Goal: Task Accomplishment & Management: Manage account settings

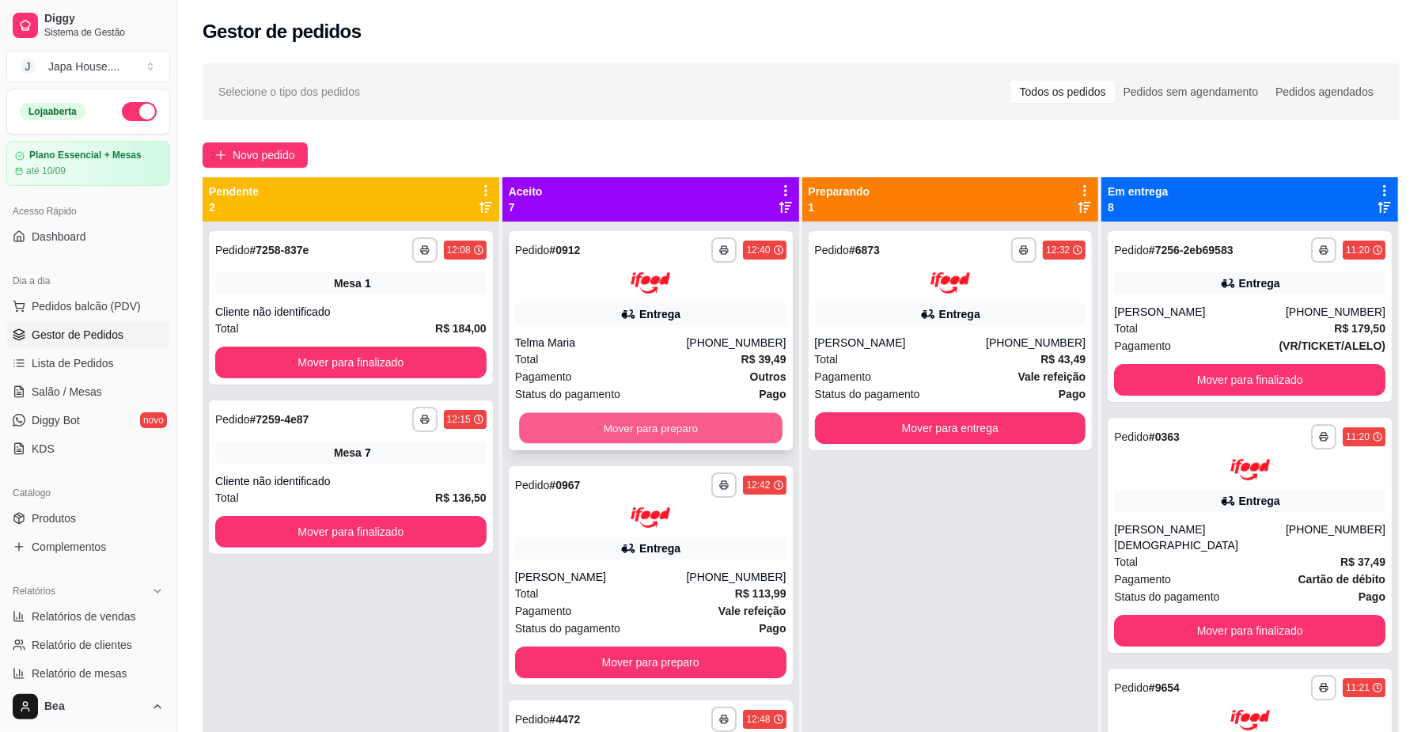
click at [683, 428] on button "Mover para preparo" at bounding box center [650, 427] width 263 height 31
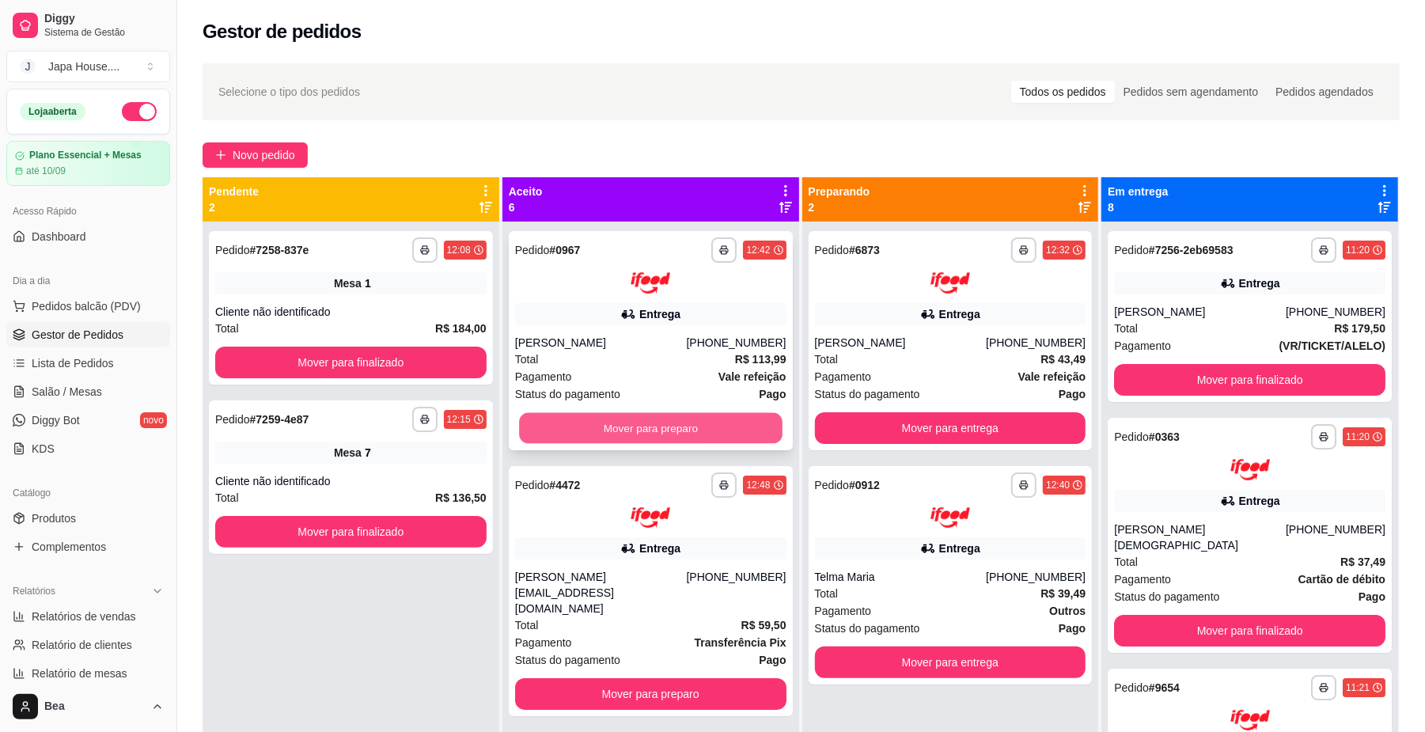
click at [699, 418] on button "Mover para preparo" at bounding box center [650, 427] width 263 height 31
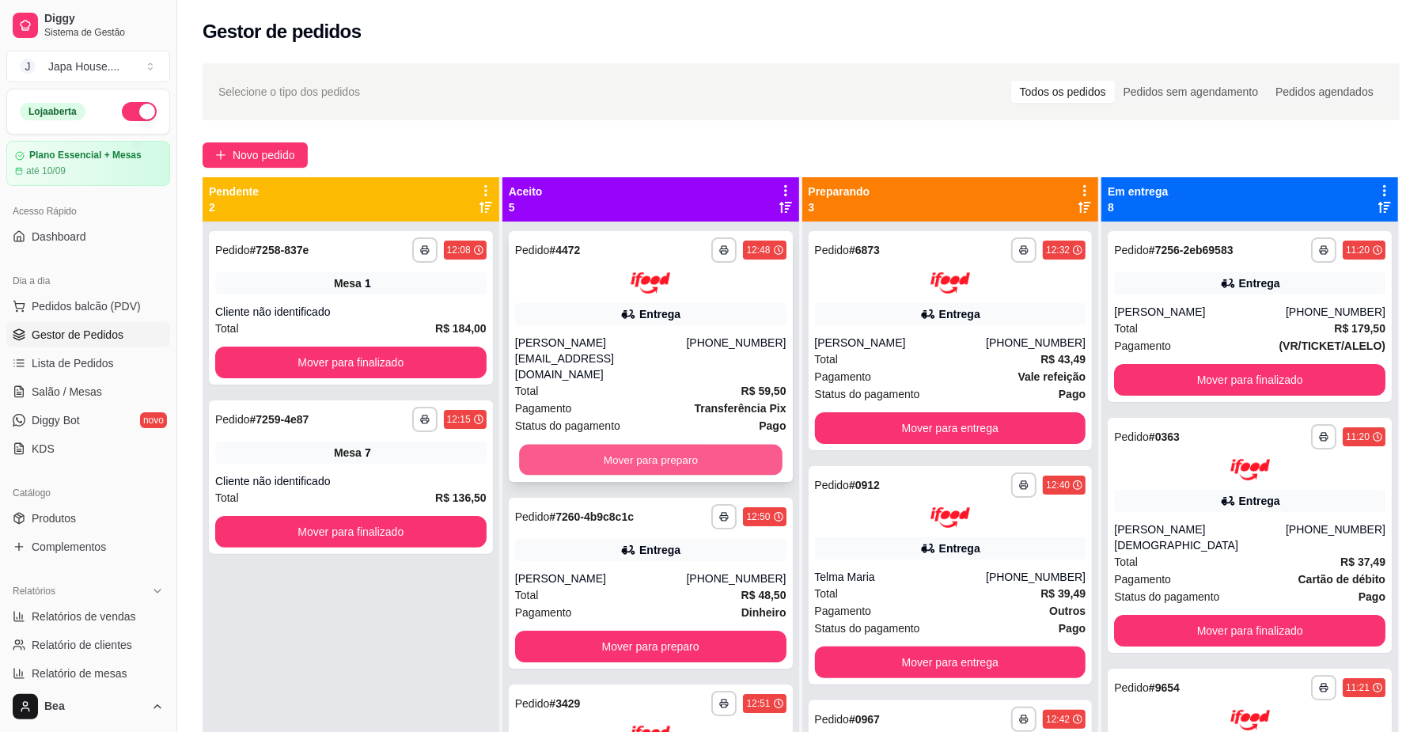
click at [688, 444] on button "Mover para preparo" at bounding box center [650, 459] width 263 height 31
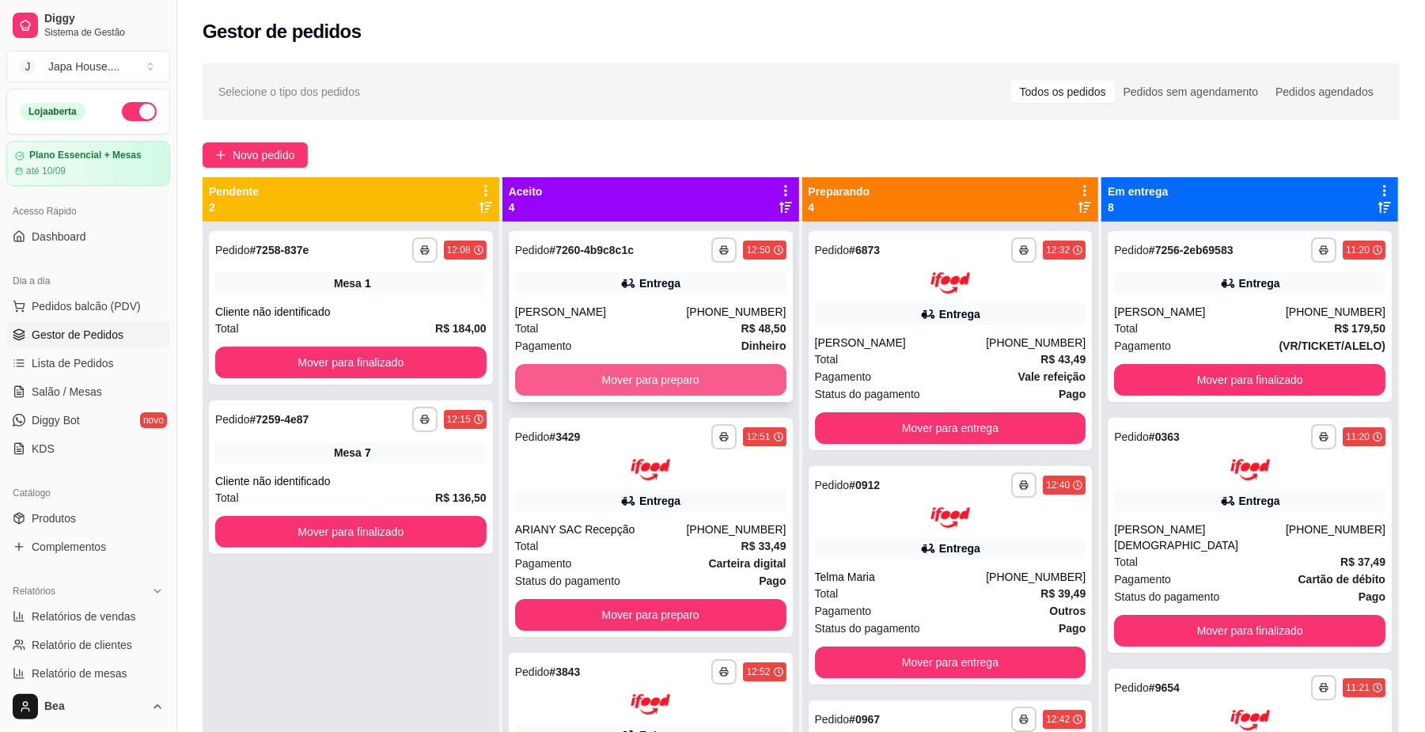
click at [668, 369] on button "Mover para preparo" at bounding box center [650, 380] width 271 height 32
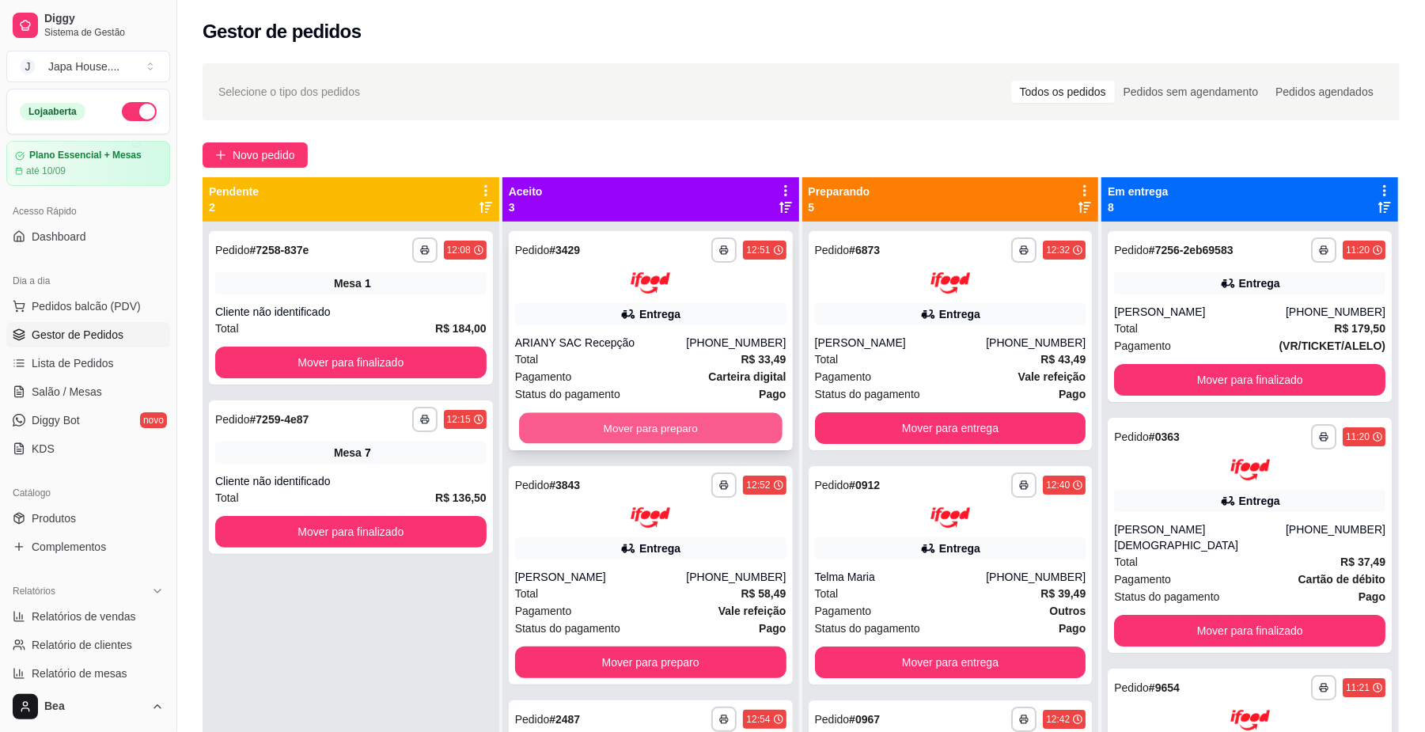
click at [645, 422] on button "Mover para preparo" at bounding box center [650, 427] width 263 height 31
click at [662, 426] on button "Mover para preparo" at bounding box center [650, 427] width 263 height 31
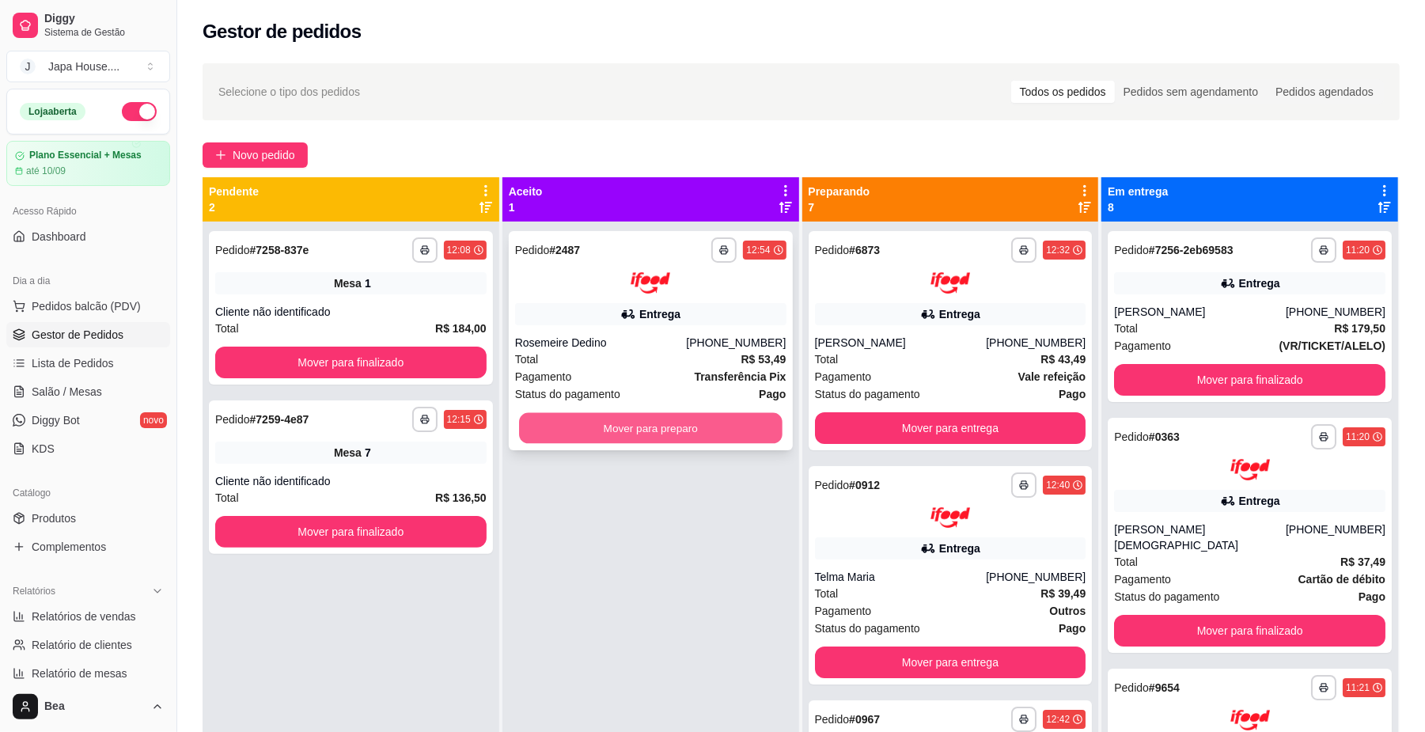
click at [671, 422] on button "Mover para preparo" at bounding box center [650, 427] width 263 height 31
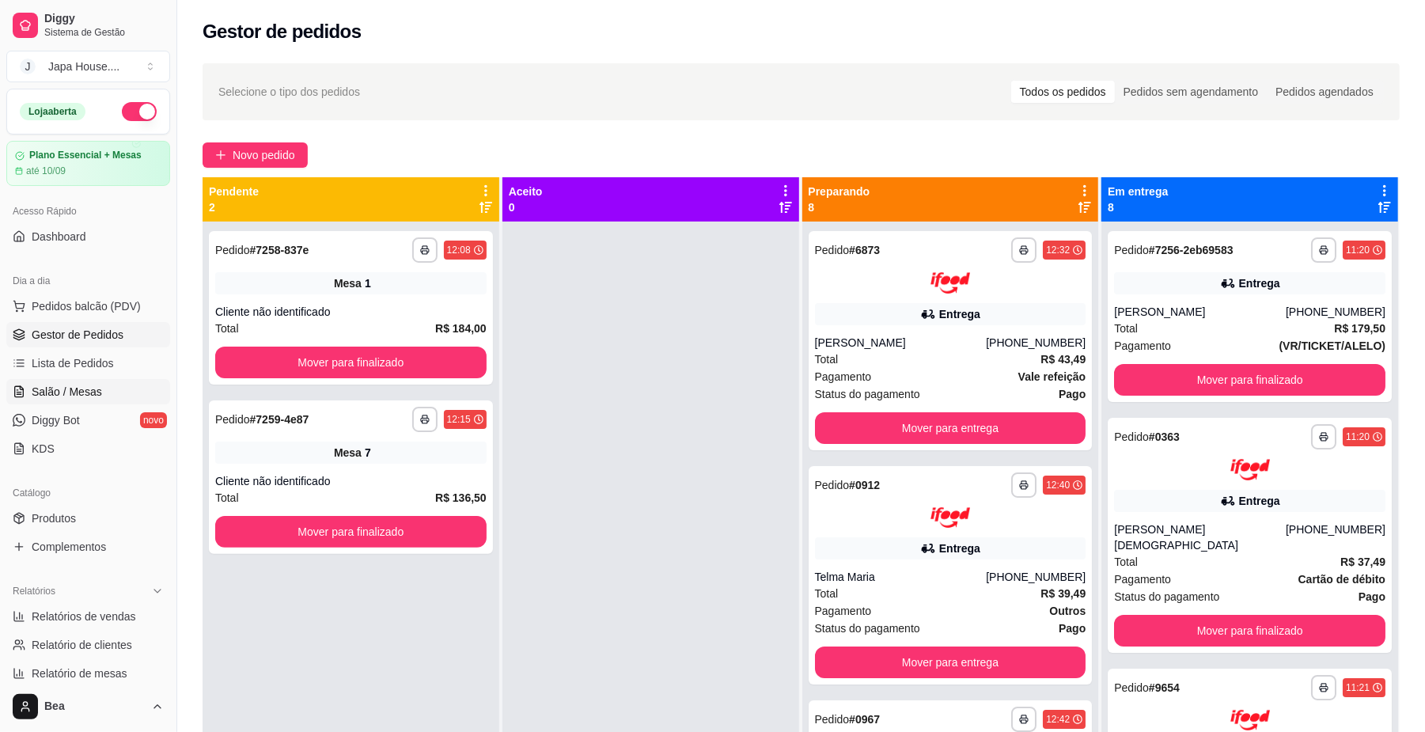
click at [108, 392] on link "Salão / Mesas" at bounding box center [88, 391] width 164 height 25
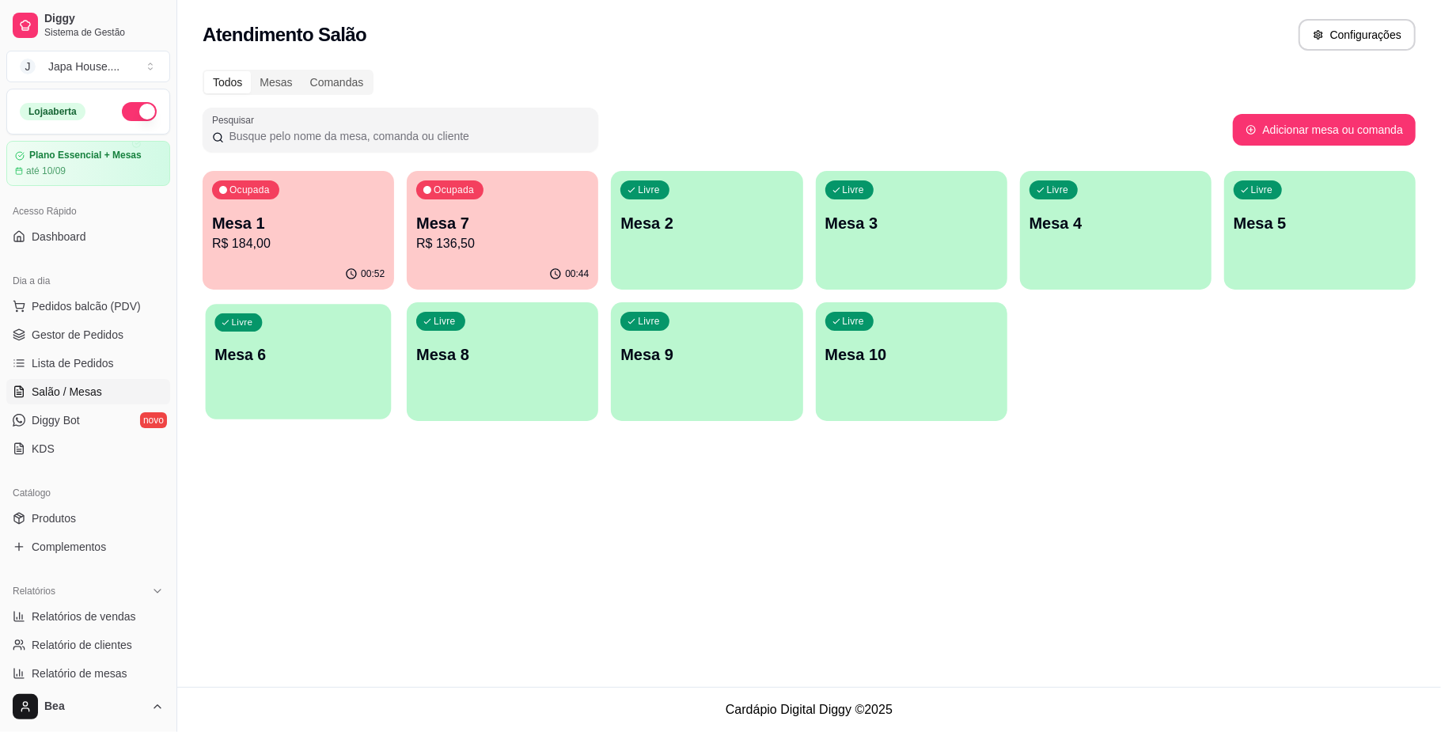
click at [350, 331] on div "Livre Mesa 6" at bounding box center [299, 352] width 186 height 97
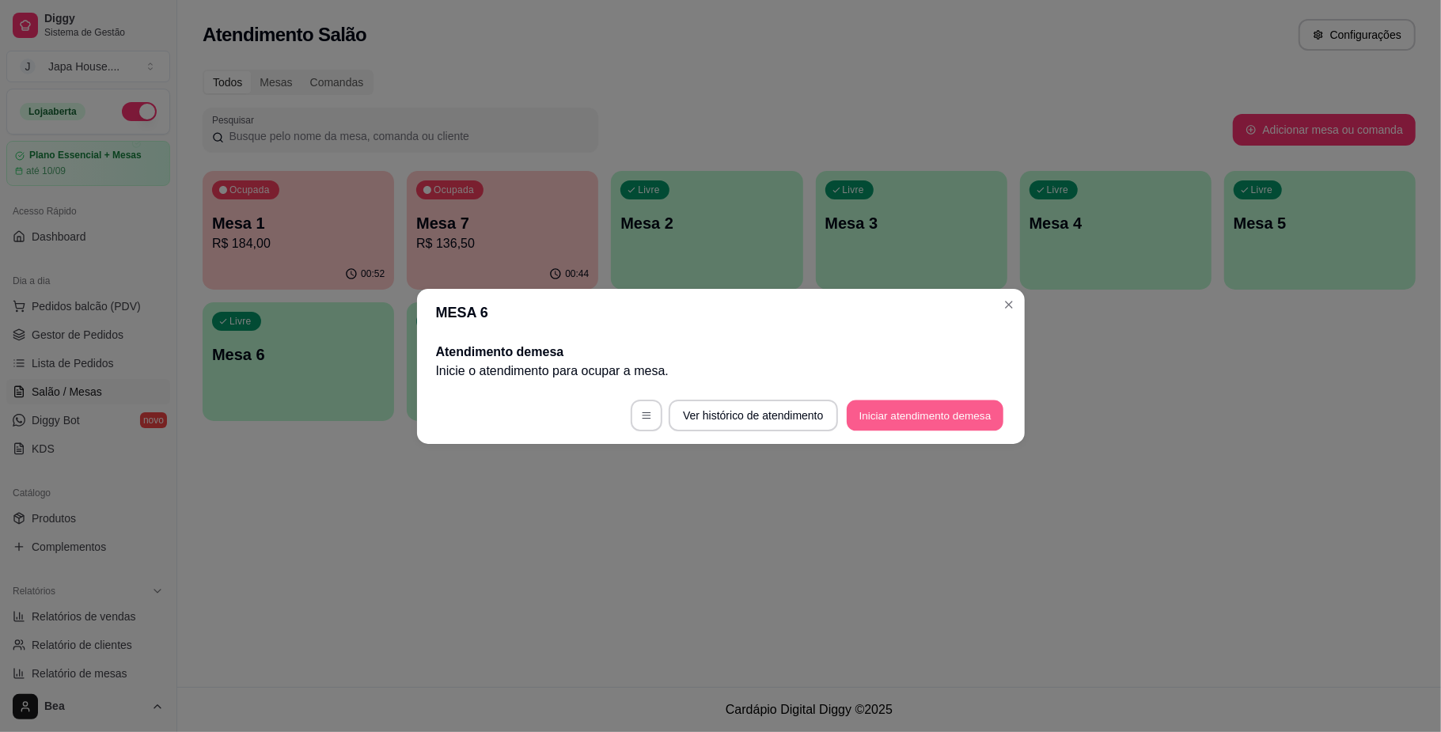
click at [884, 416] on button "Iniciar atendimento de mesa" at bounding box center [924, 414] width 157 height 31
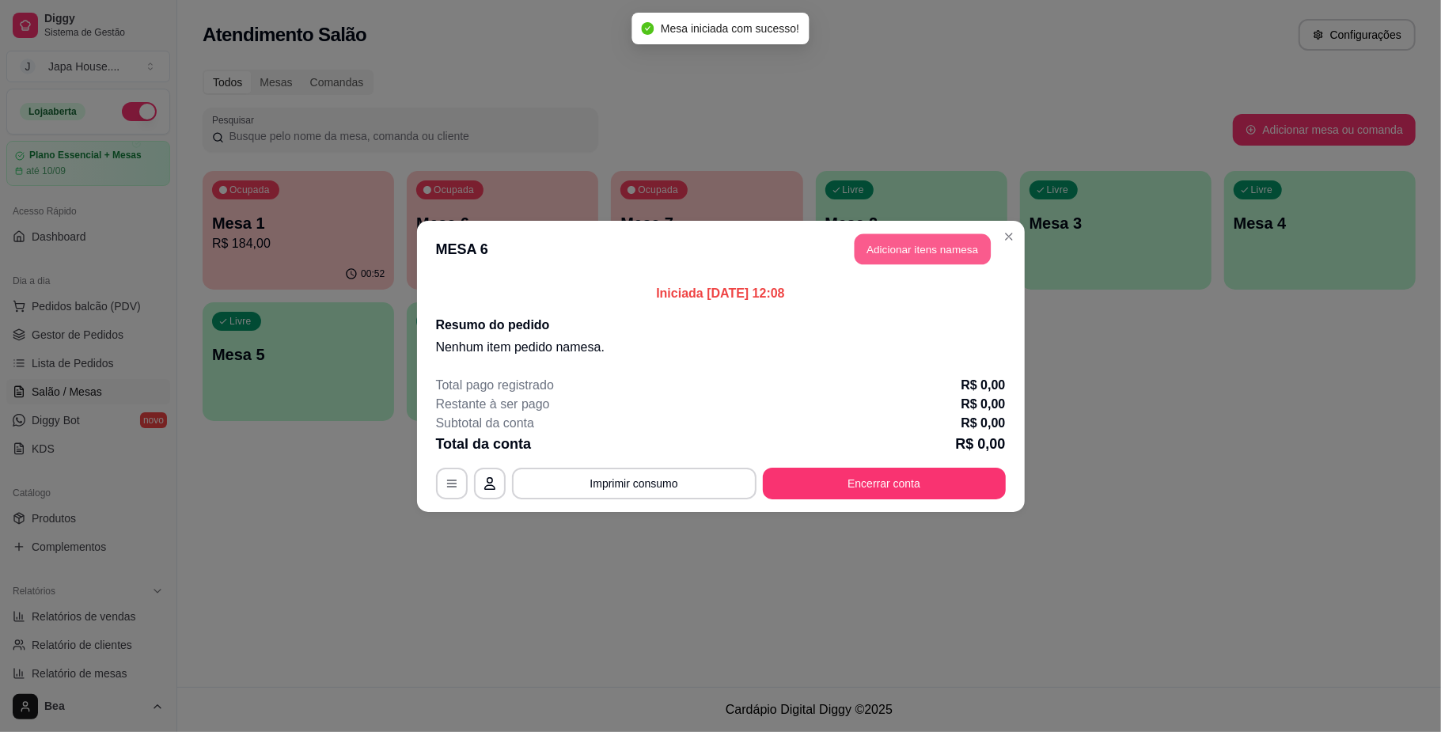
click at [918, 256] on button "Adicionar itens na mesa" at bounding box center [922, 248] width 136 height 31
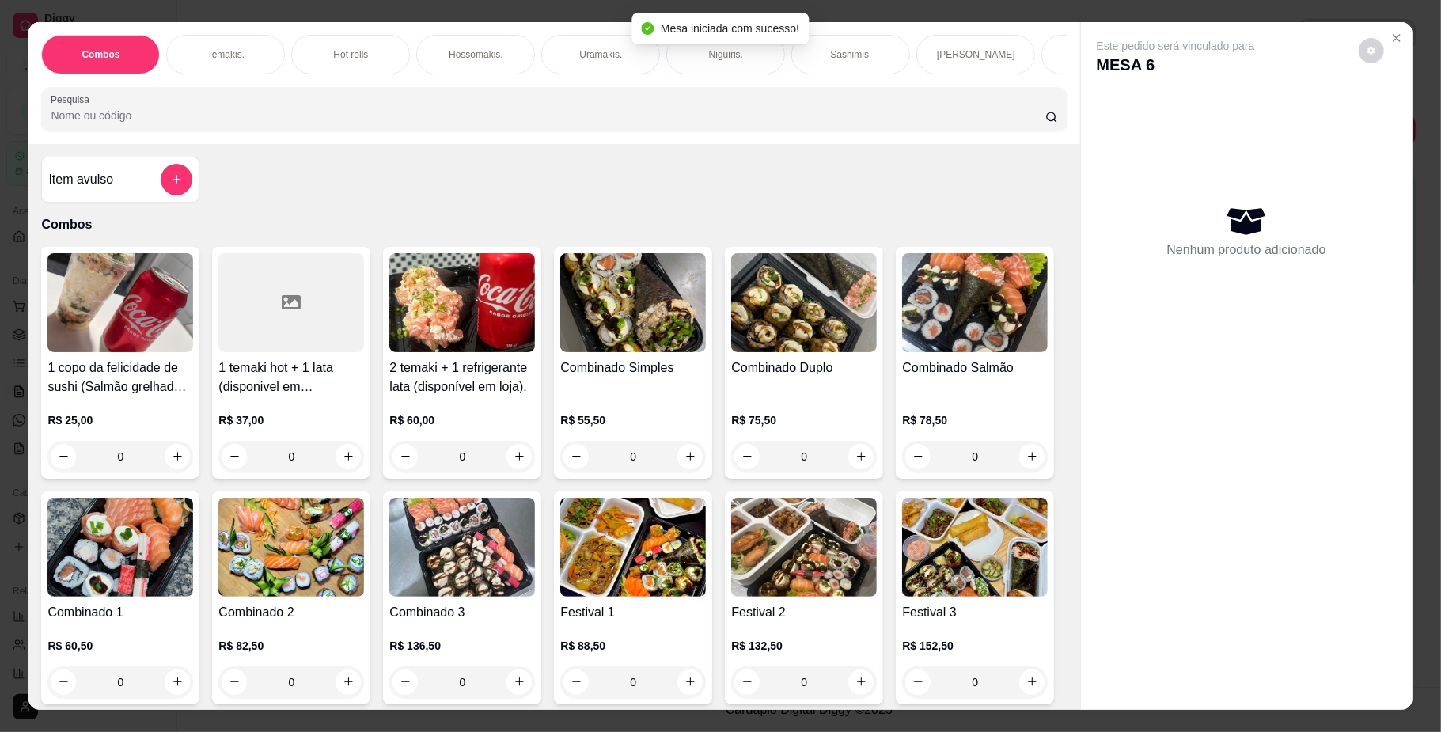
click at [377, 44] on div "Hot rolls" at bounding box center [350, 55] width 119 height 40
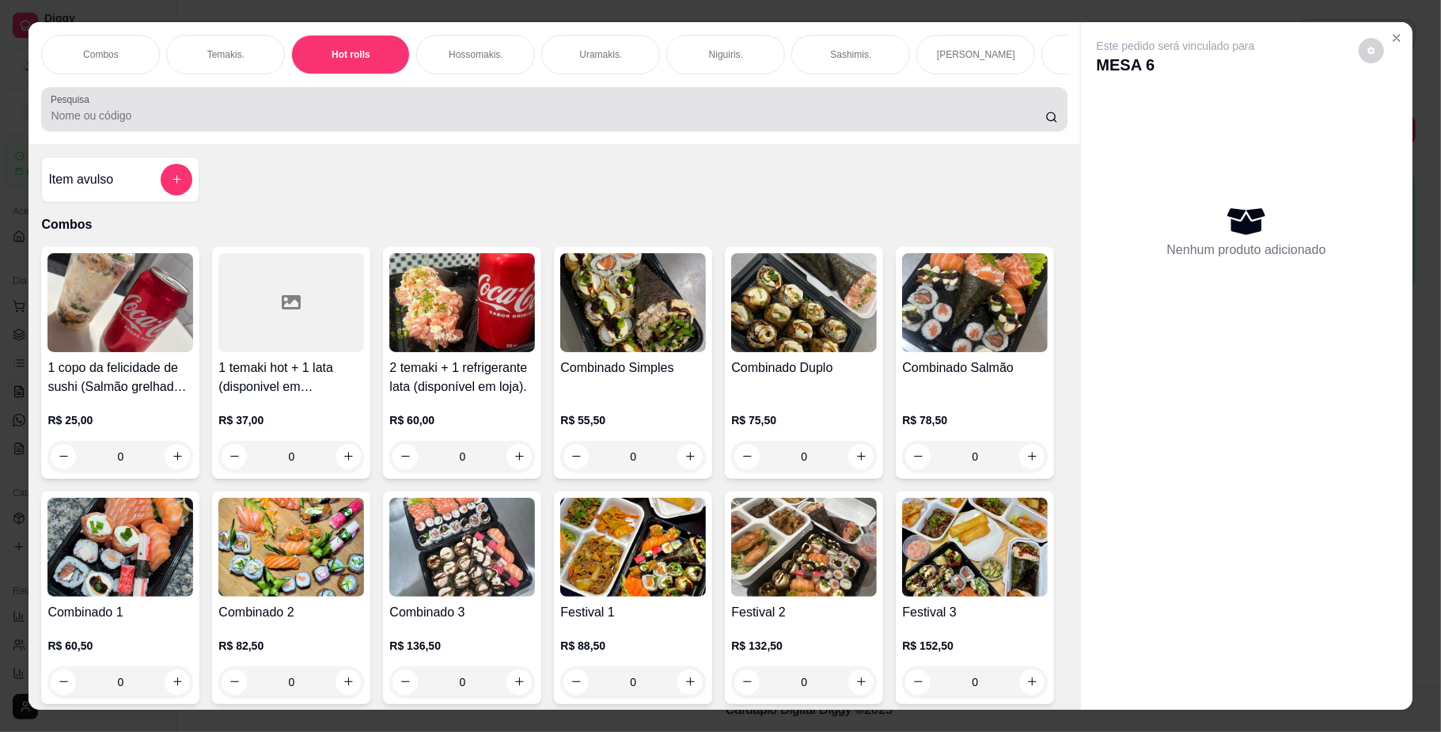
scroll to position [28, 0]
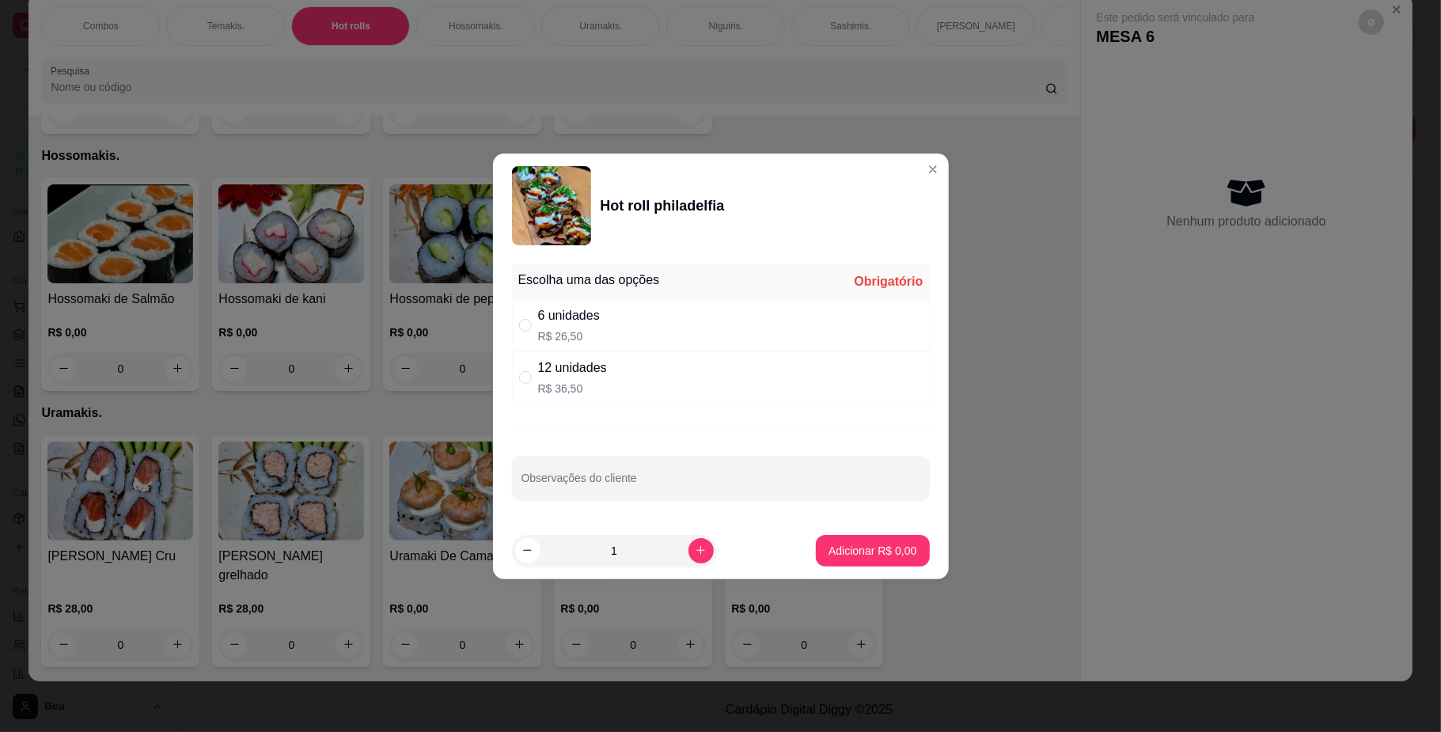
click at [592, 330] on p "R$ 26,50" at bounding box center [569, 336] width 62 height 16
radio input "true"
click at [823, 551] on p "Adicionar R$ 26,50" at bounding box center [869, 550] width 92 height 15
type input "1"
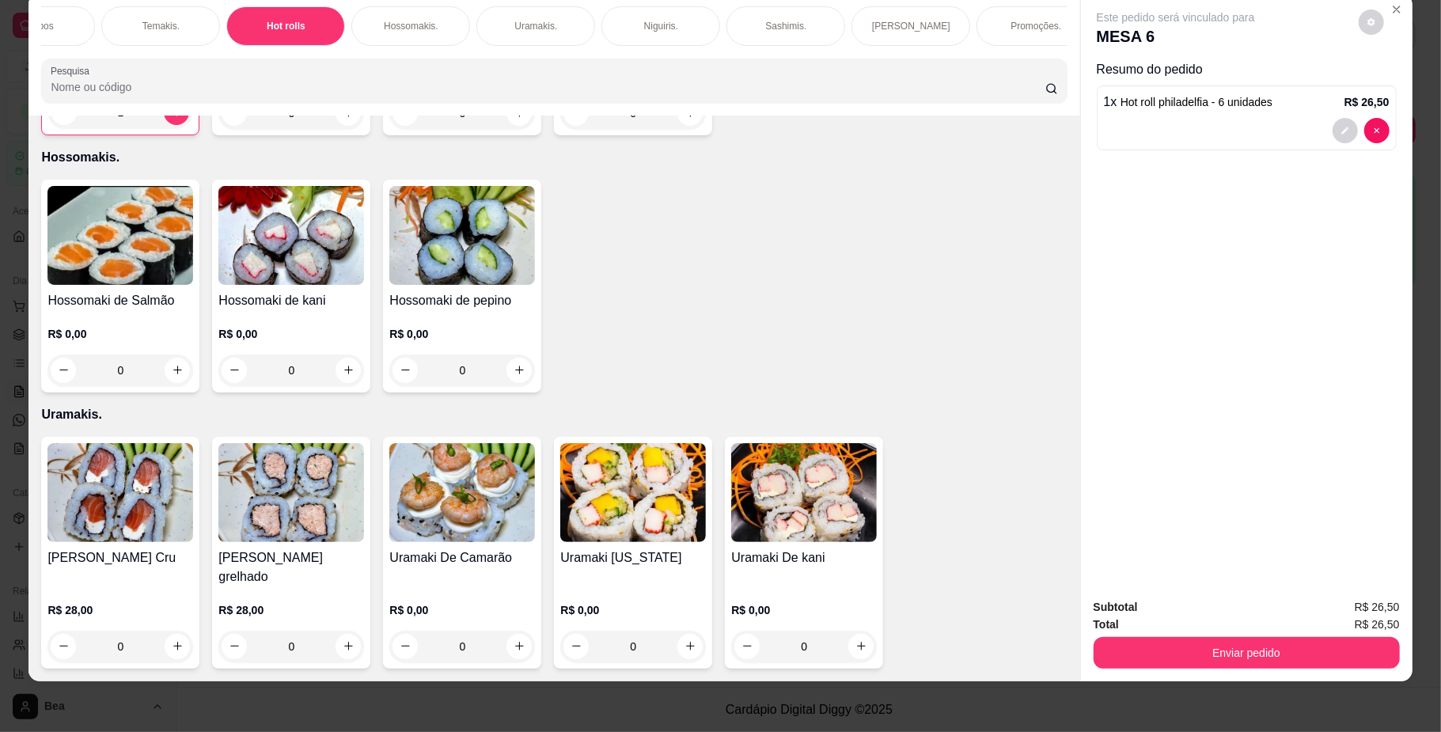
scroll to position [0, 0]
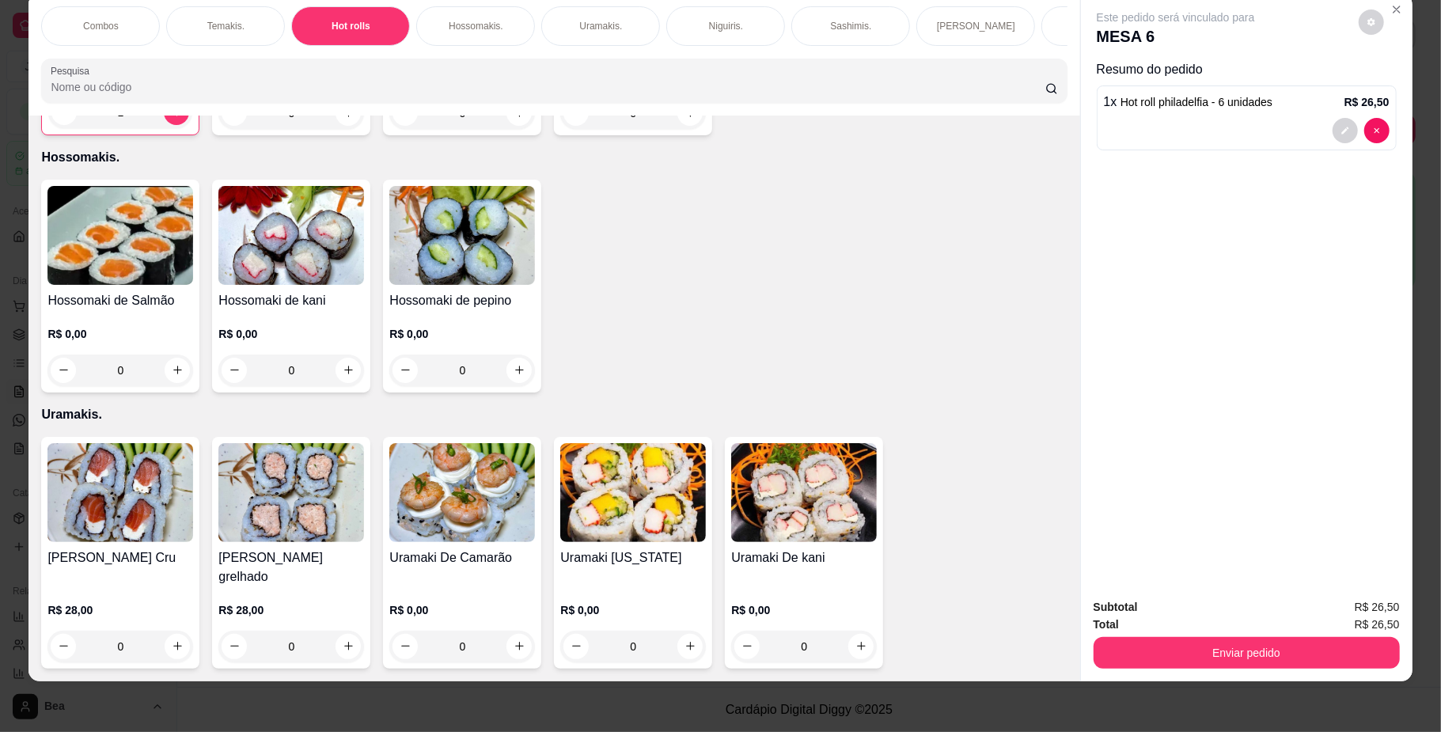
click at [209, 29] on p "Temakis." at bounding box center [225, 26] width 37 height 13
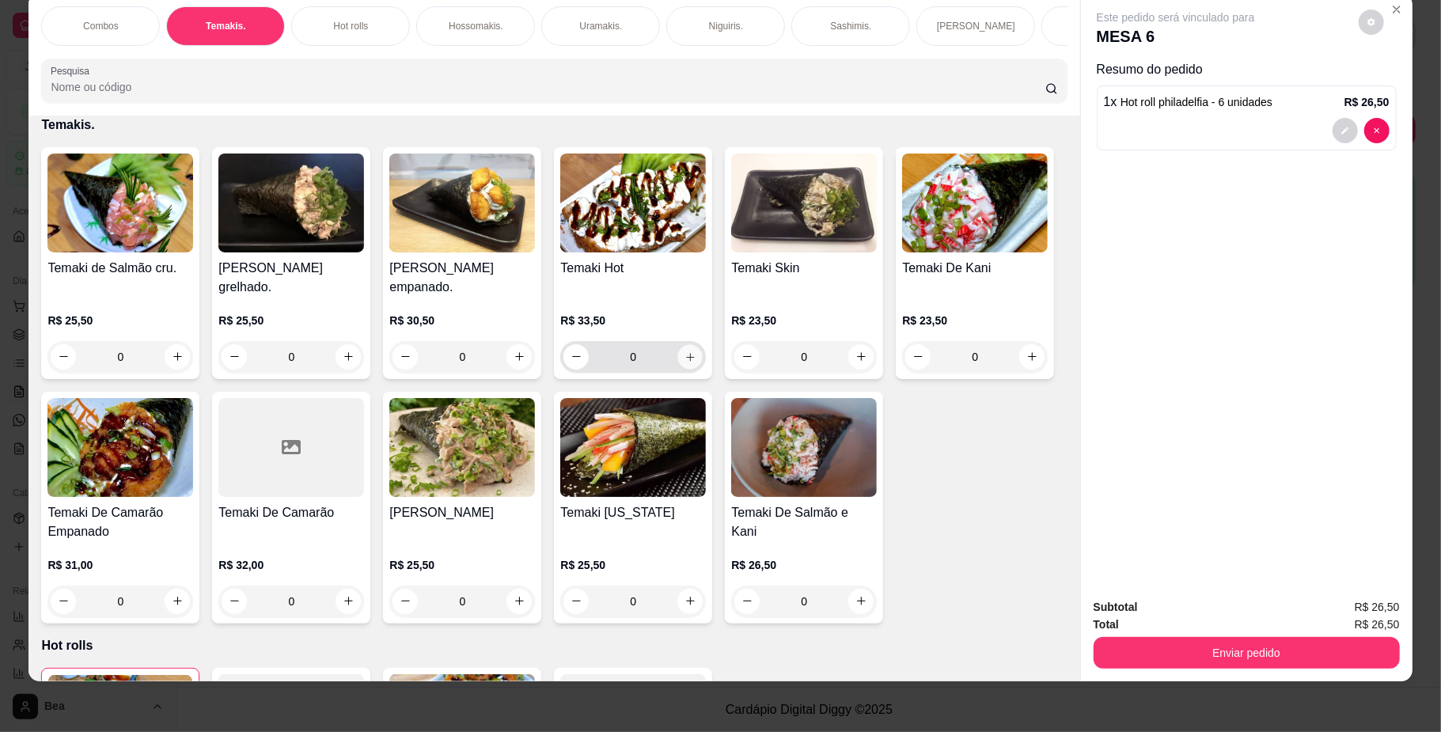
click at [682, 365] on button "increase-product-quantity" at bounding box center [690, 356] width 25 height 25
type input "1"
drag, startPoint x: 555, startPoint y: 68, endPoint x: 564, endPoint y: 55, distance: 16.0
click at [564, 55] on div "Combos [PERSON_NAME]. Hot rolls Hossomakis. [GEOGRAPHIC_DATA]. Niguiris. Sashim…" at bounding box center [553, 55] width 1051 height 122
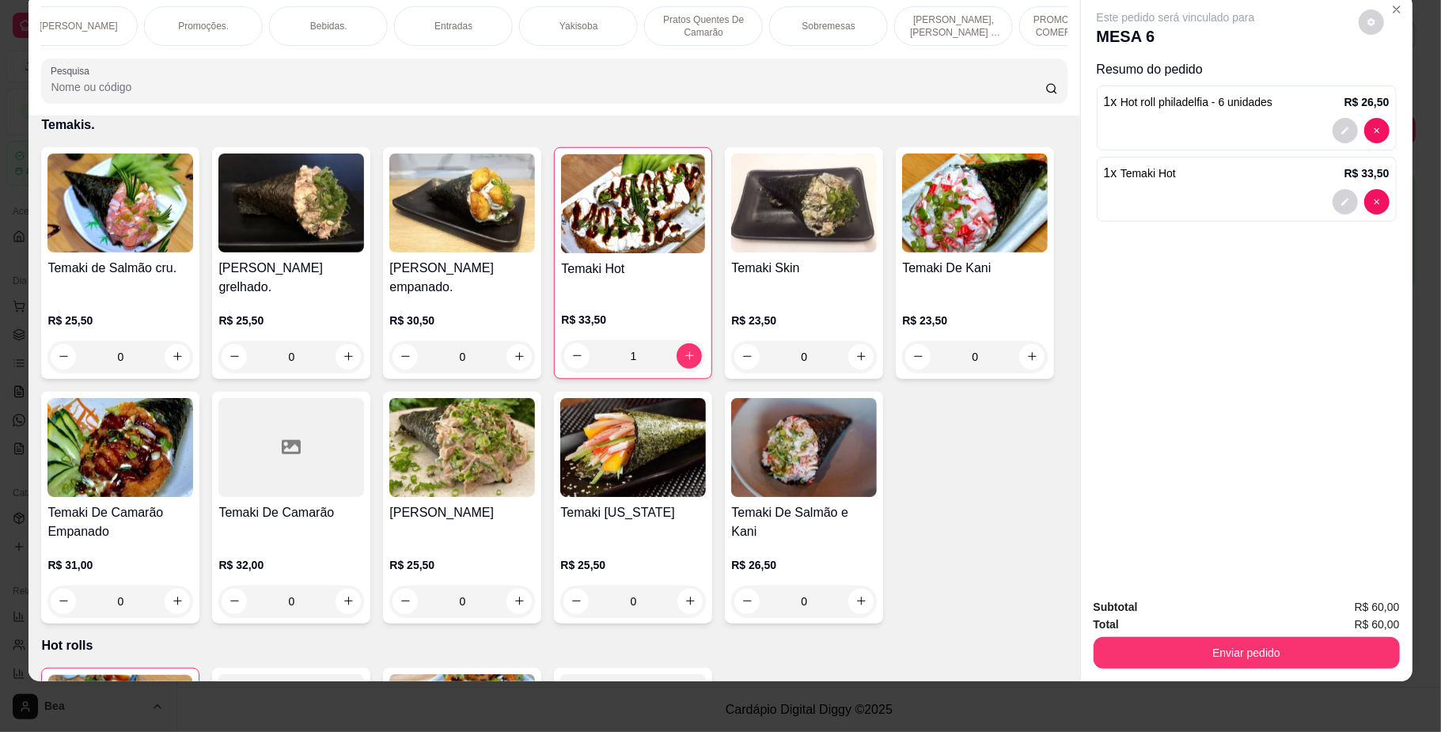
click at [343, 17] on div "Bebidas." at bounding box center [328, 26] width 119 height 40
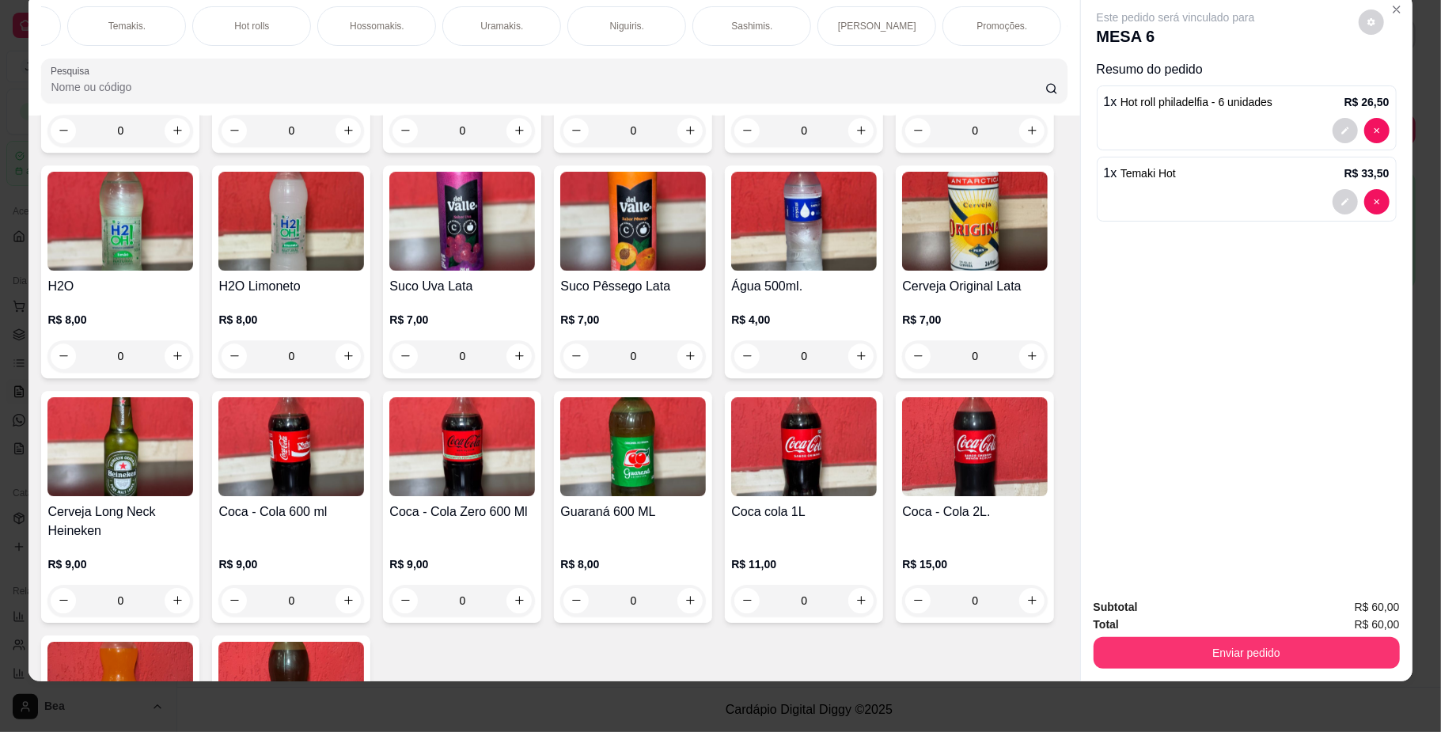
scroll to position [0, 83]
click at [397, 21] on p "Hossomakis." at bounding box center [392, 26] width 55 height 13
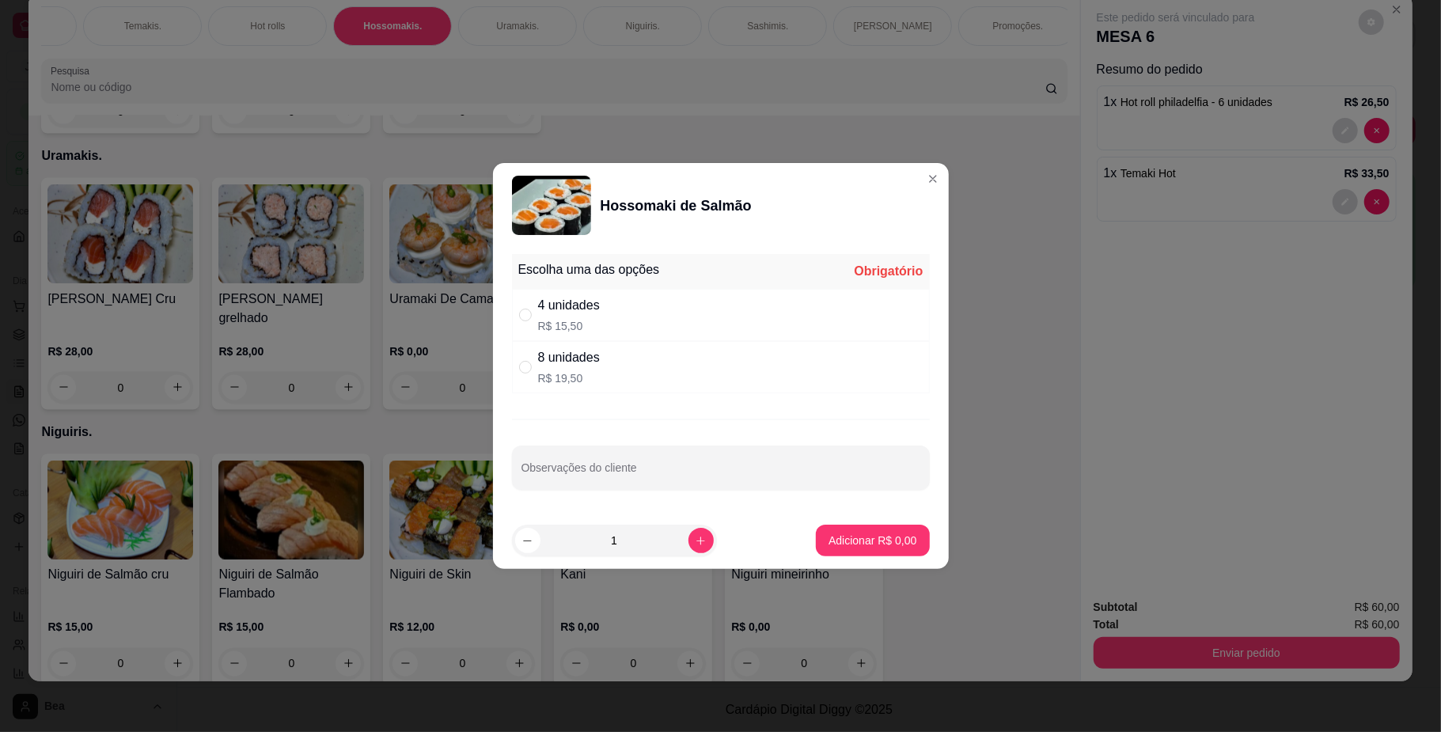
click at [567, 304] on div "4 unidades" at bounding box center [569, 305] width 62 height 19
radio input "true"
click at [843, 542] on p "Adicionar R$ 15,50" at bounding box center [869, 539] width 92 height 15
type input "1"
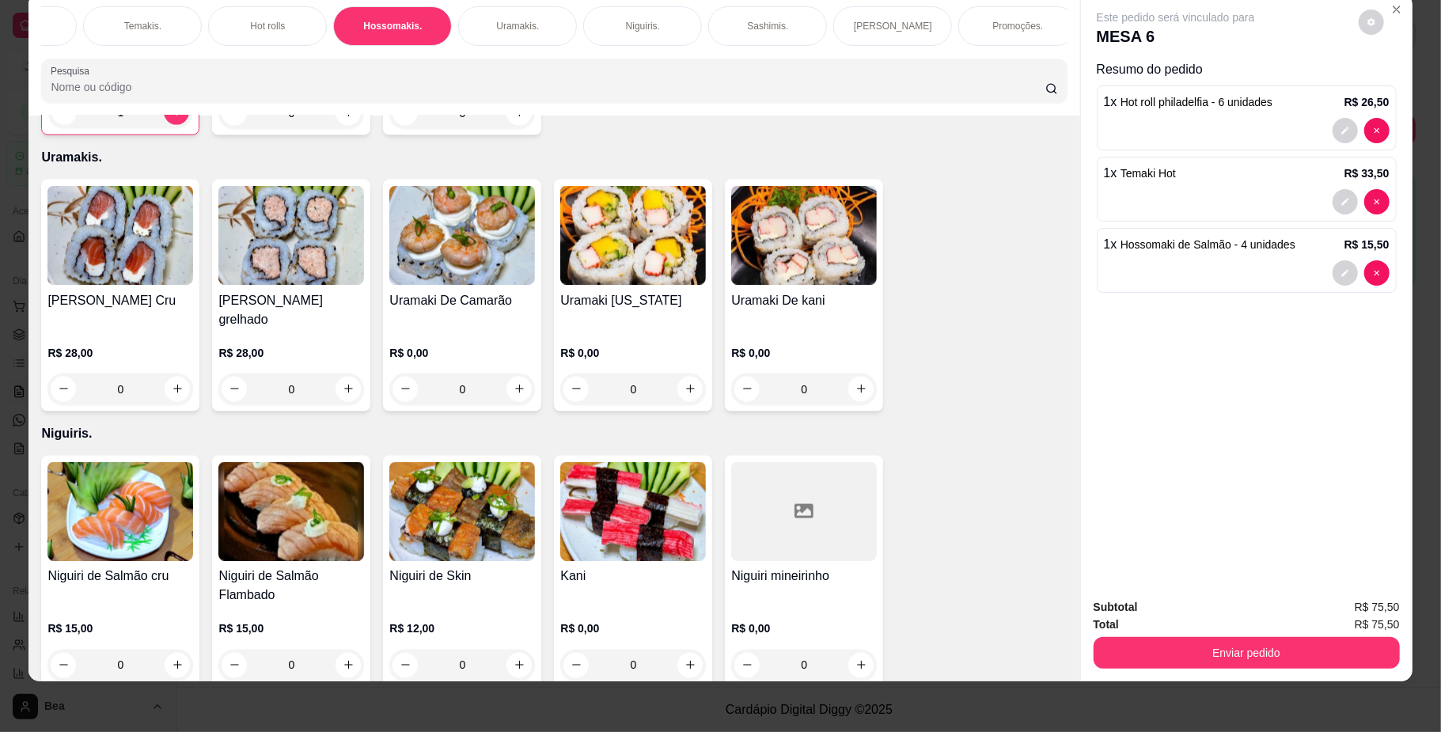
scroll to position [0, 979]
click at [270, 30] on div "Bebidas." at bounding box center [246, 26] width 119 height 40
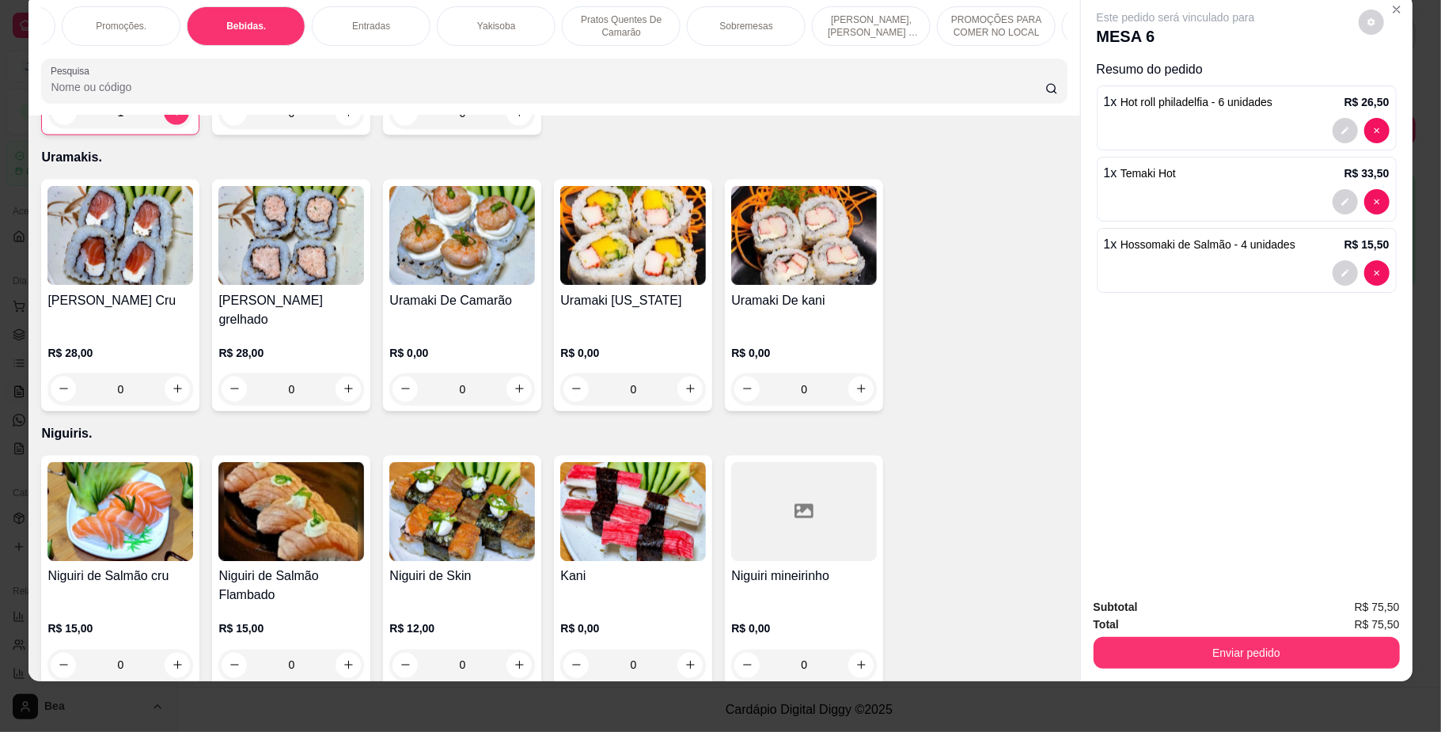
scroll to position [3405, 0]
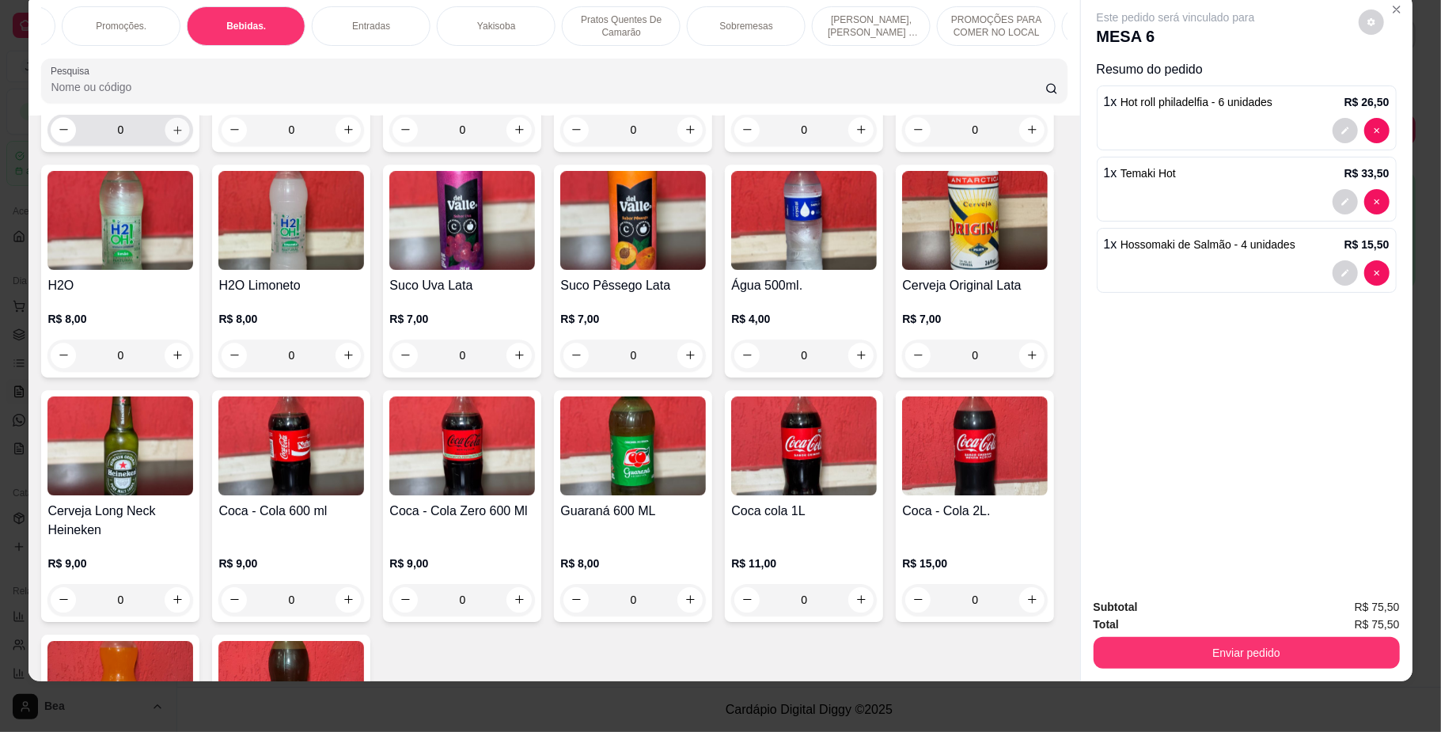
click at [172, 135] on icon "increase-product-quantity" at bounding box center [178, 129] width 12 height 12
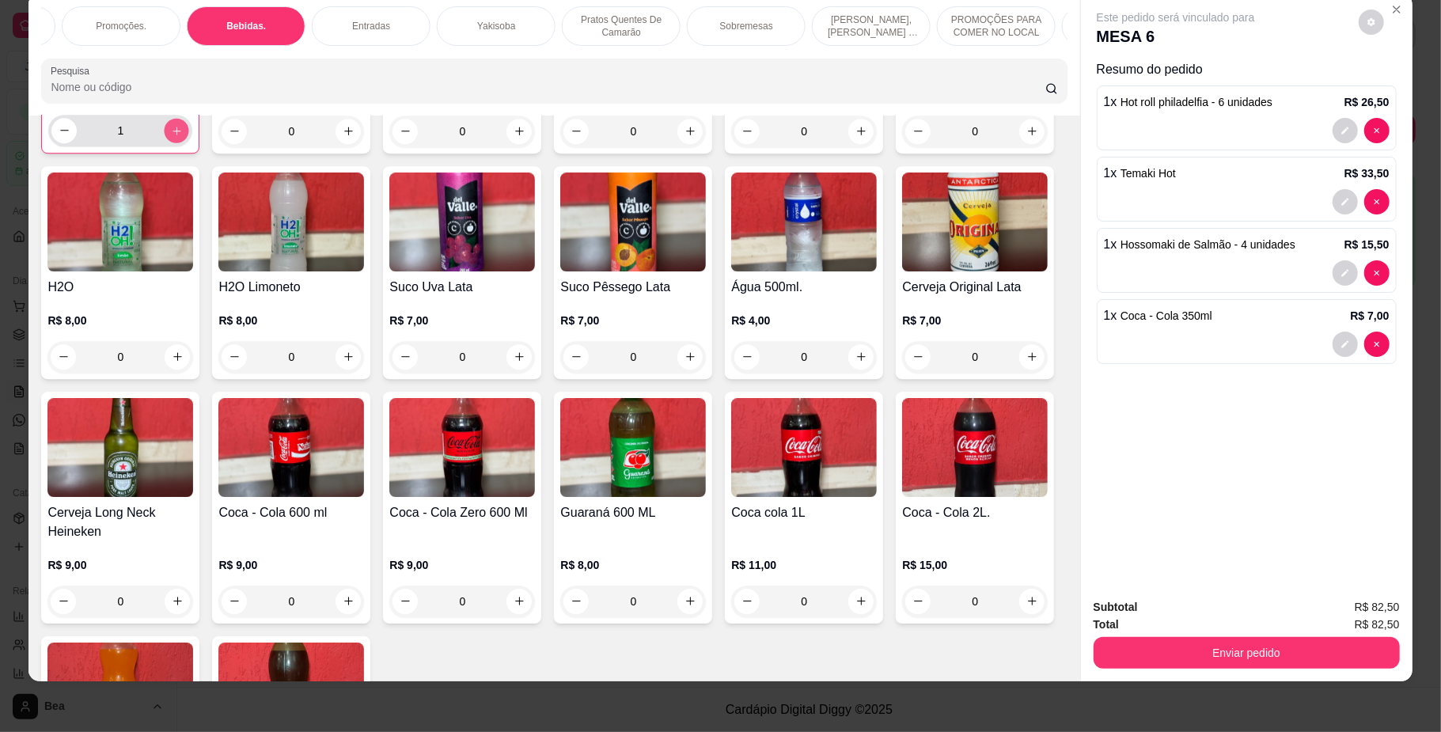
click at [172, 134] on icon "increase-product-quantity" at bounding box center [176, 131] width 8 height 8
type input "2"
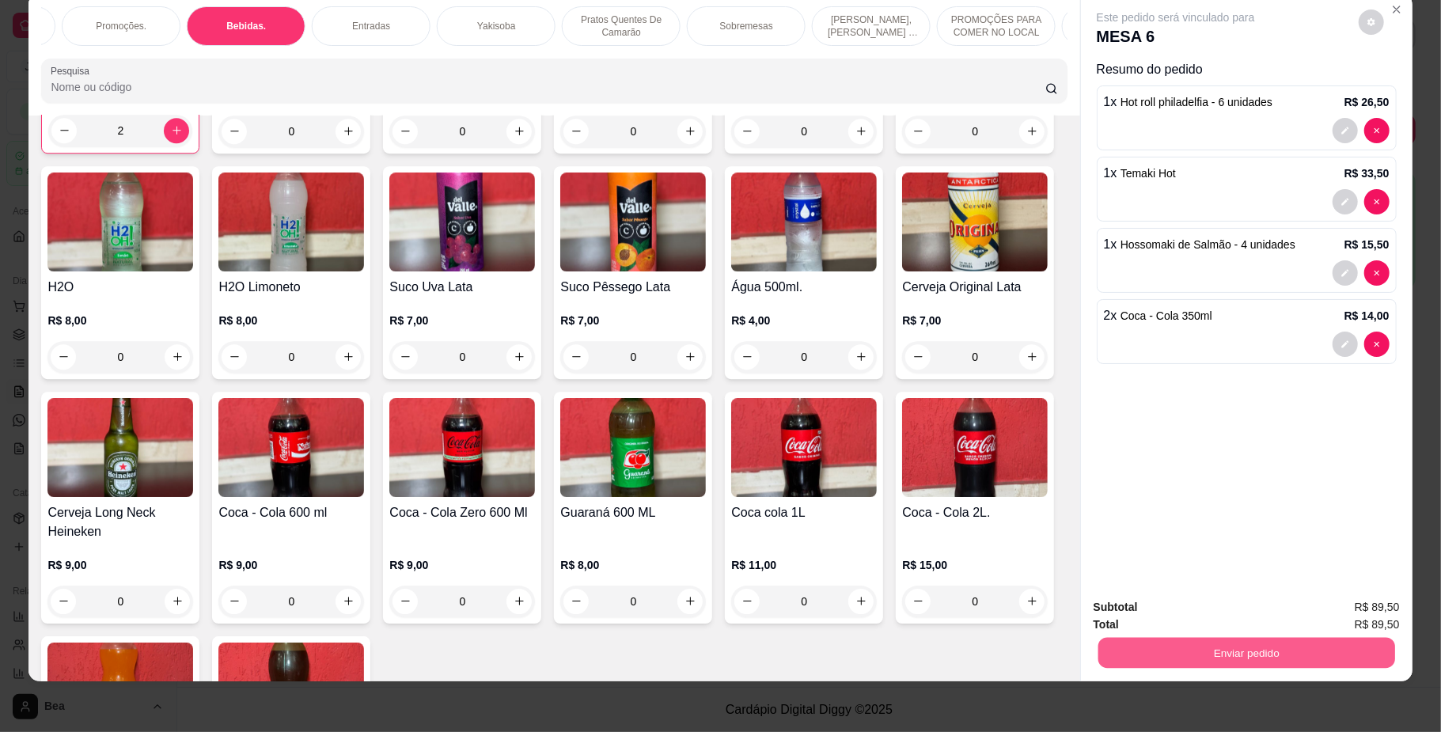
click at [1266, 653] on button "Enviar pedido" at bounding box center [1245, 653] width 297 height 31
click at [1240, 620] on button "Não registrar e enviar pedido" at bounding box center [1192, 614] width 160 height 29
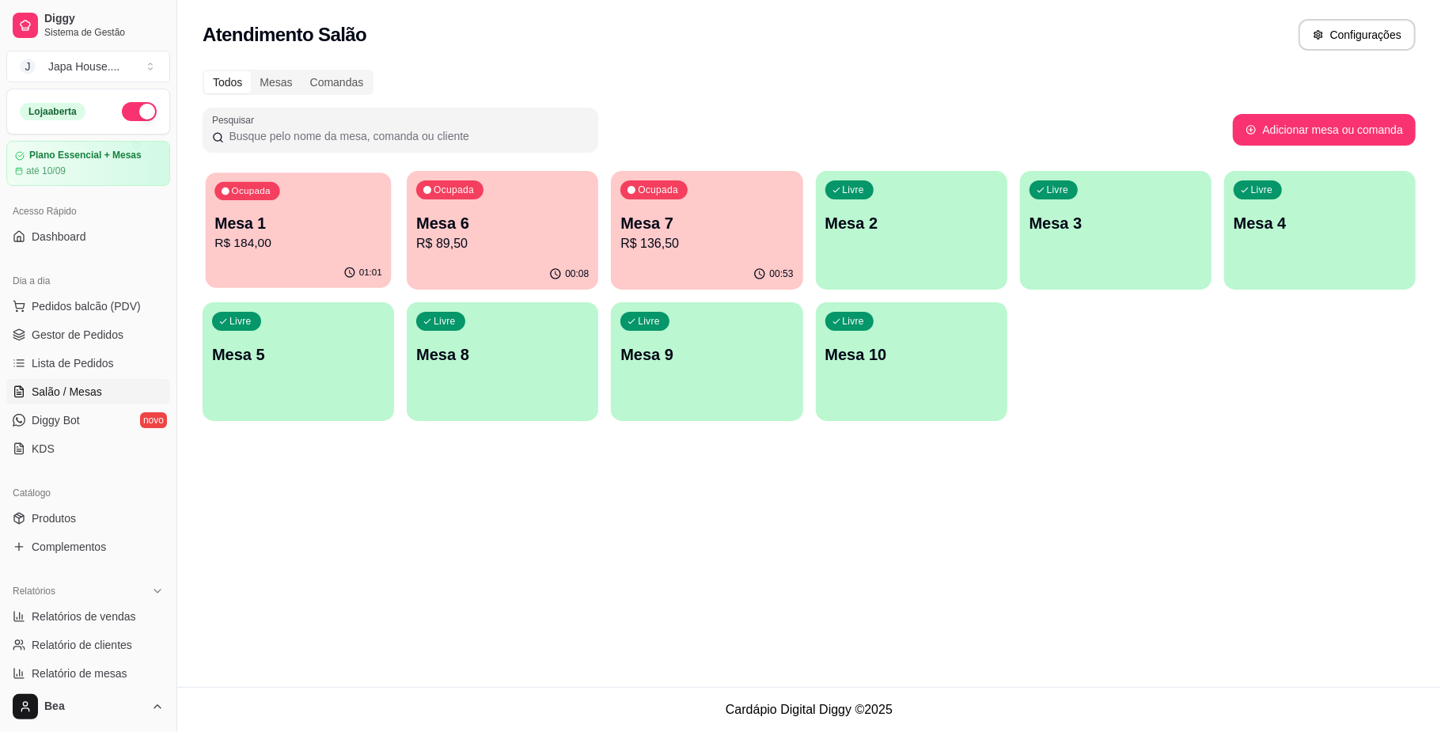
click at [318, 244] on p "R$ 184,00" at bounding box center [298, 243] width 168 height 18
click at [510, 180] on div "Ocupada Mesa 6 R$ 89,50" at bounding box center [503, 214] width 186 height 85
click at [707, 239] on p "R$ 136,50" at bounding box center [707, 243] width 168 height 18
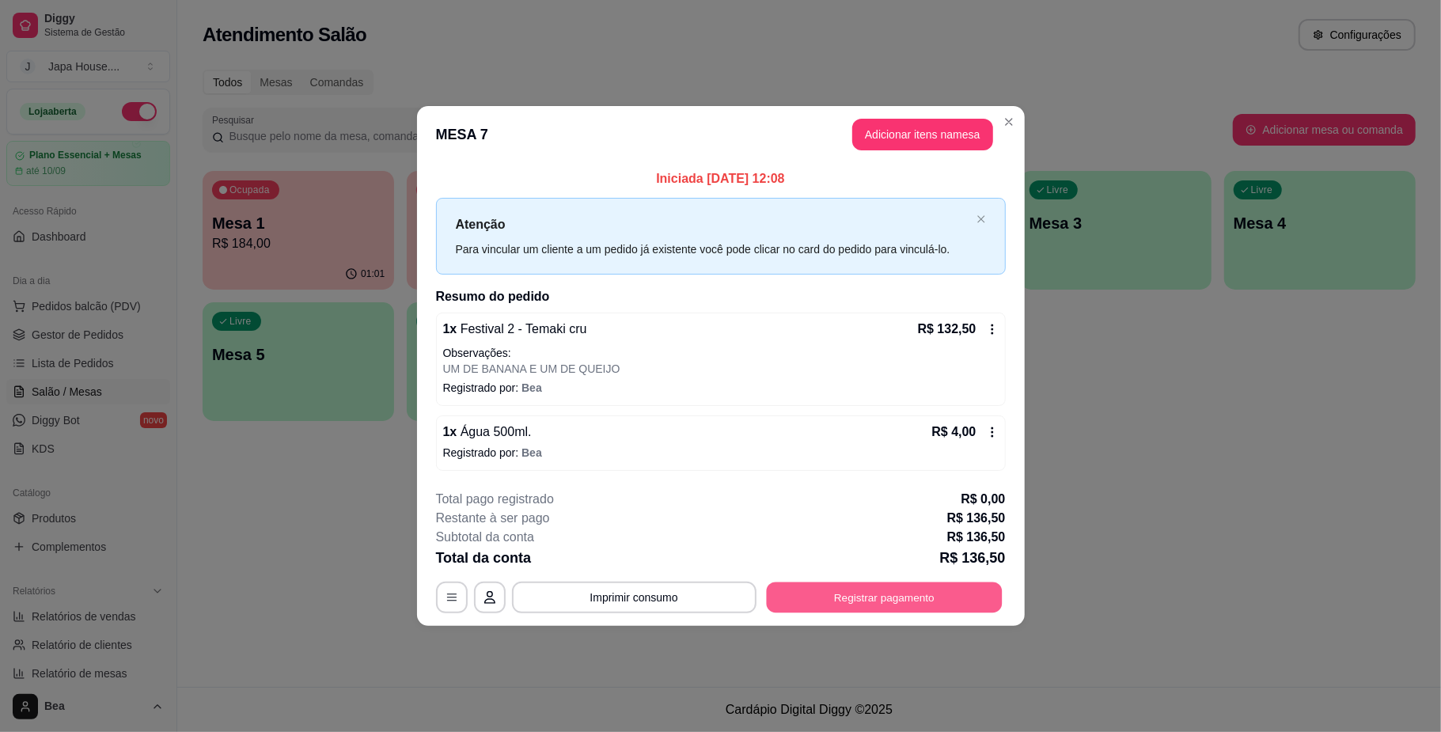
click at [846, 603] on button "Registrar pagamento" at bounding box center [884, 597] width 236 height 31
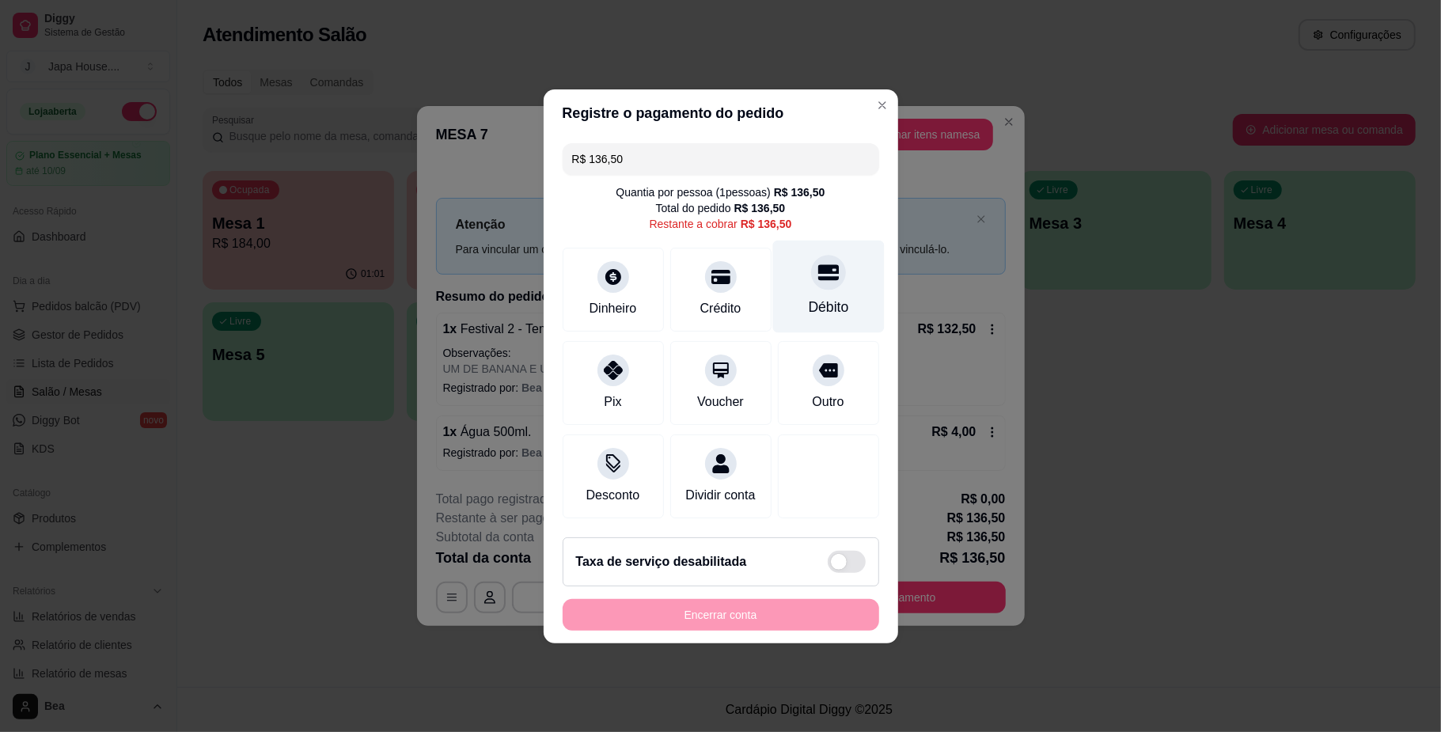
click at [808, 279] on div "Débito" at bounding box center [828, 286] width 112 height 93
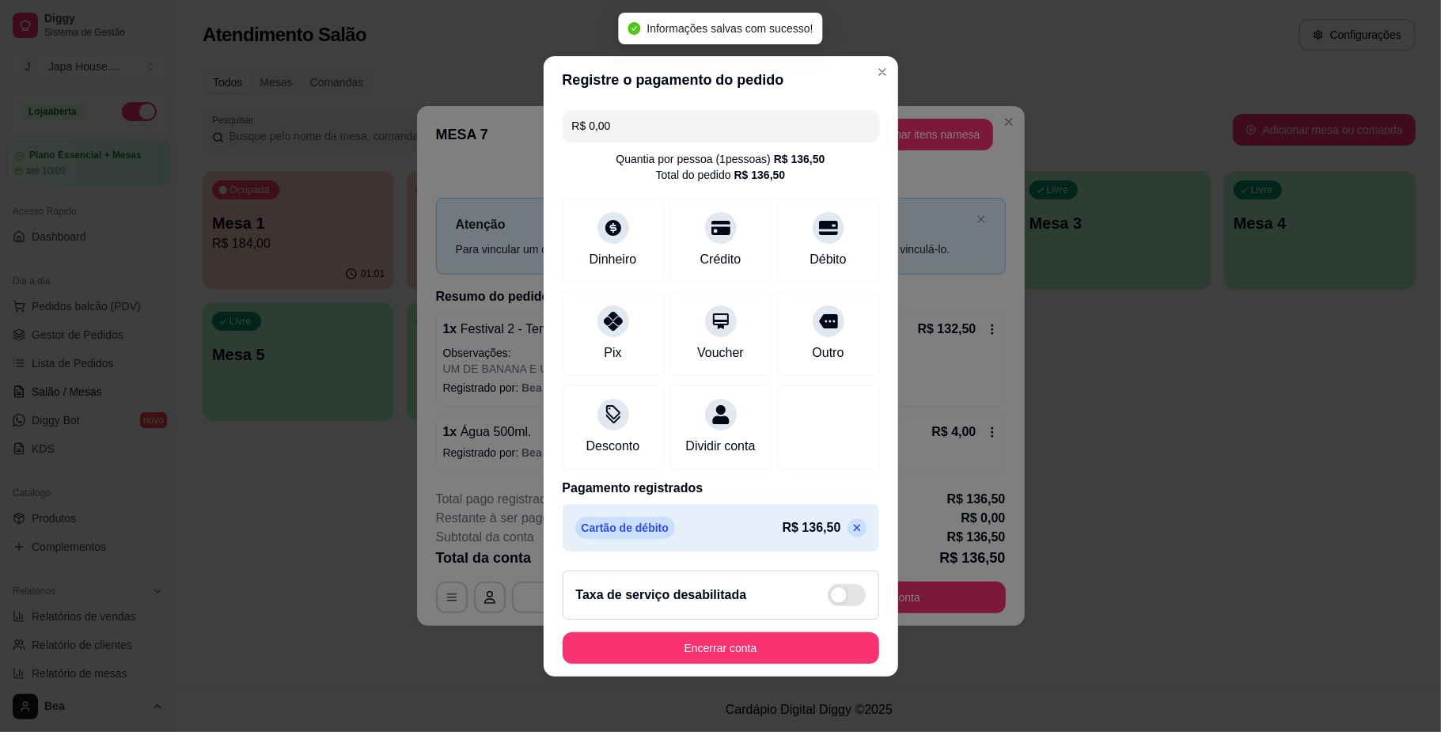
type input "R$ 0,00"
click at [679, 659] on button "Encerrar conta" at bounding box center [720, 647] width 307 height 31
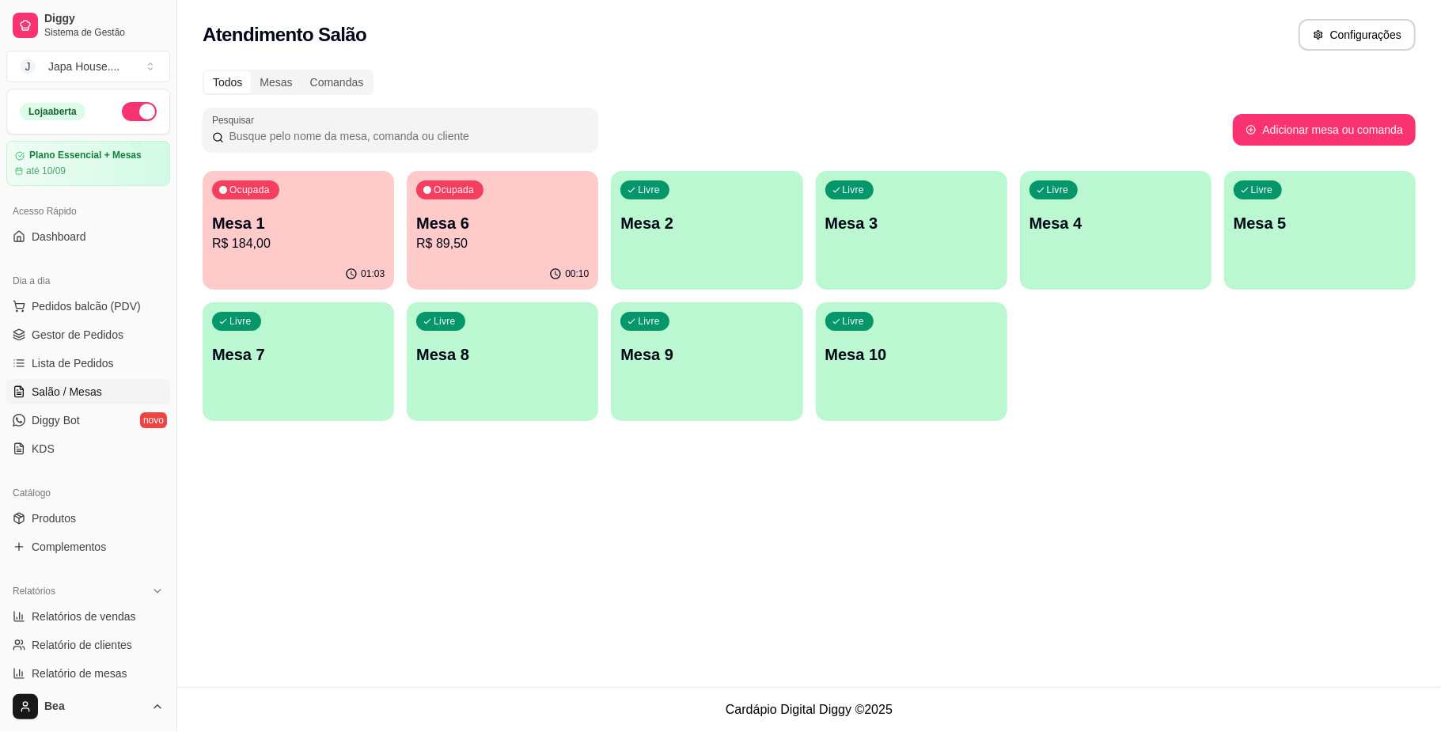
click at [316, 213] on p "Mesa 1" at bounding box center [298, 223] width 172 height 22
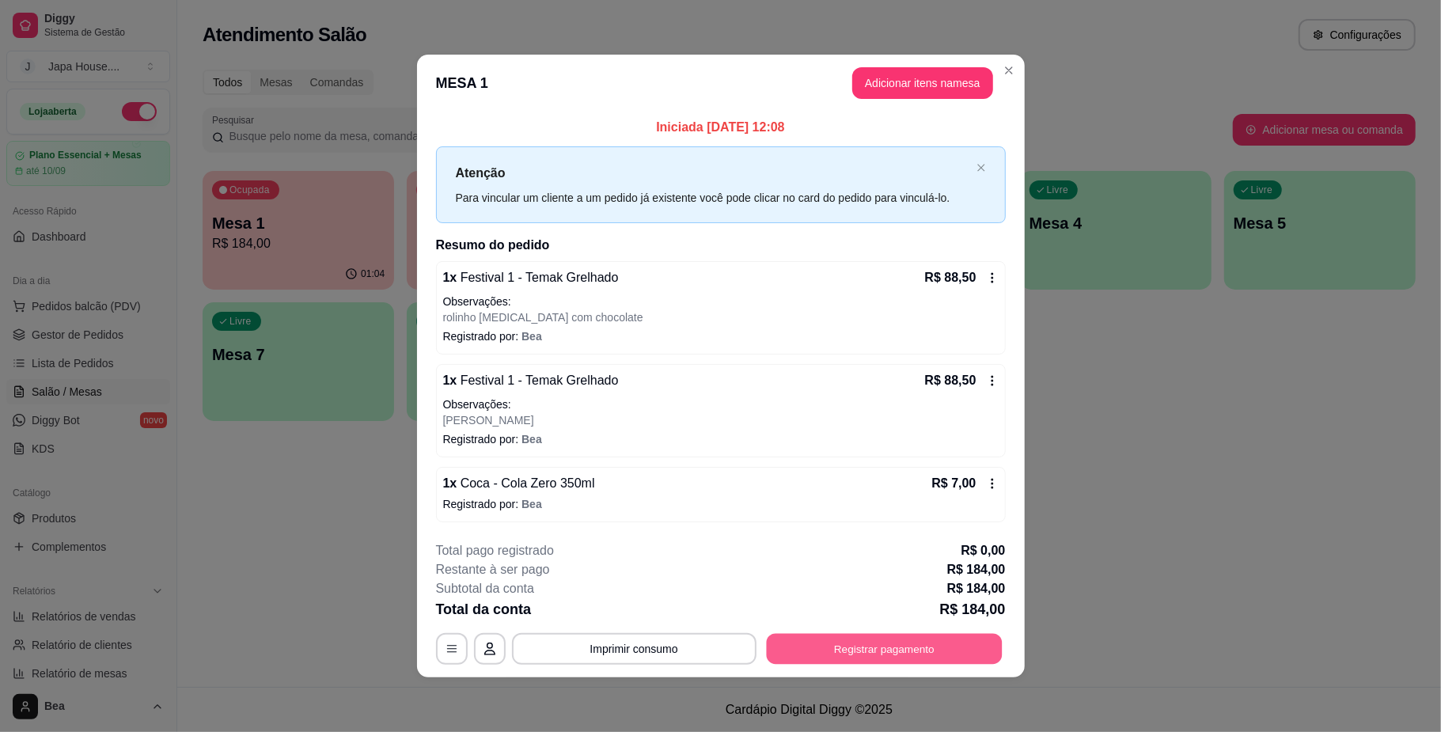
click at [833, 656] on button "Registrar pagamento" at bounding box center [884, 649] width 236 height 31
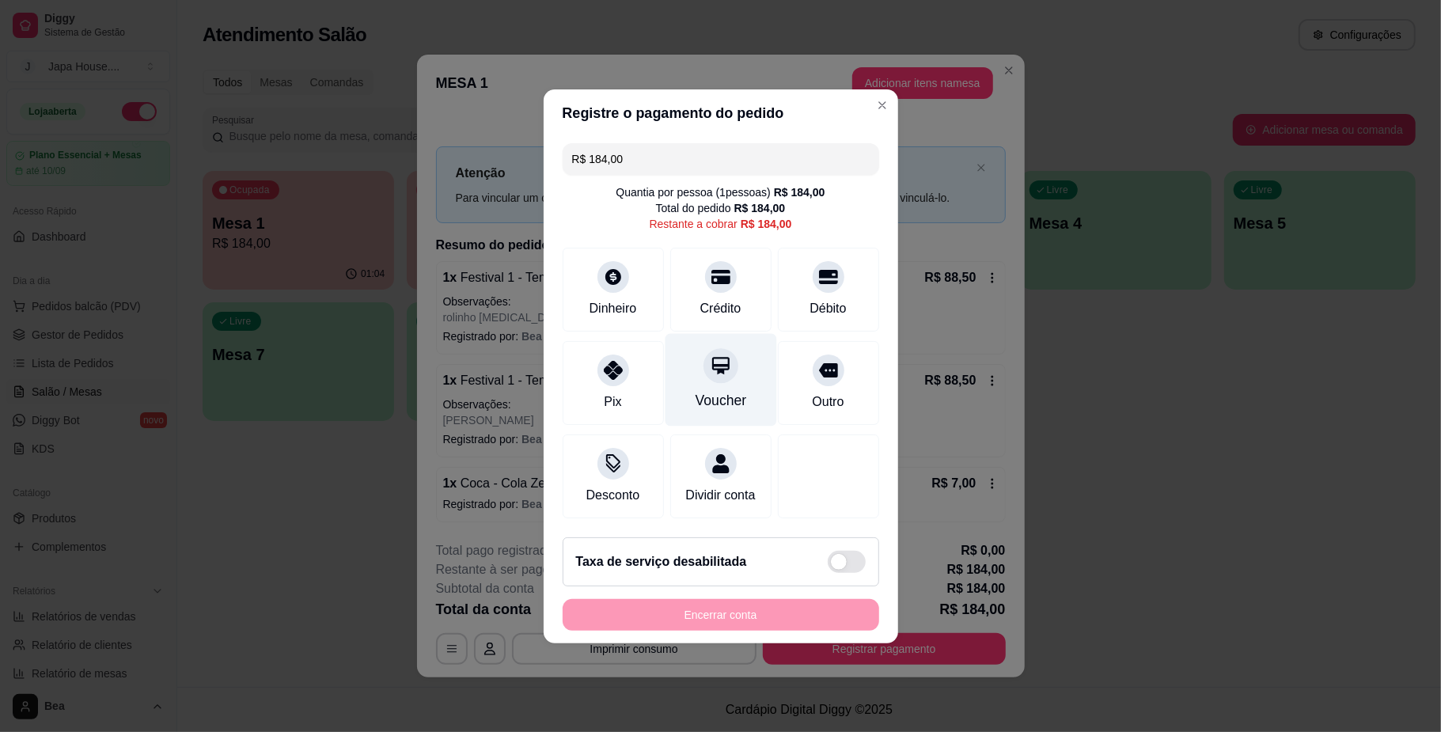
click at [714, 392] on div "Voucher" at bounding box center [720, 400] width 51 height 21
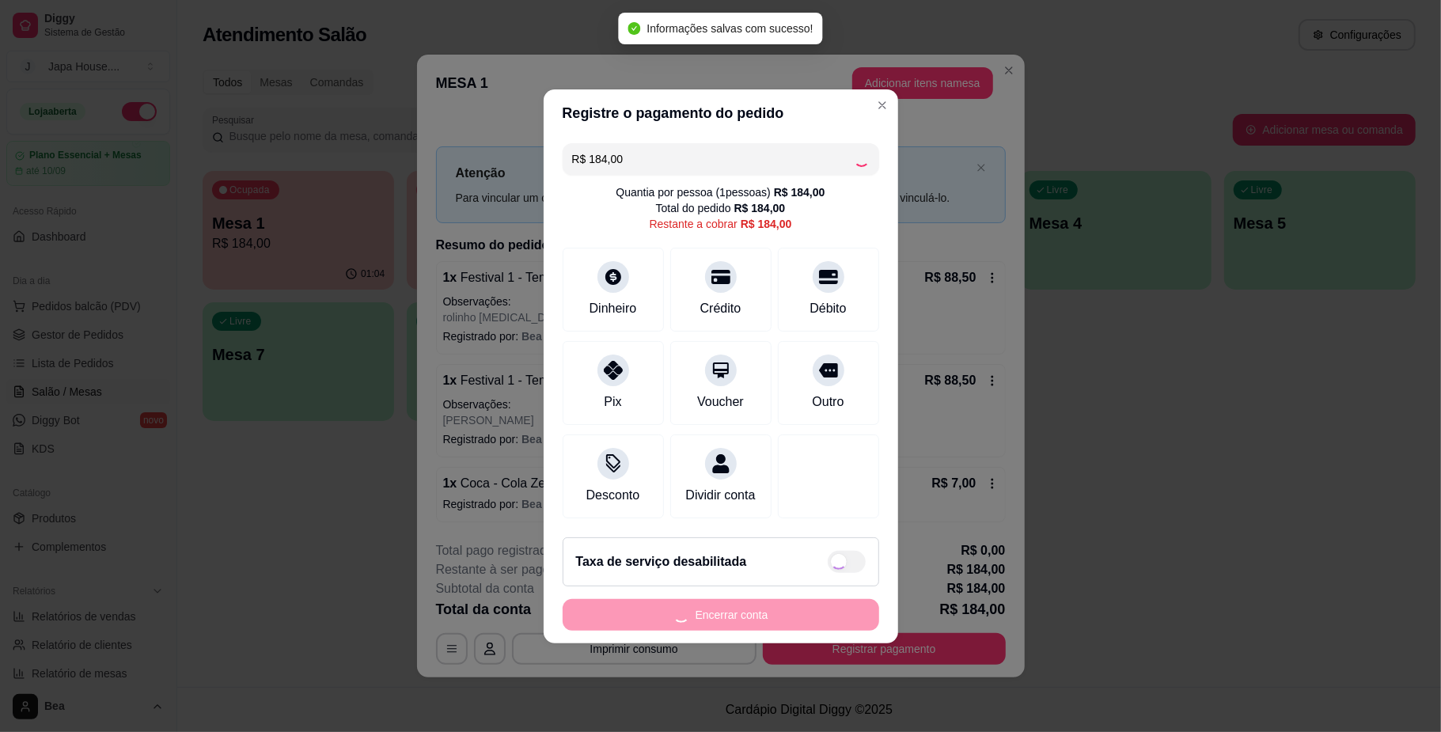
type input "R$ 0,00"
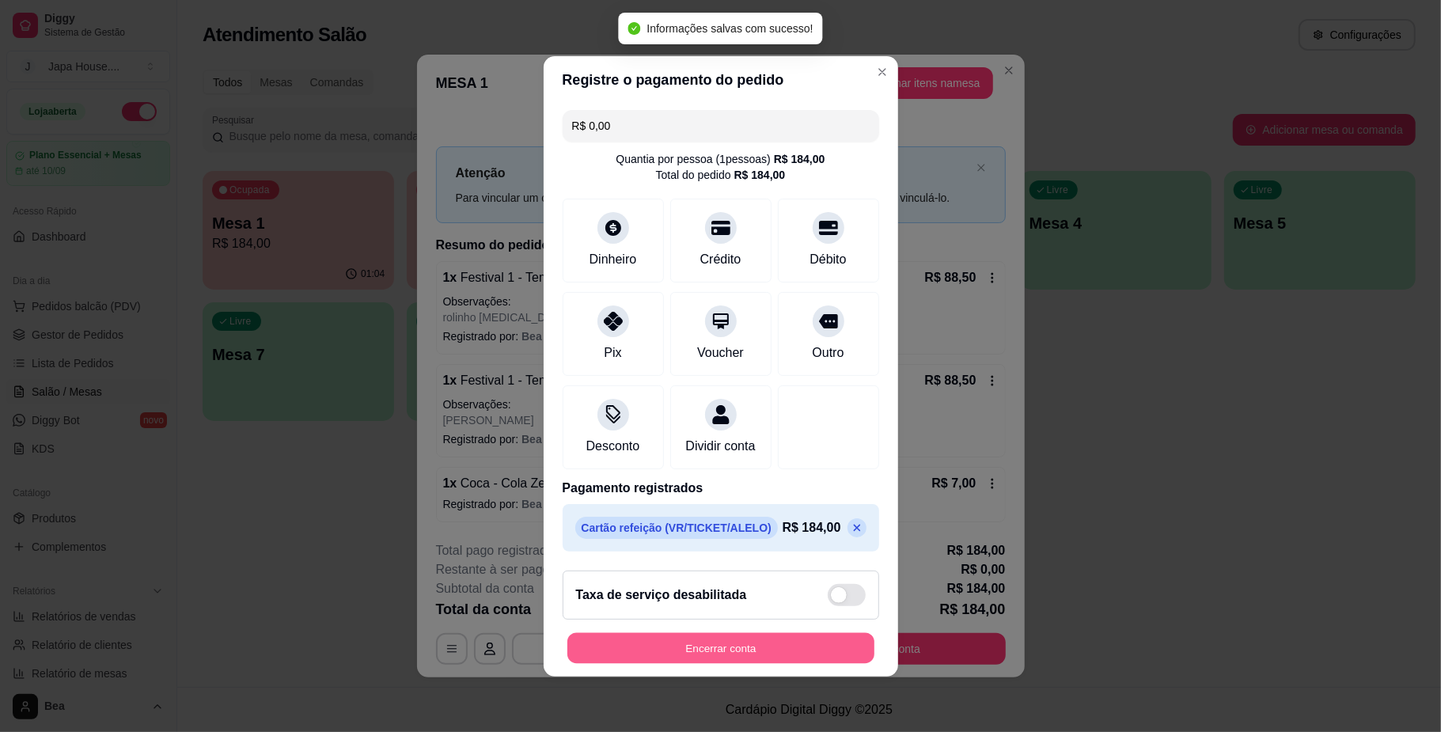
click at [750, 655] on button "Encerrar conta" at bounding box center [720, 647] width 307 height 31
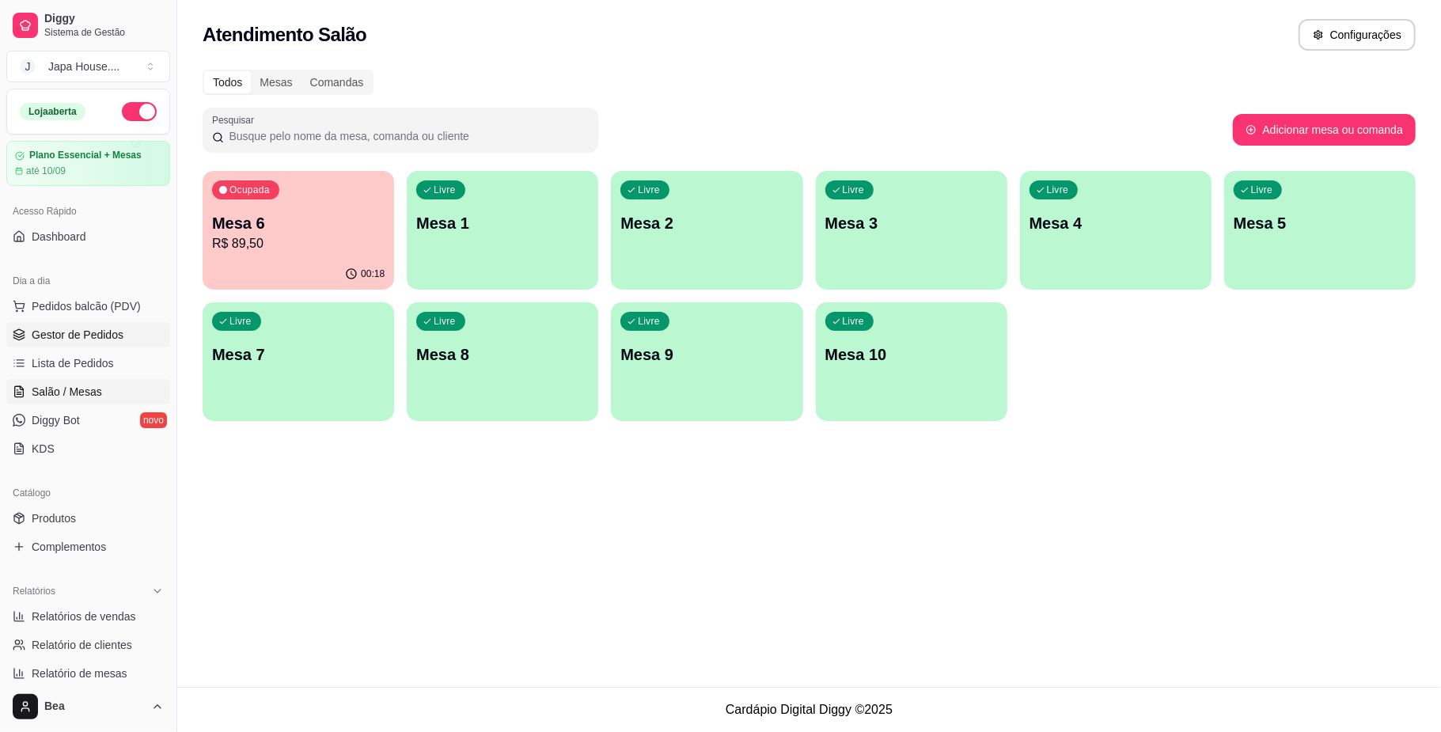
click at [119, 323] on link "Gestor de Pedidos" at bounding box center [88, 334] width 164 height 25
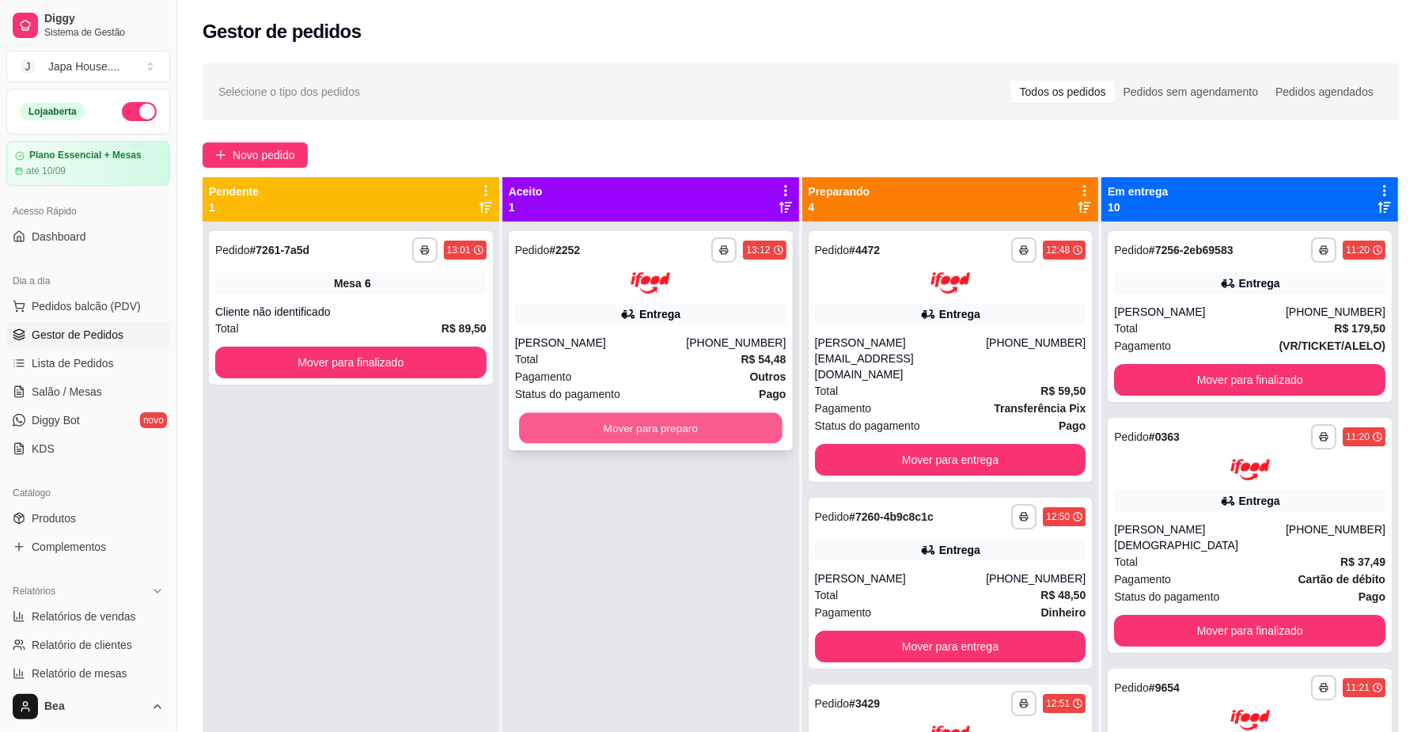
click at [630, 427] on button "Mover para preparo" at bounding box center [650, 427] width 263 height 31
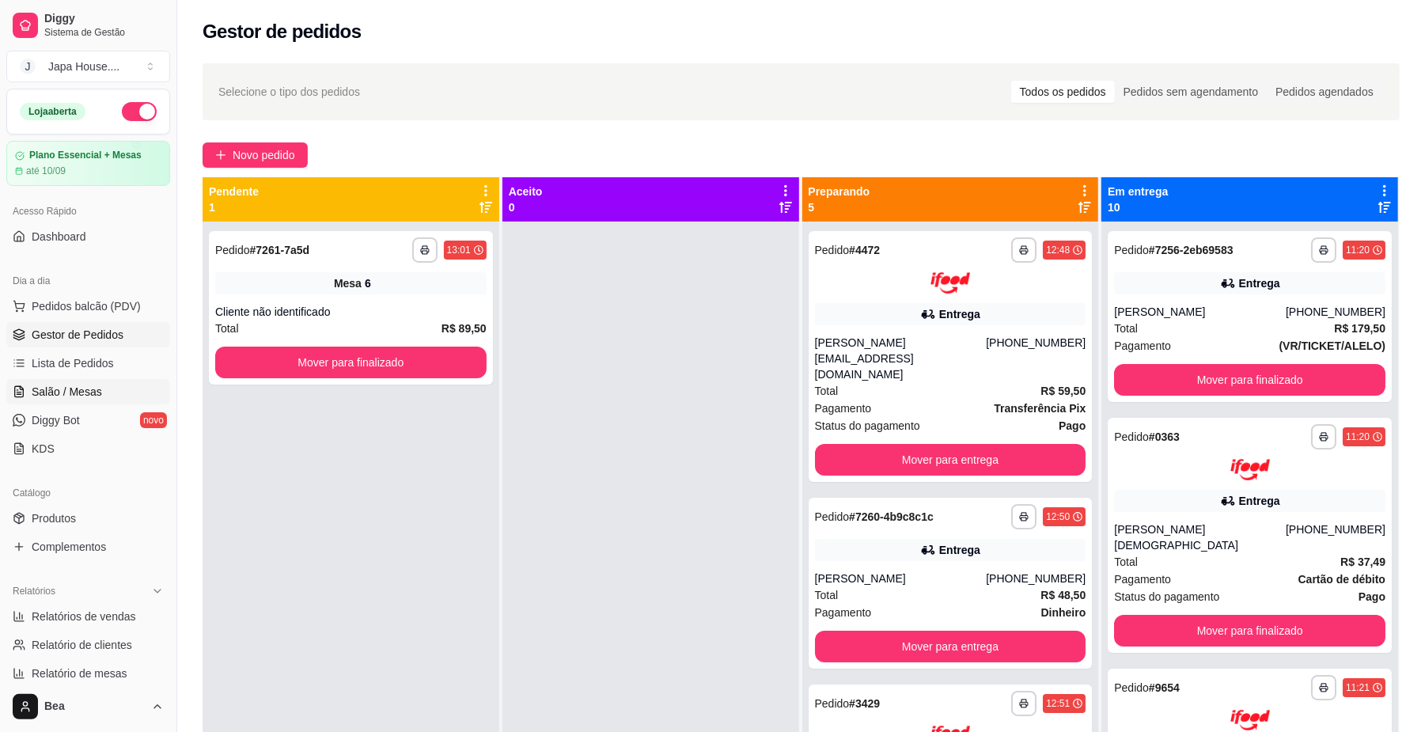
click at [93, 387] on span "Salão / Mesas" at bounding box center [67, 392] width 70 height 16
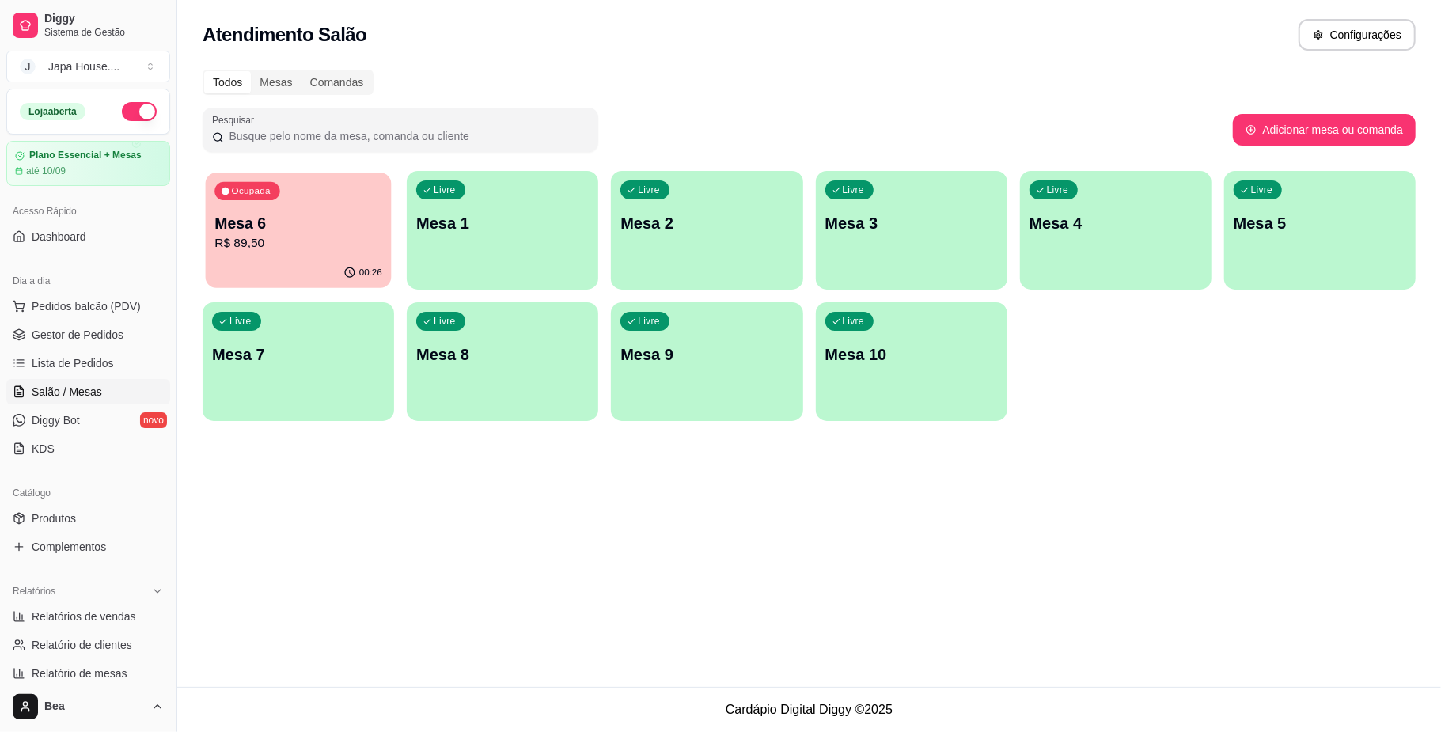
click at [248, 263] on div "00:26" at bounding box center [299, 273] width 186 height 30
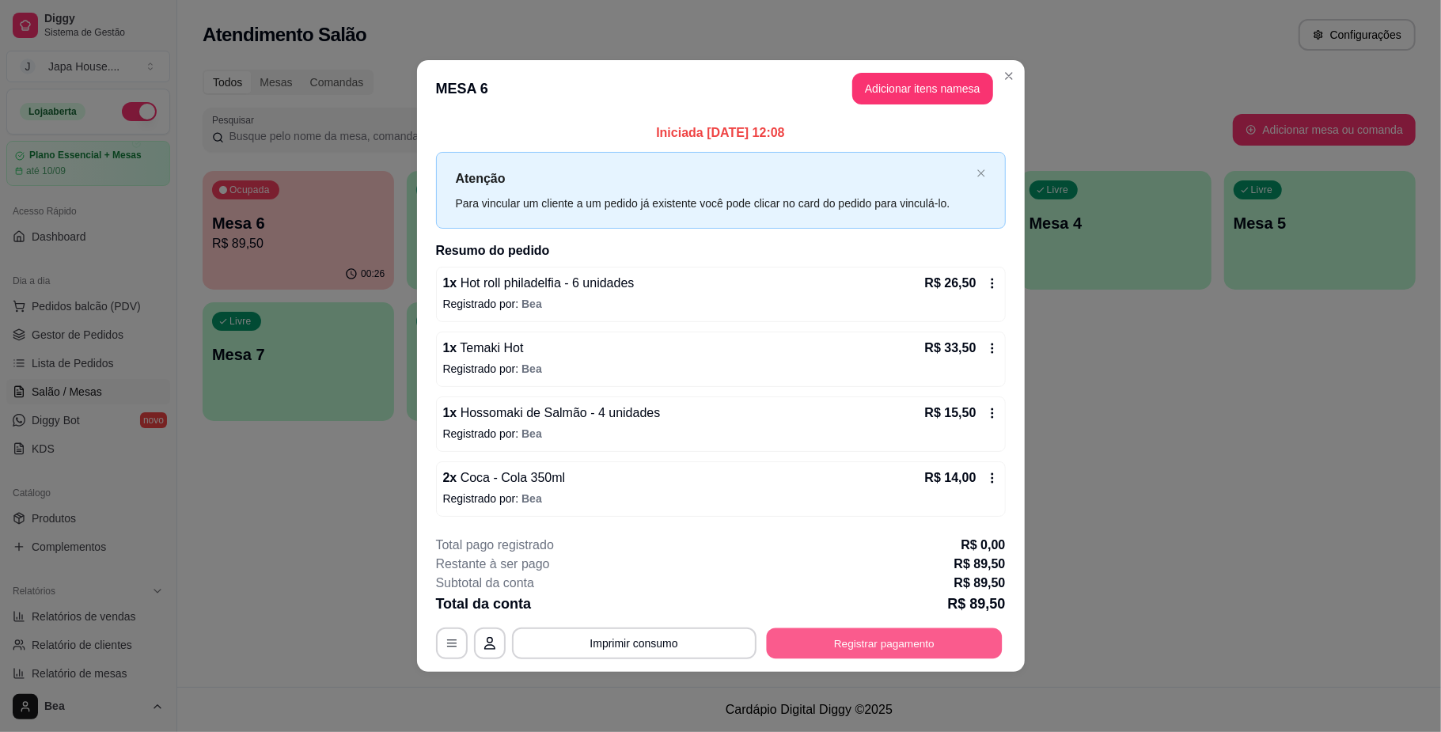
click at [818, 636] on button "Registrar pagamento" at bounding box center [884, 643] width 236 height 31
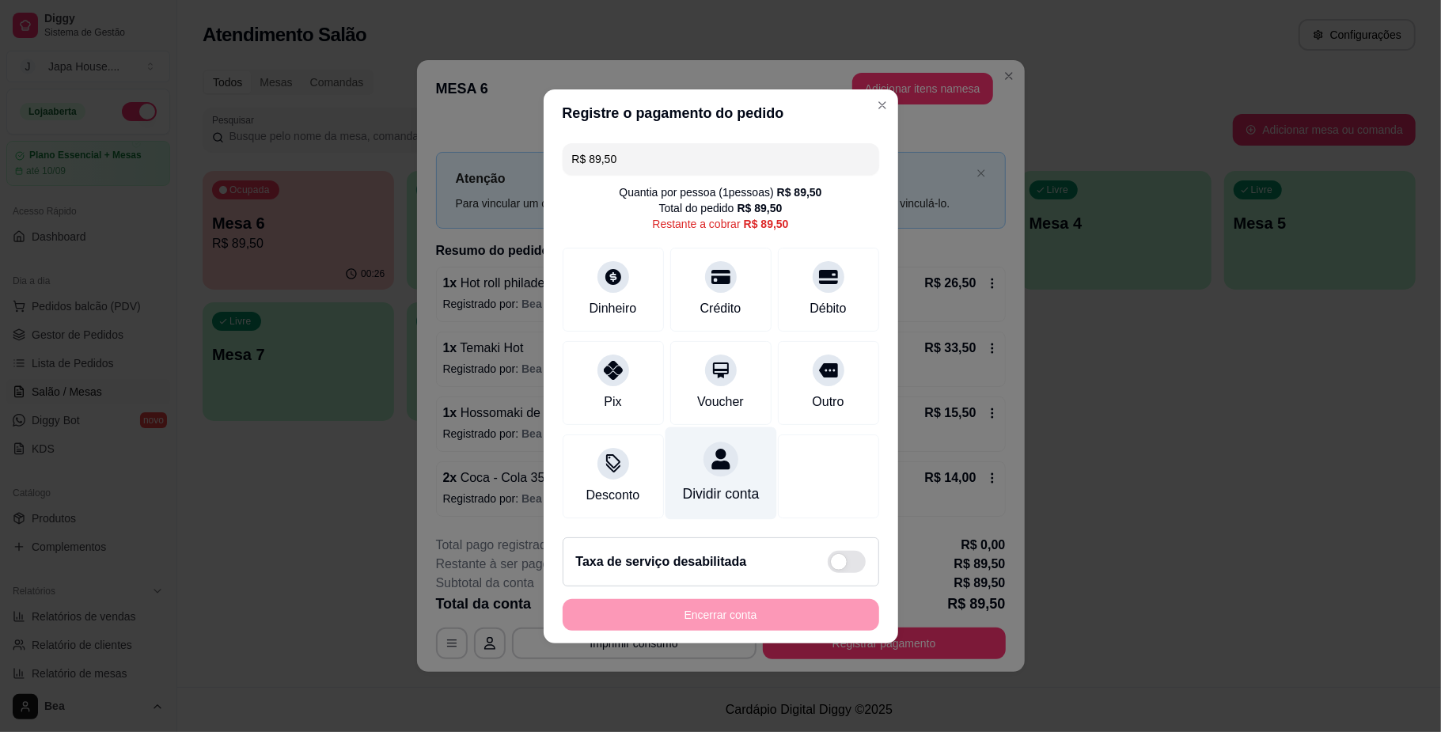
click at [693, 457] on div "Dividir conta" at bounding box center [720, 472] width 112 height 93
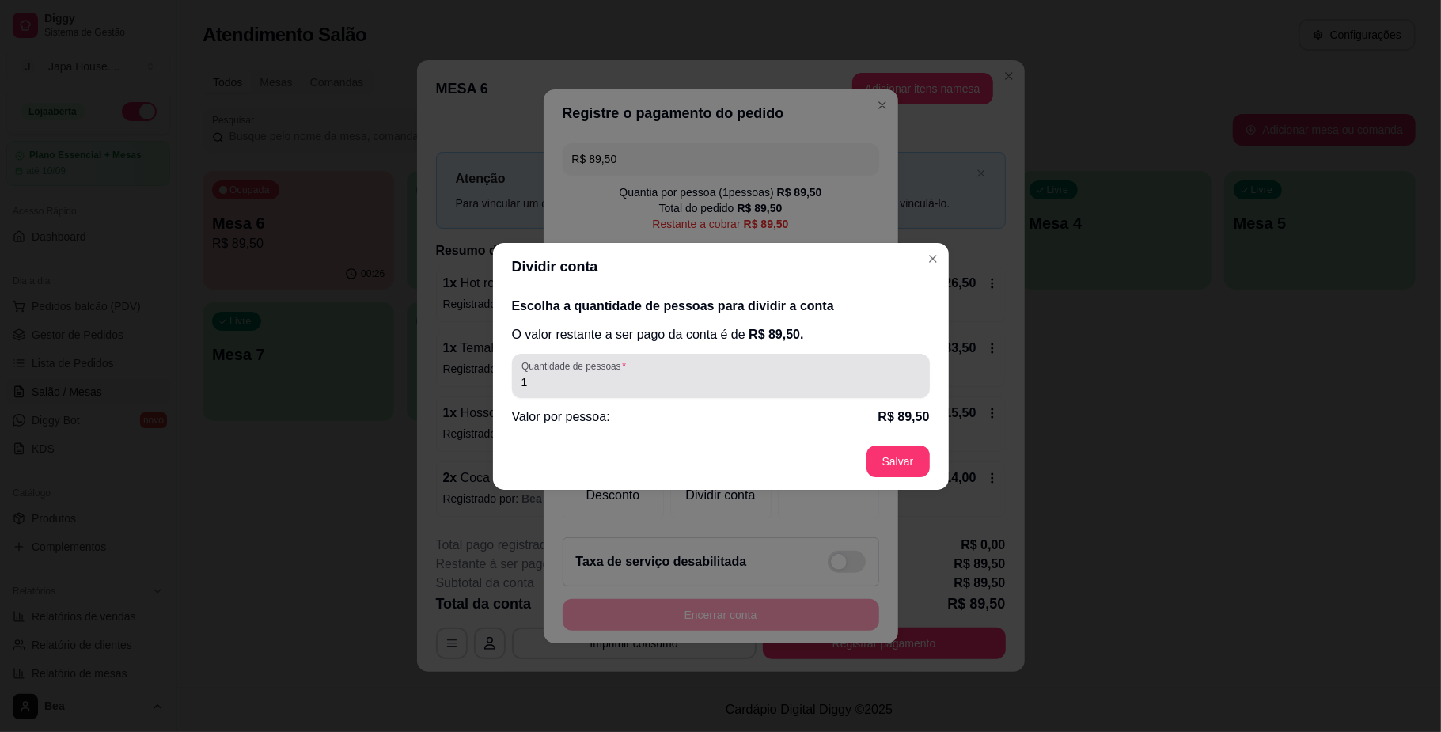
click at [586, 388] on input "1" at bounding box center [720, 382] width 399 height 16
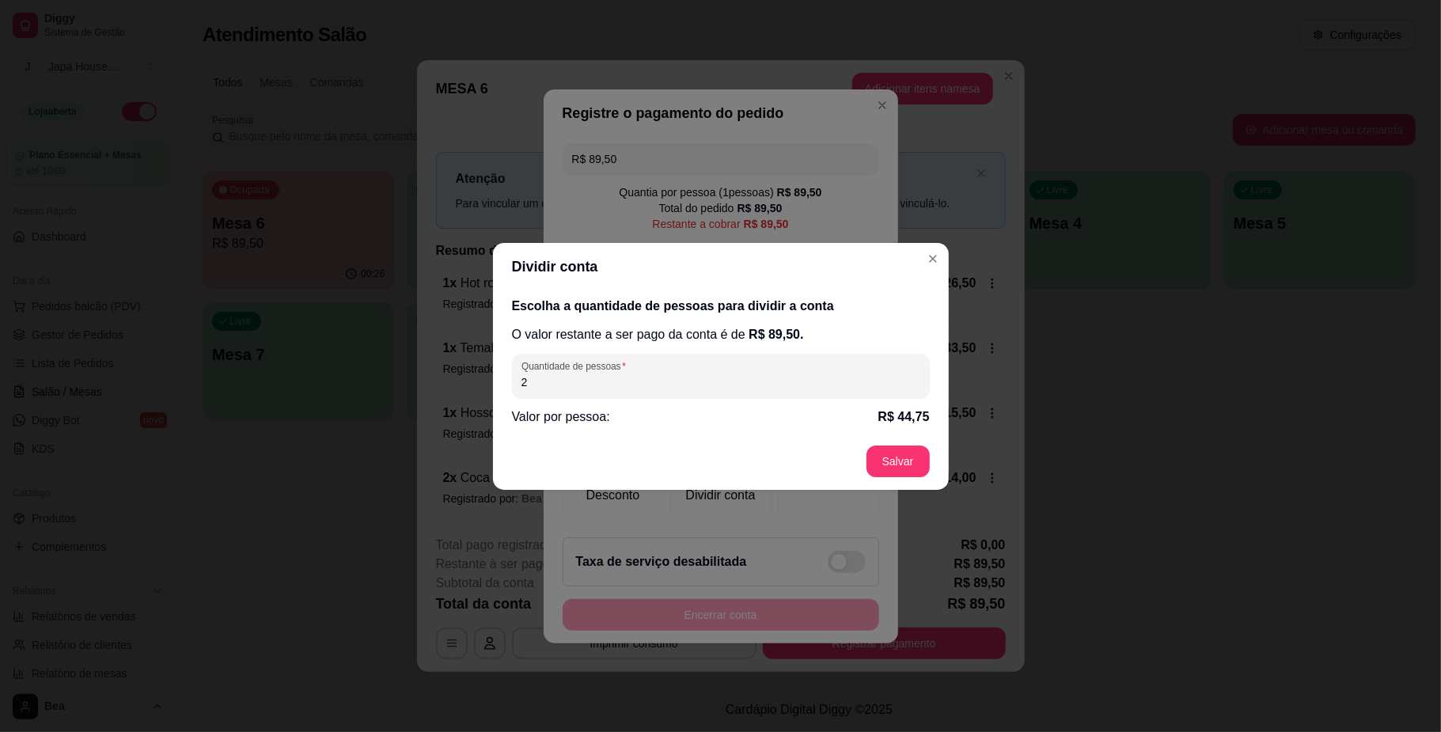
type input "2"
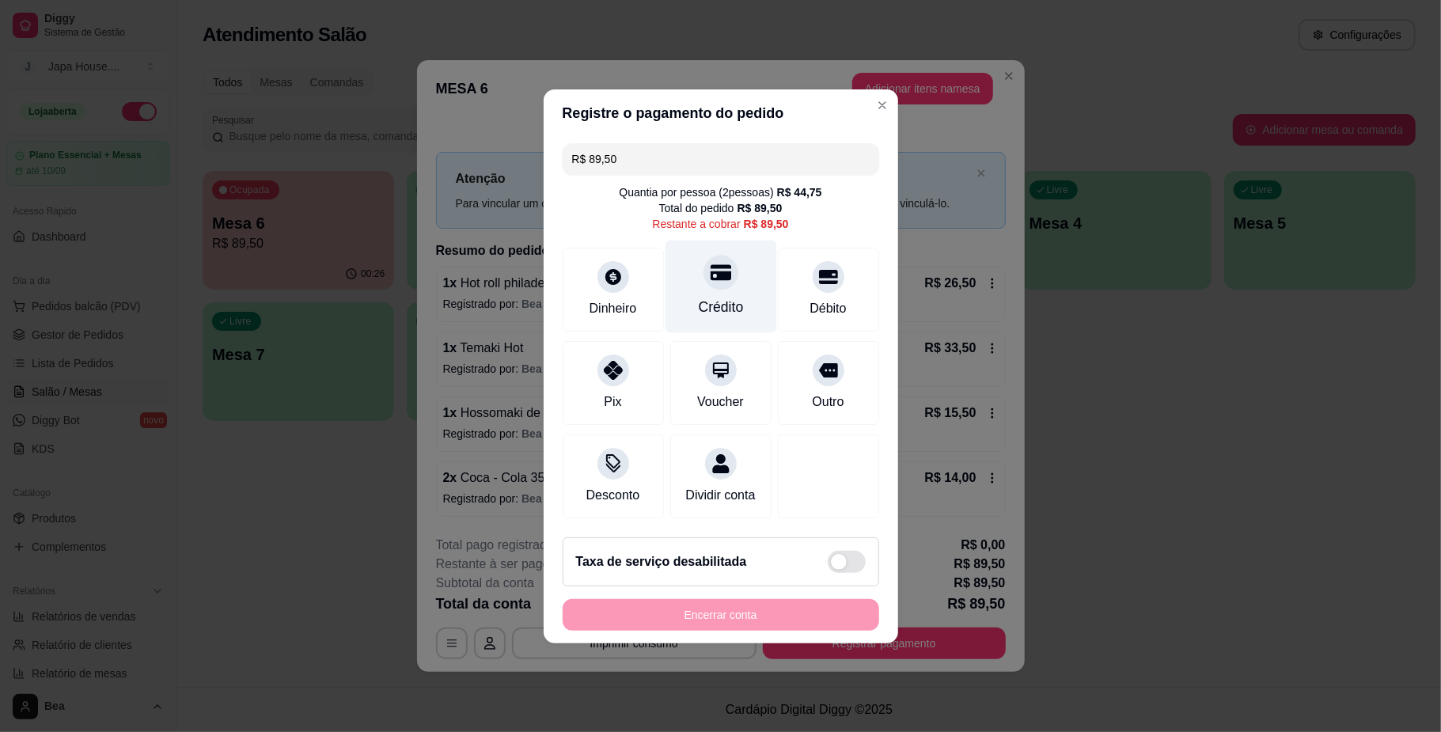
click at [716, 304] on div "Crédito" at bounding box center [720, 307] width 45 height 21
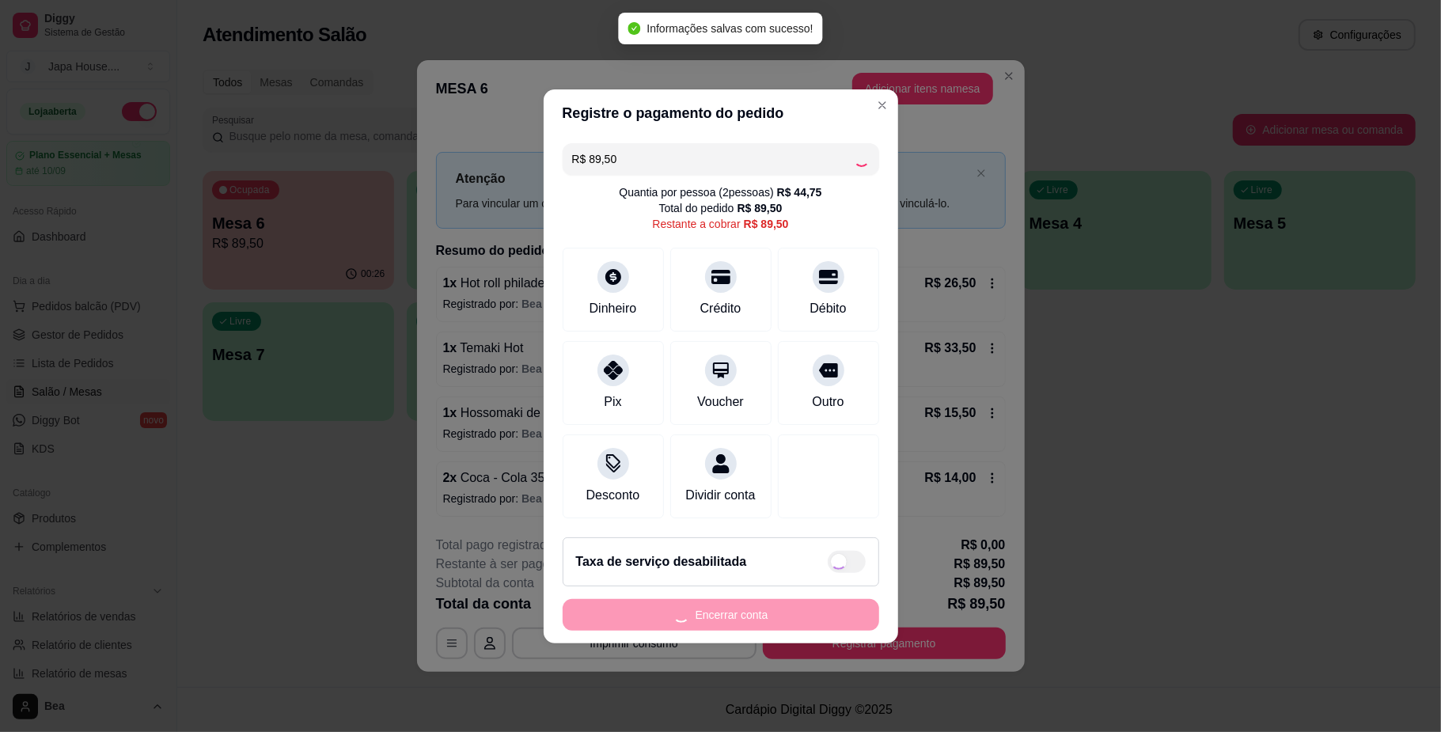
type input "R$ 0,00"
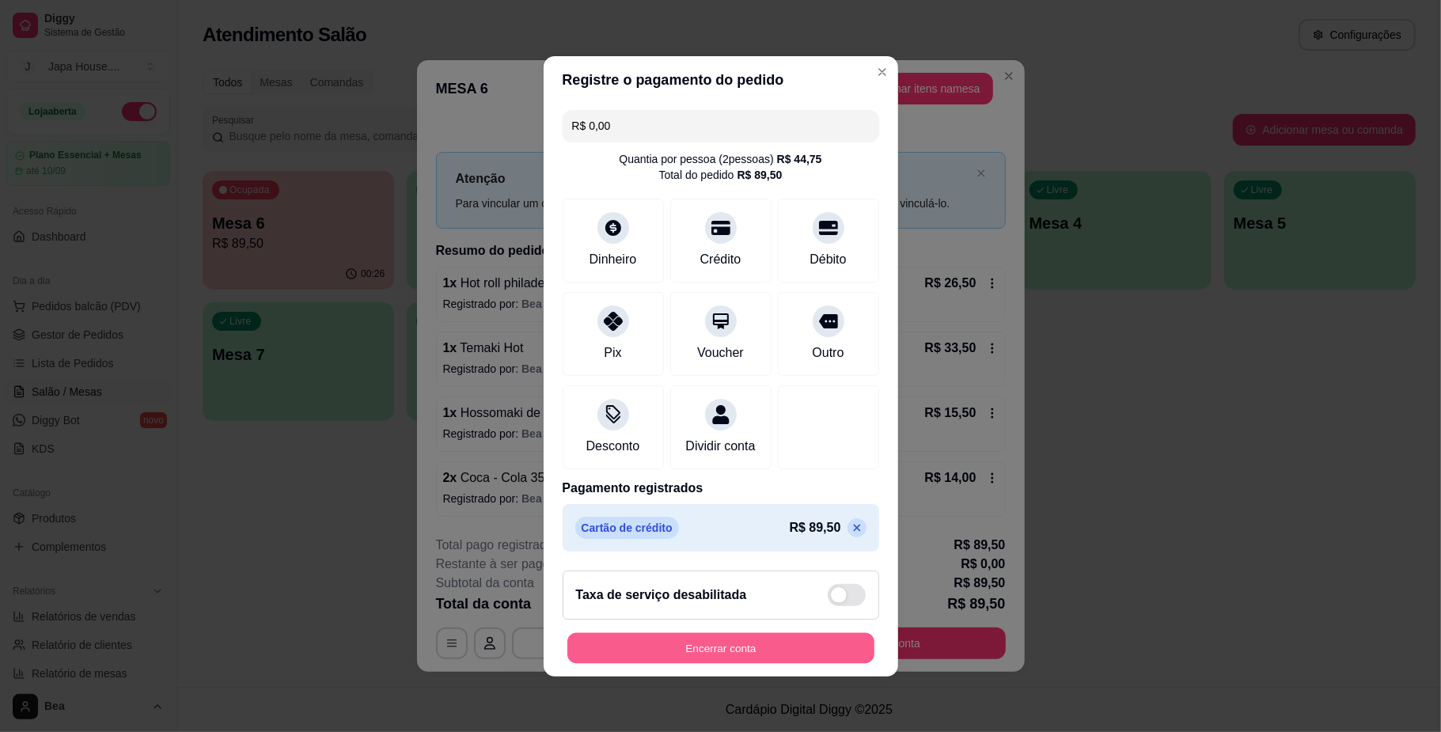
click at [688, 663] on button "Encerrar conta" at bounding box center [720, 647] width 307 height 31
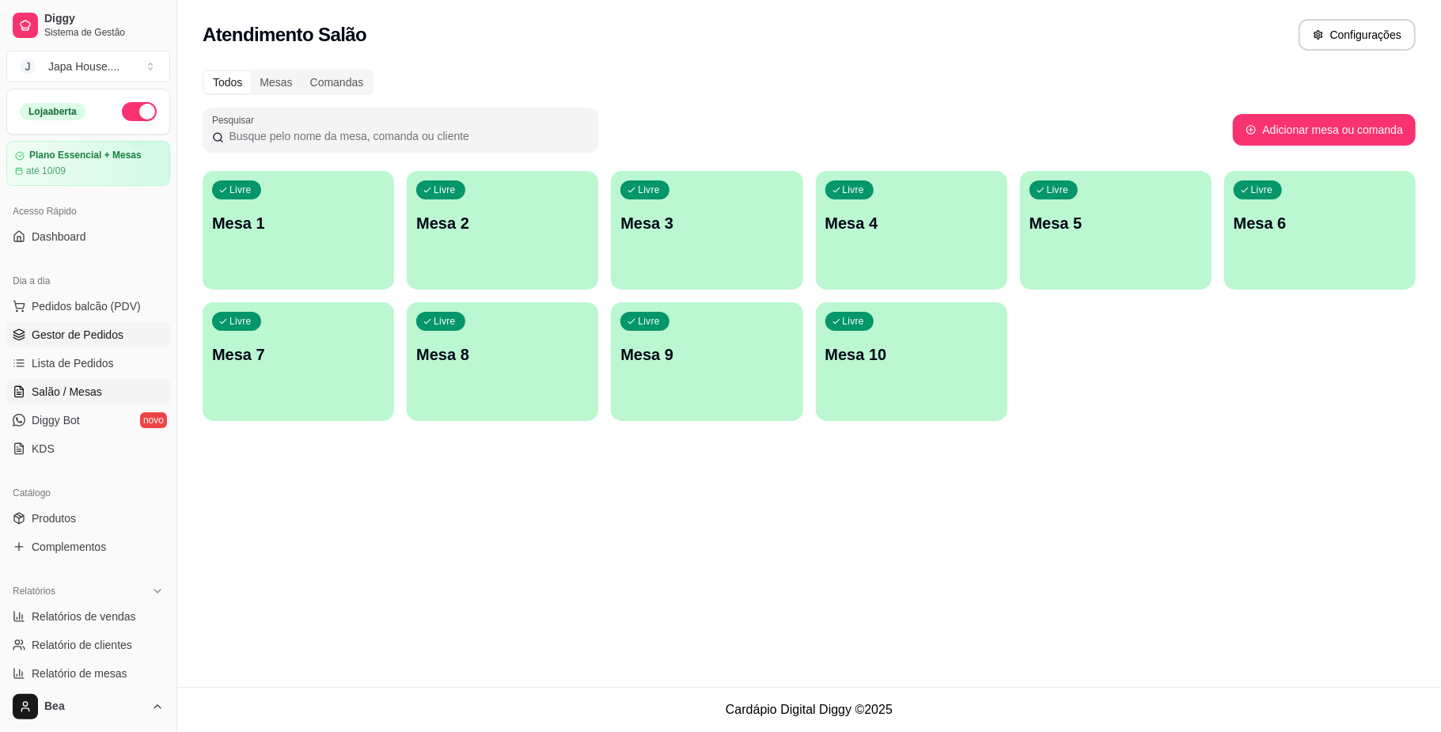
click at [115, 340] on span "Gestor de Pedidos" at bounding box center [78, 335] width 92 height 16
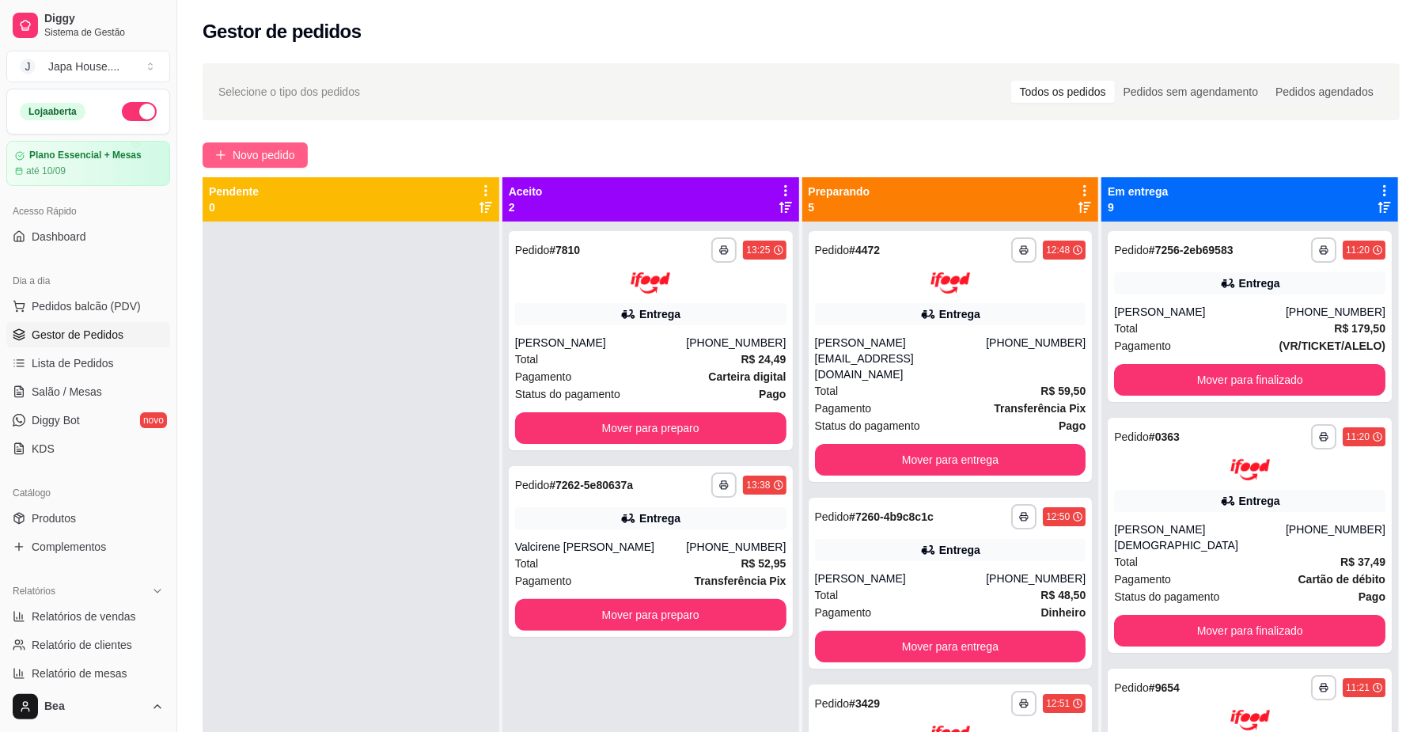
click at [285, 146] on button "Novo pedido" at bounding box center [255, 154] width 105 height 25
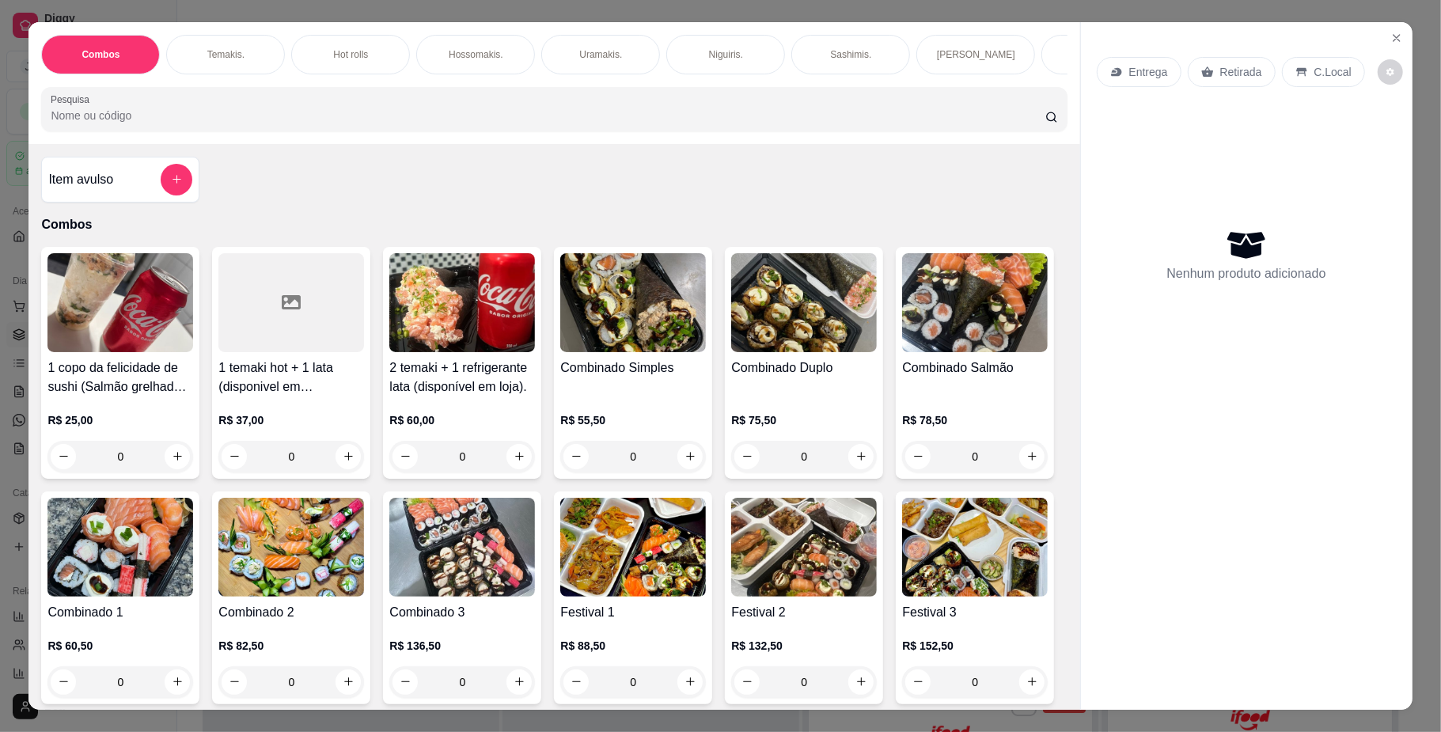
scroll to position [0, 897]
click at [548, 49] on div "Yakisoba" at bounding box center [578, 55] width 119 height 40
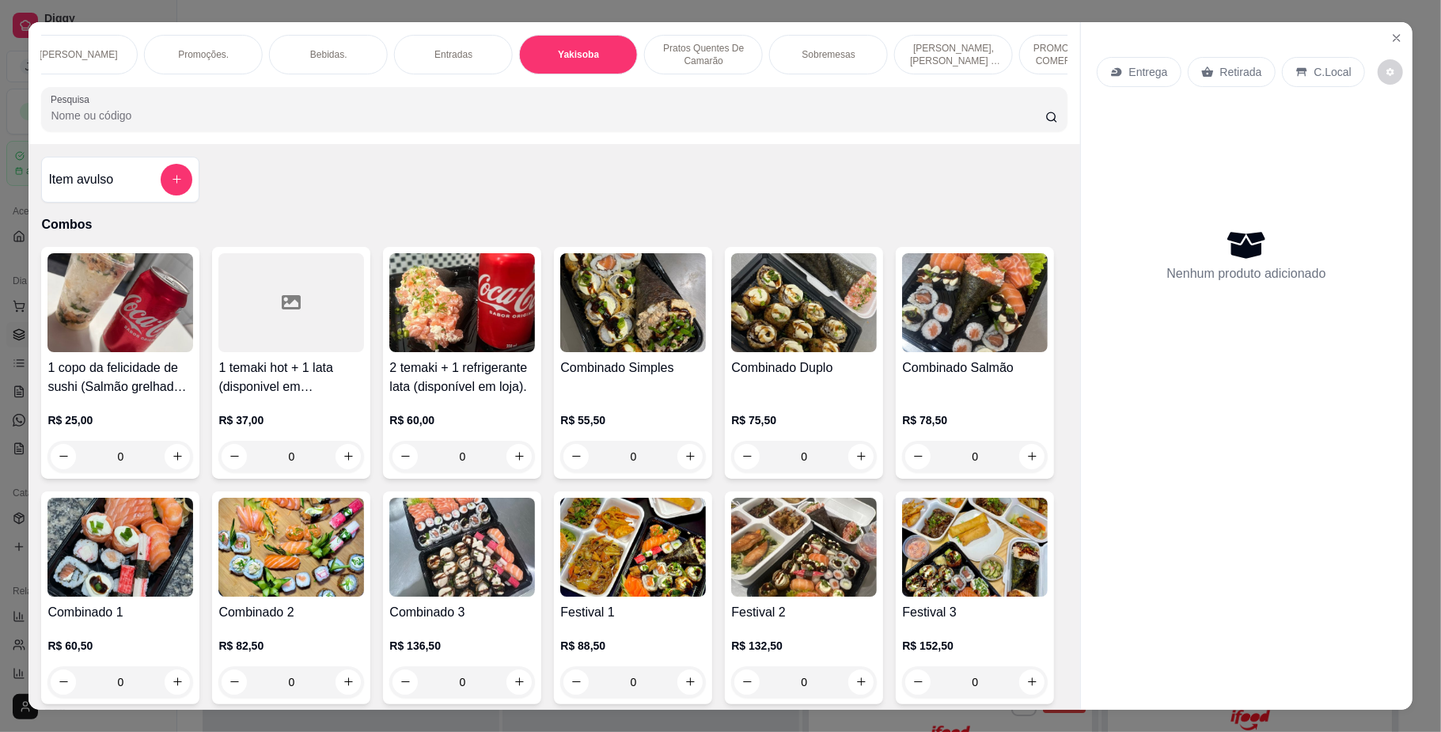
scroll to position [28, 0]
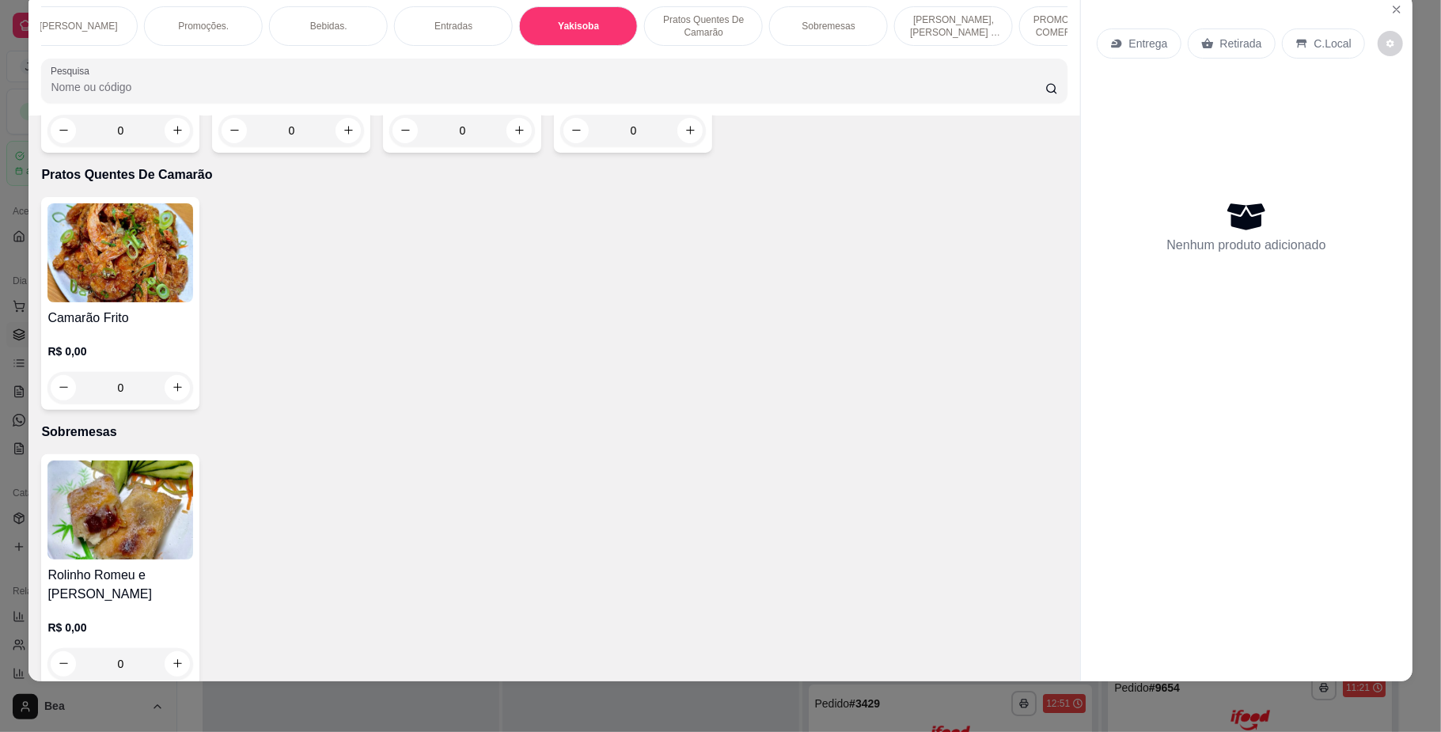
click at [365, 153] on div "Yakisoba Tradicional R$ 0,00 0 Yakisoba Especial R$ 0,00 0 Yakisoba Camarão R$ …" at bounding box center [553, 46] width 1025 height 213
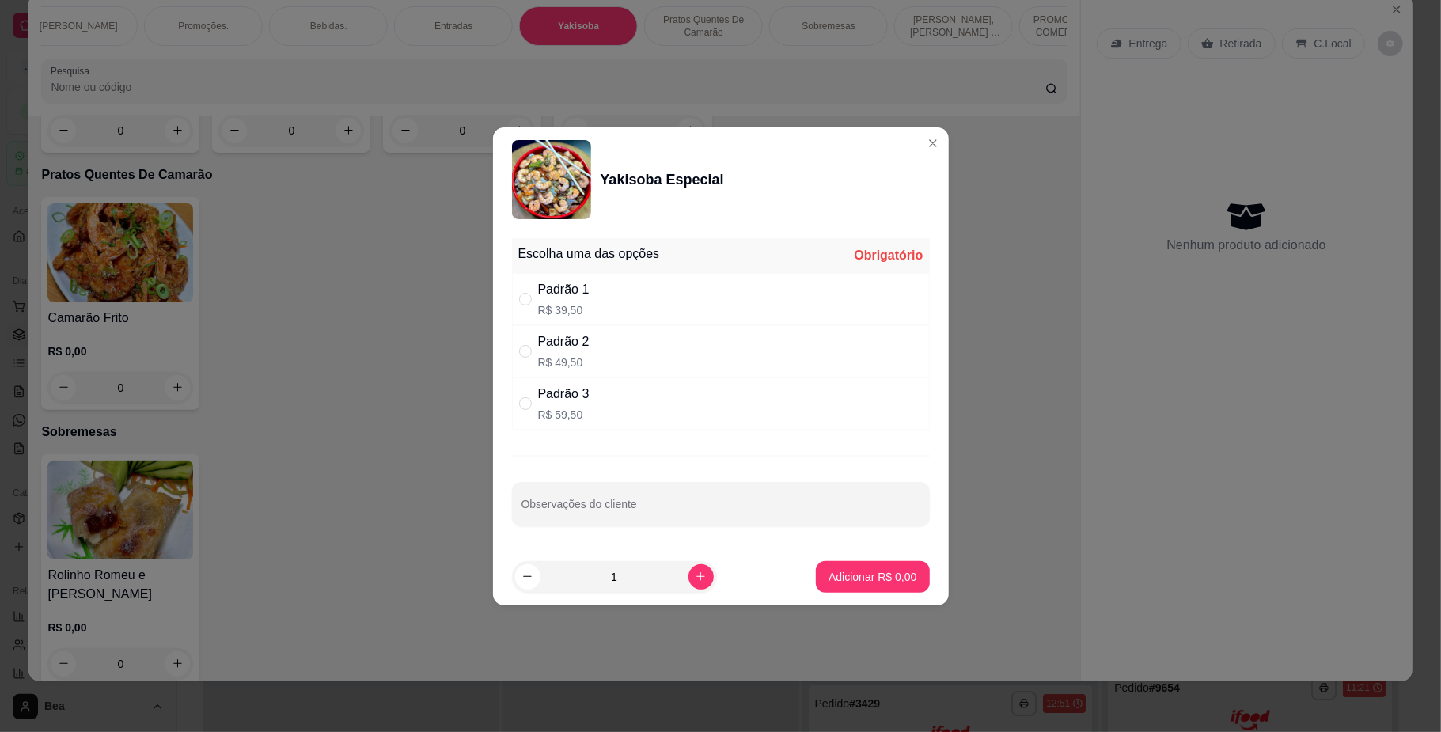
click at [580, 320] on div "Padrão 1 R$ 39,50" at bounding box center [721, 299] width 418 height 52
radio input "true"
click at [839, 577] on p "Adicionar R$ 39,50" at bounding box center [869, 576] width 92 height 15
type input "1"
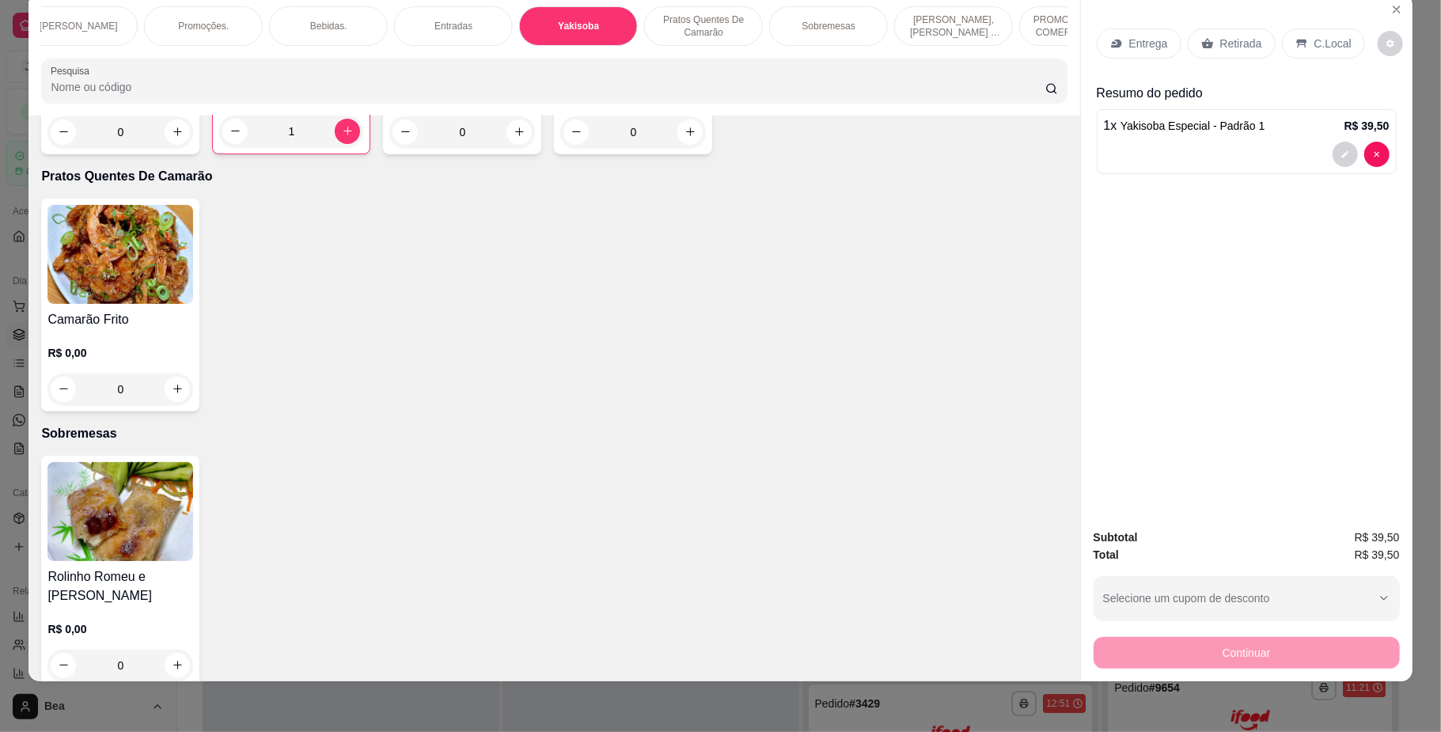
click at [1223, 36] on p "Retirada" at bounding box center [1241, 44] width 42 height 16
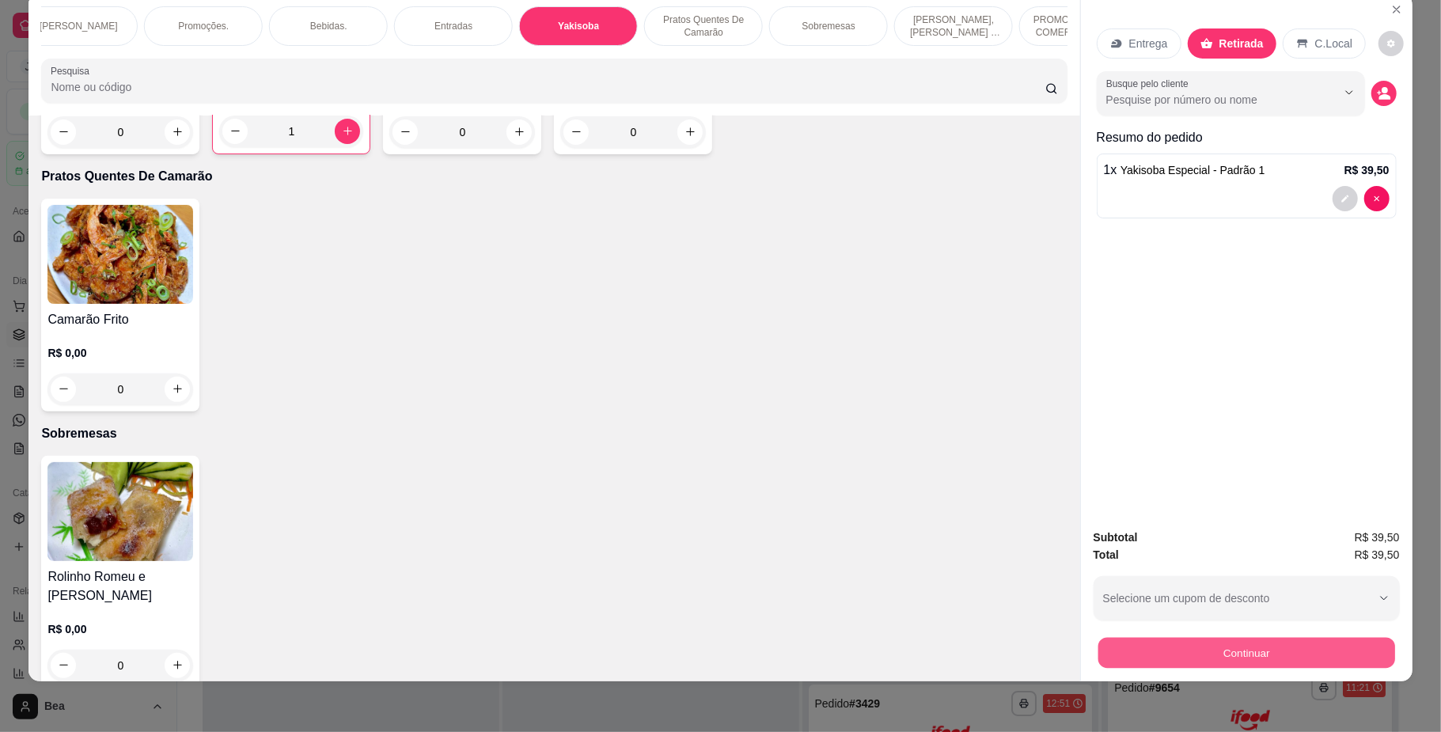
click at [1241, 646] on button "Continuar" at bounding box center [1245, 653] width 297 height 31
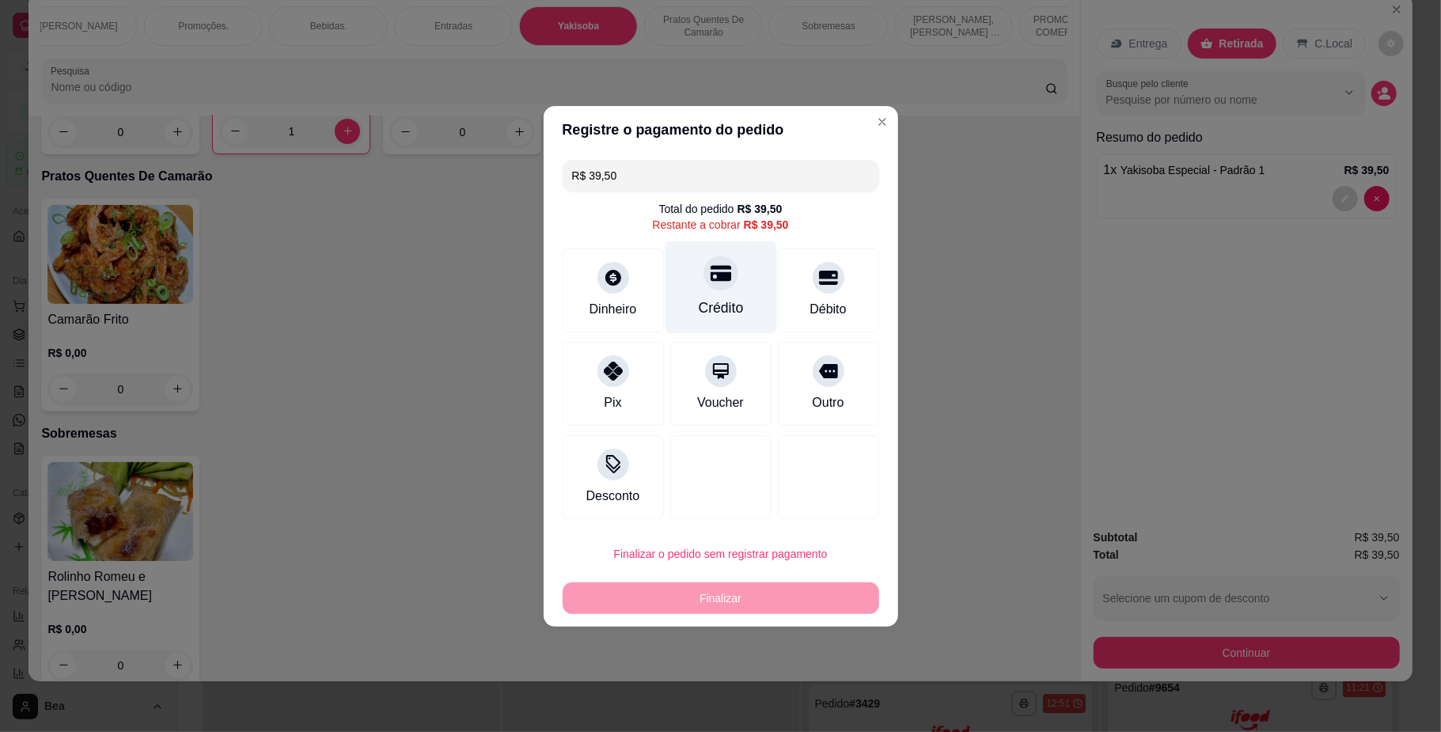
click at [722, 302] on div "Crédito" at bounding box center [720, 307] width 45 height 21
type input "R$ 0,00"
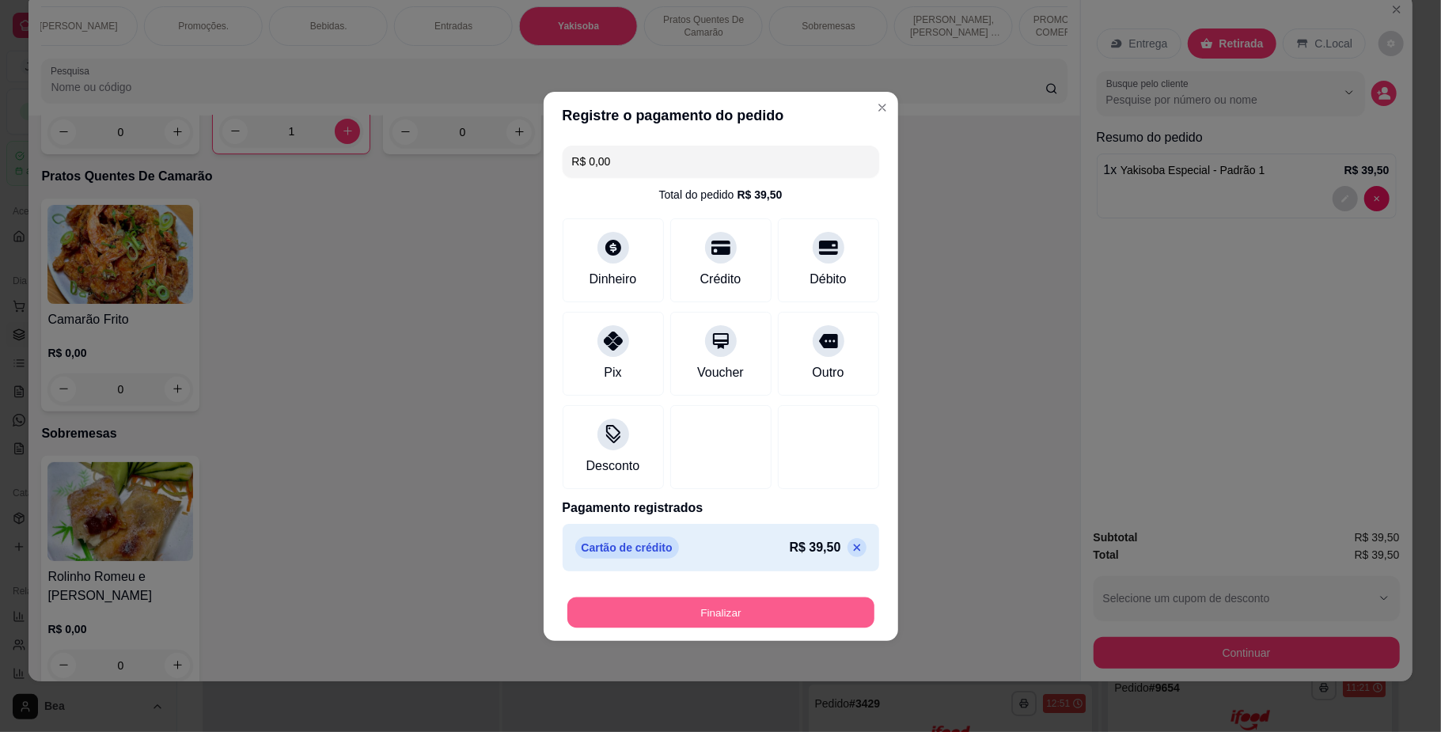
click at [754, 619] on button "Finalizar" at bounding box center [720, 611] width 307 height 31
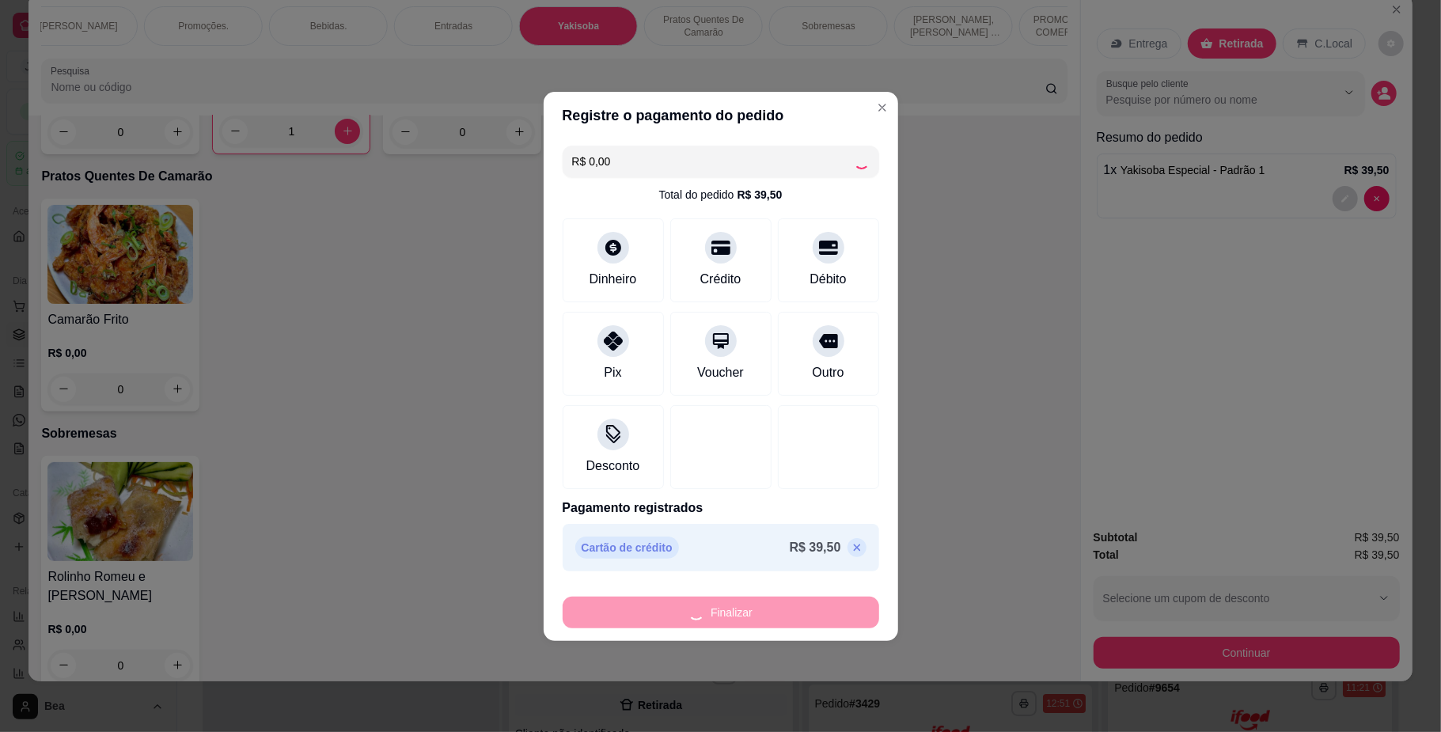
type input "0"
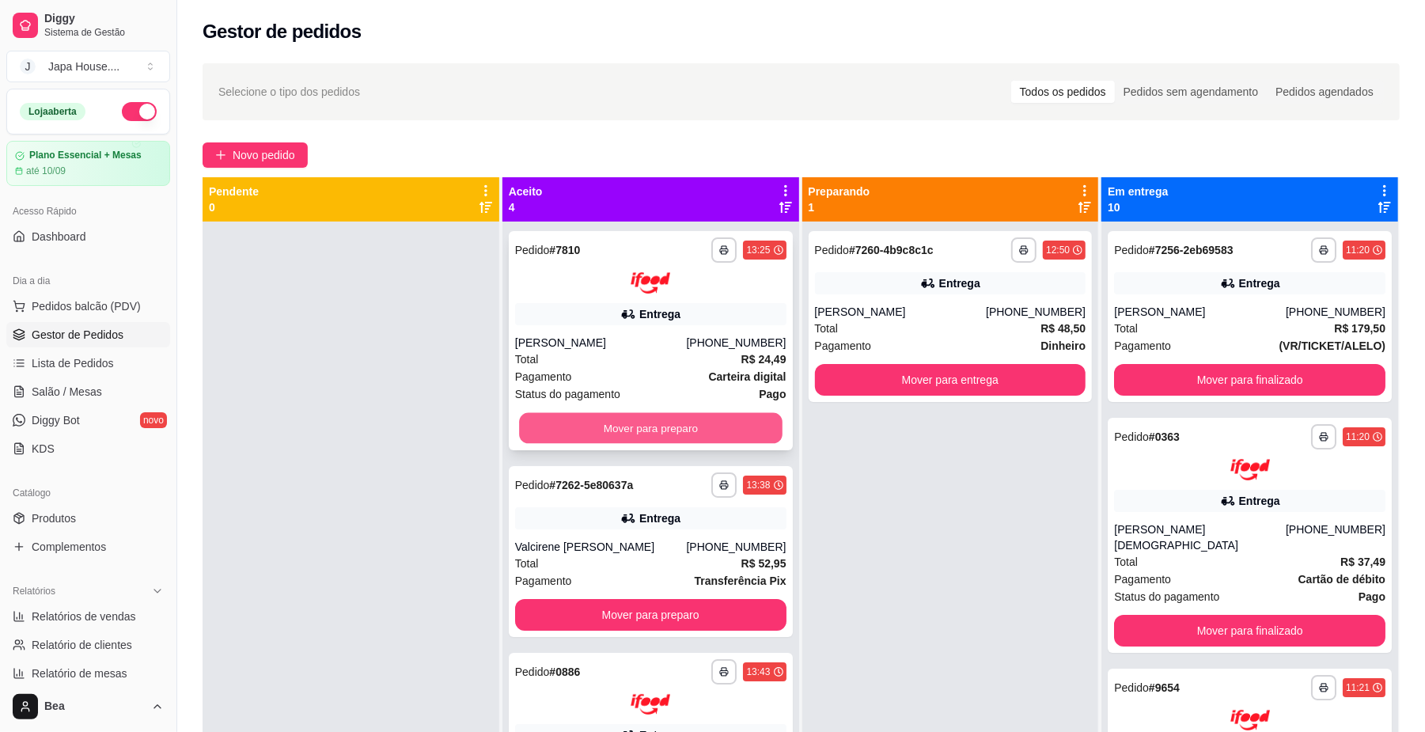
click at [685, 425] on button "Mover para preparo" at bounding box center [650, 427] width 263 height 31
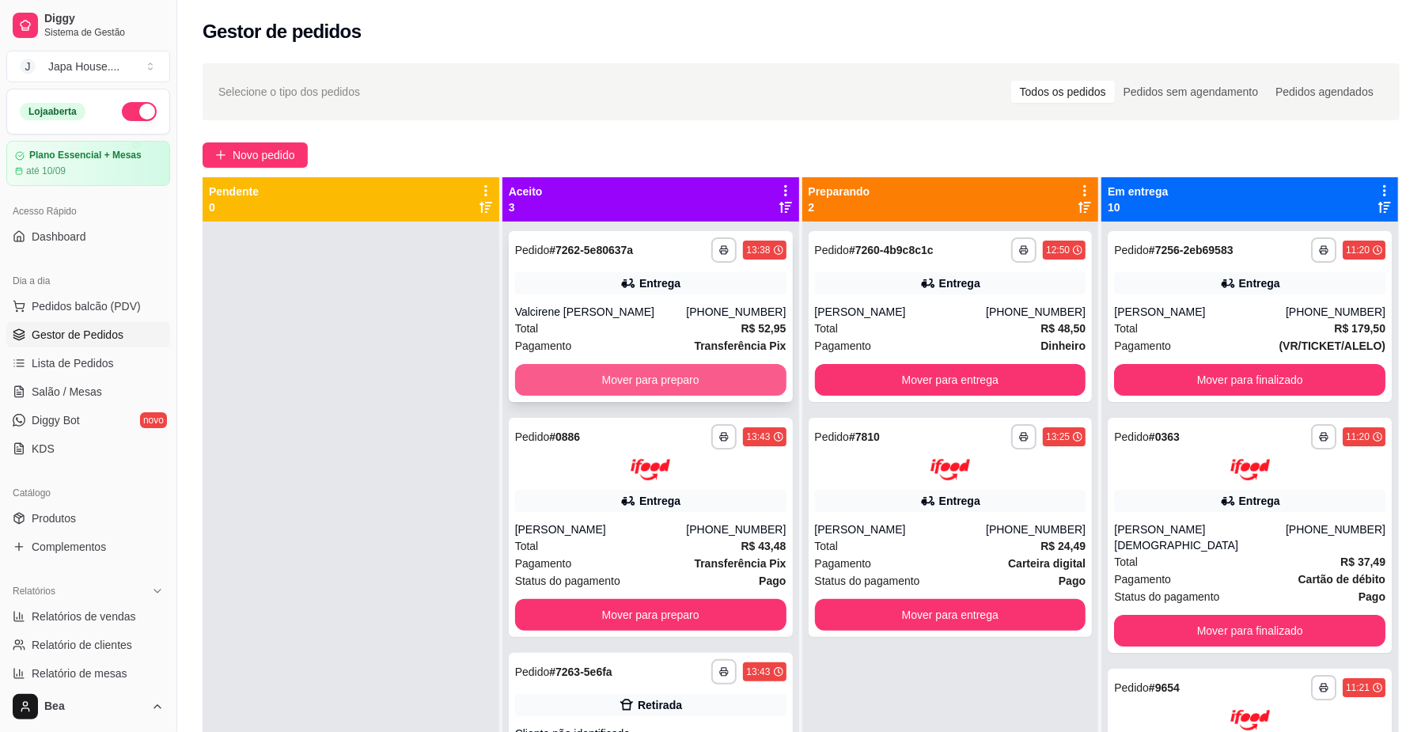
click at [676, 371] on button "Mover para preparo" at bounding box center [650, 380] width 271 height 32
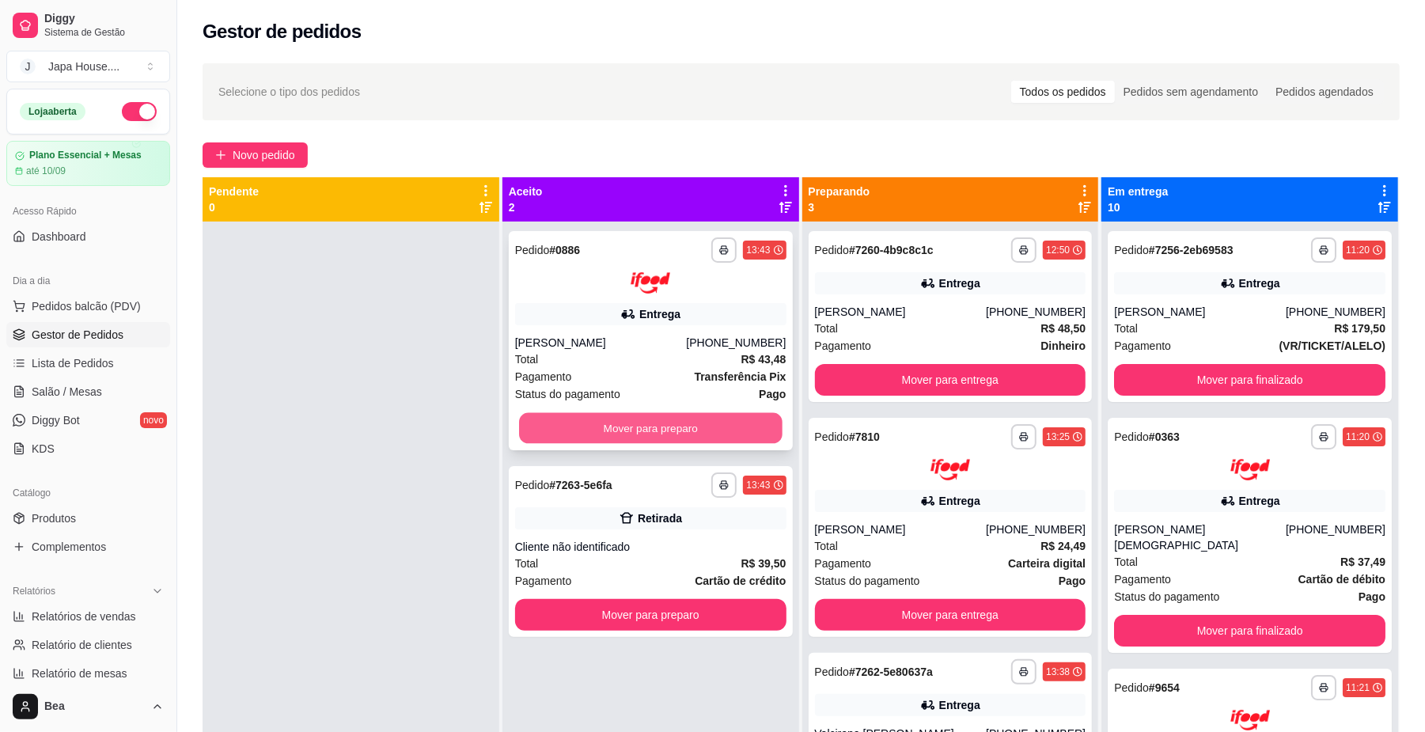
click at [669, 426] on button "Mover para preparo" at bounding box center [650, 427] width 263 height 31
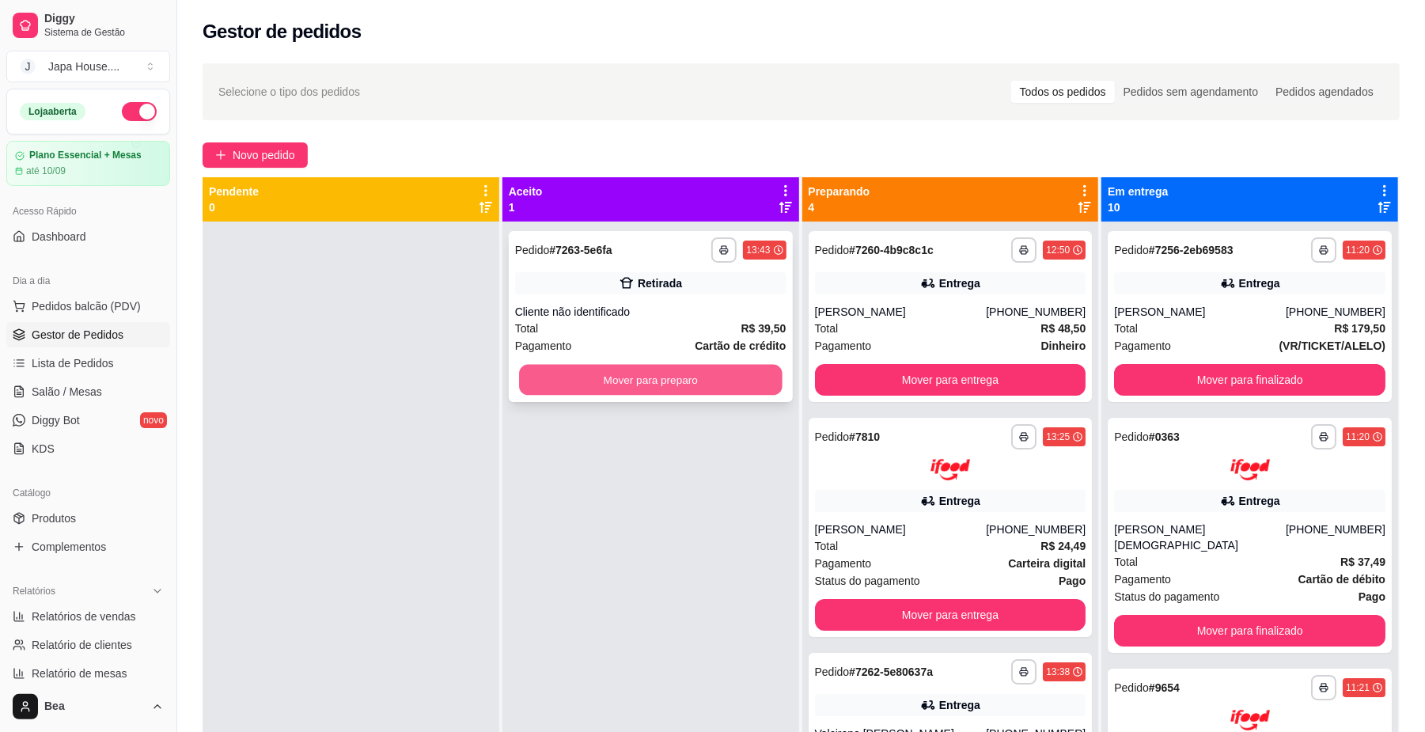
click at [685, 367] on button "Mover para preparo" at bounding box center [650, 380] width 263 height 31
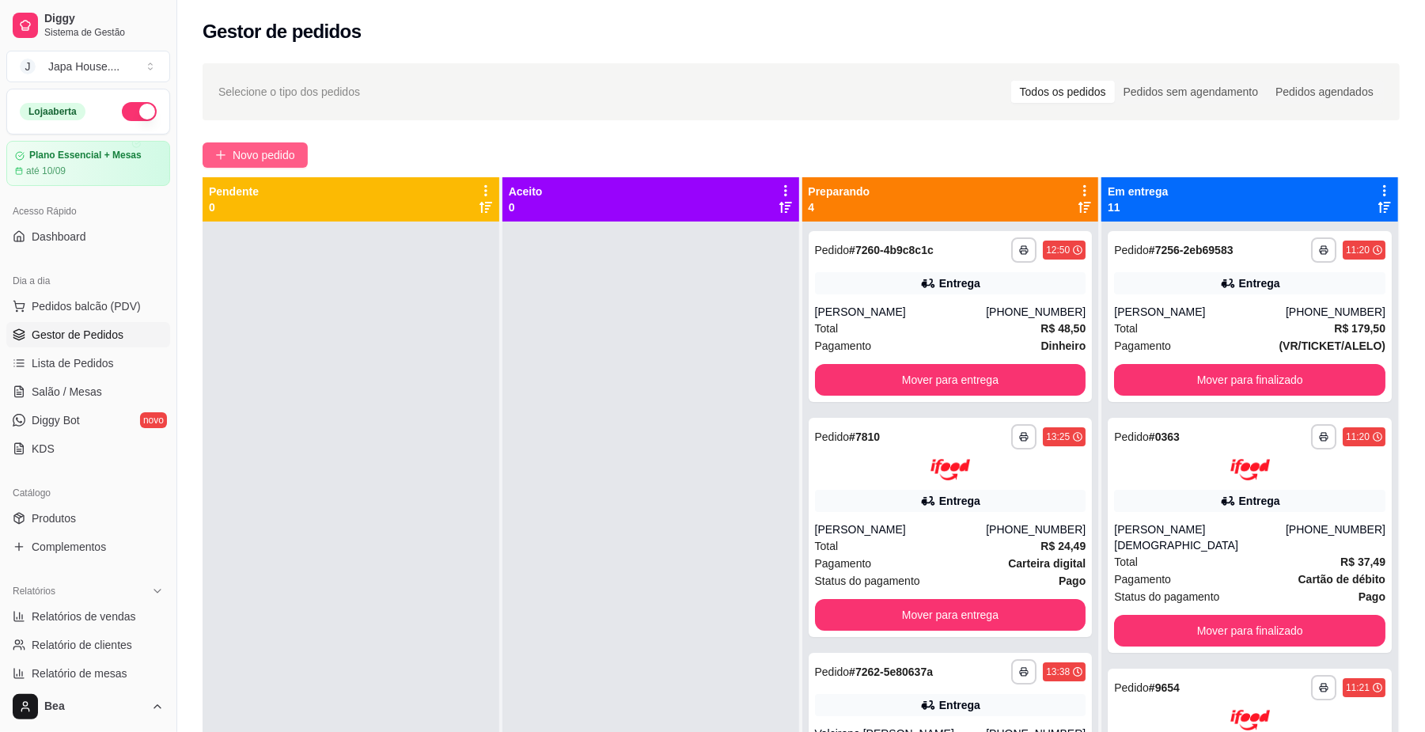
click at [234, 147] on span "Novo pedido" at bounding box center [264, 154] width 62 height 17
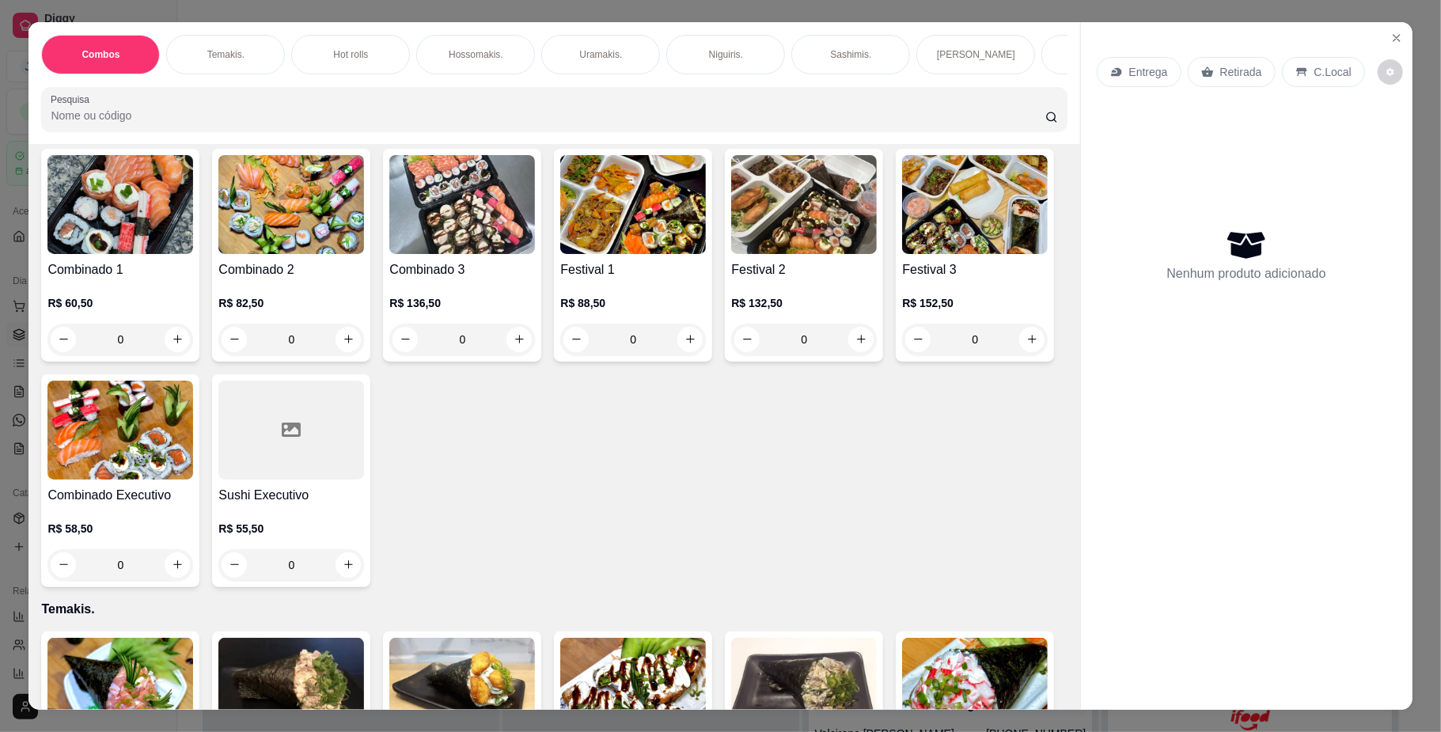
scroll to position [356, 0]
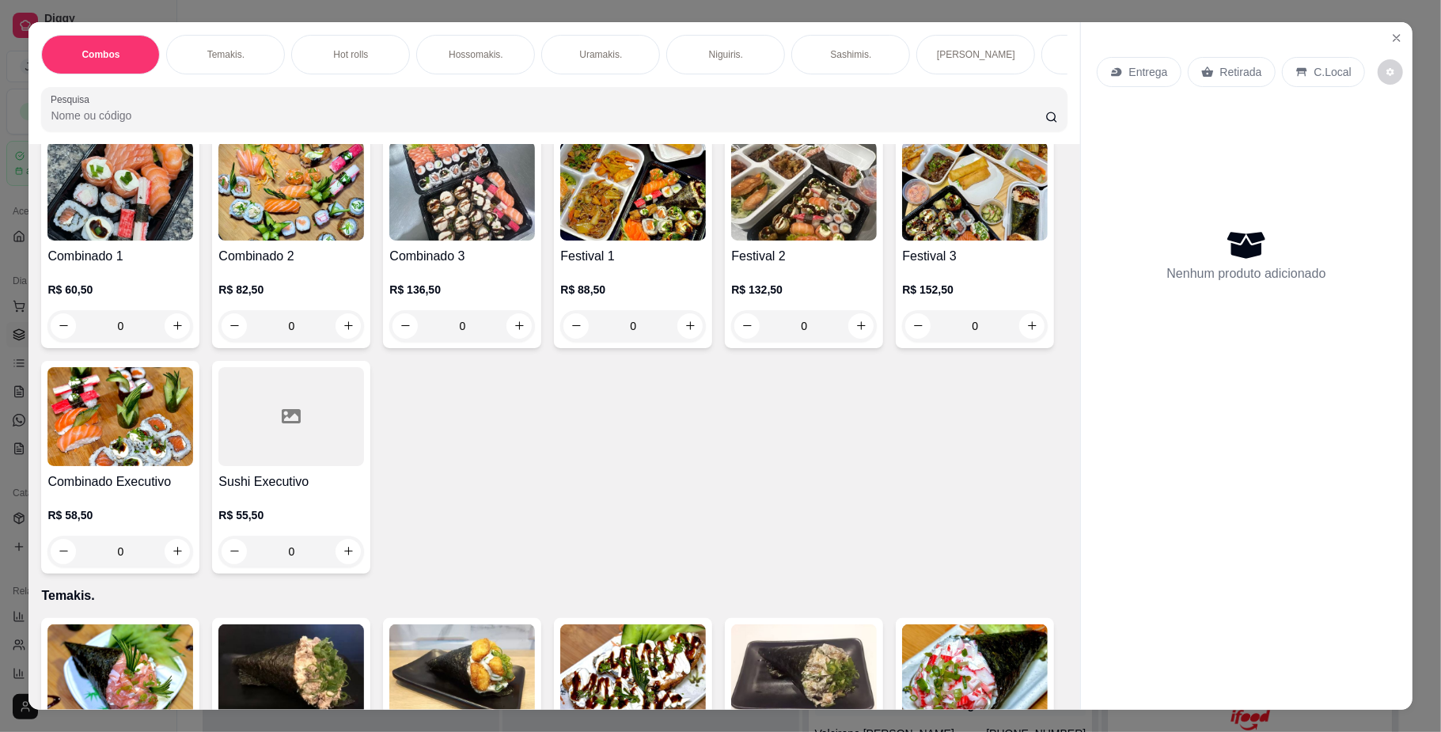
click at [731, 240] on img at bounding box center [804, 191] width 146 height 99
click at [902, 240] on img at bounding box center [975, 191] width 146 height 99
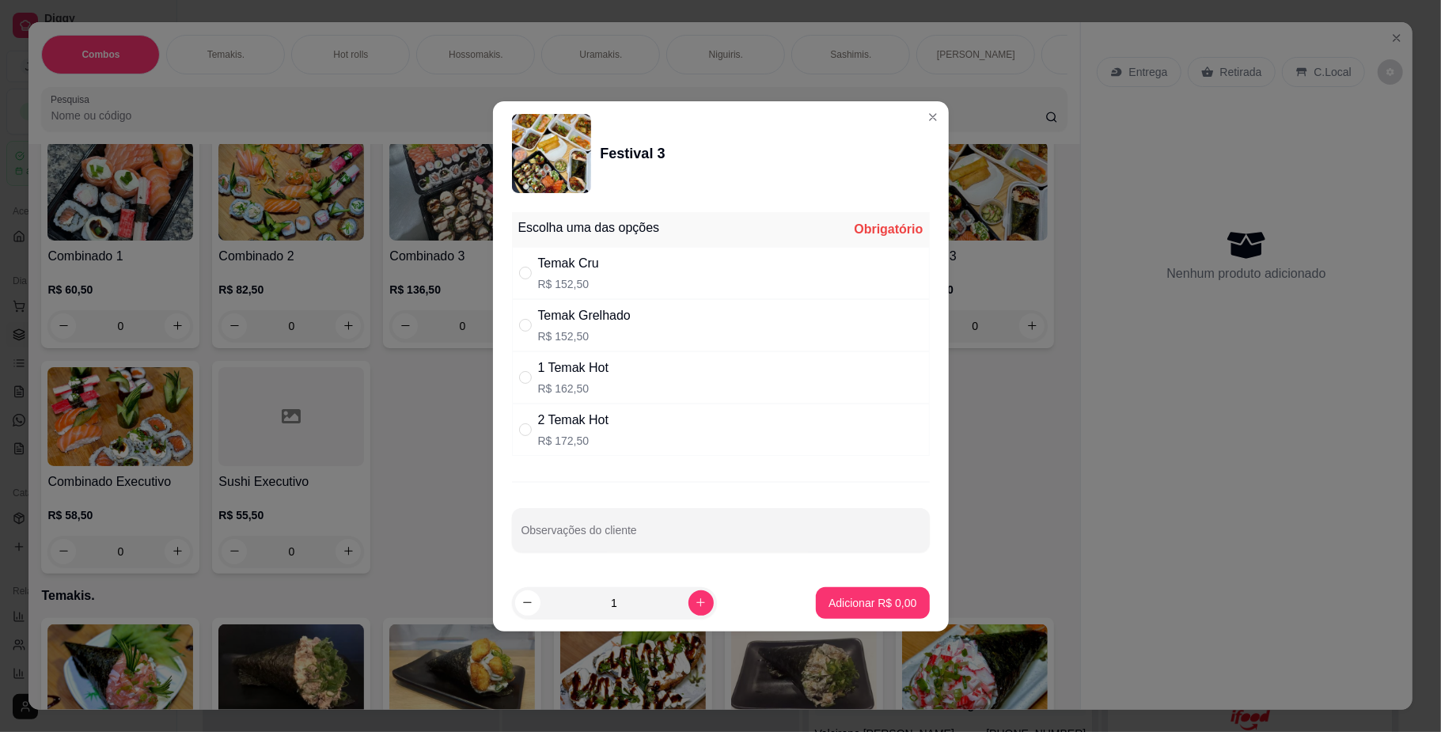
click at [640, 282] on div "Temak Cru R$ 152,50" at bounding box center [721, 273] width 418 height 52
radio input "true"
click at [702, 541] on input "Observações do cliente" at bounding box center [720, 536] width 399 height 16
click at [827, 601] on p "Adicionar R$ 152,50" at bounding box center [866, 602] width 97 height 15
type input "1"
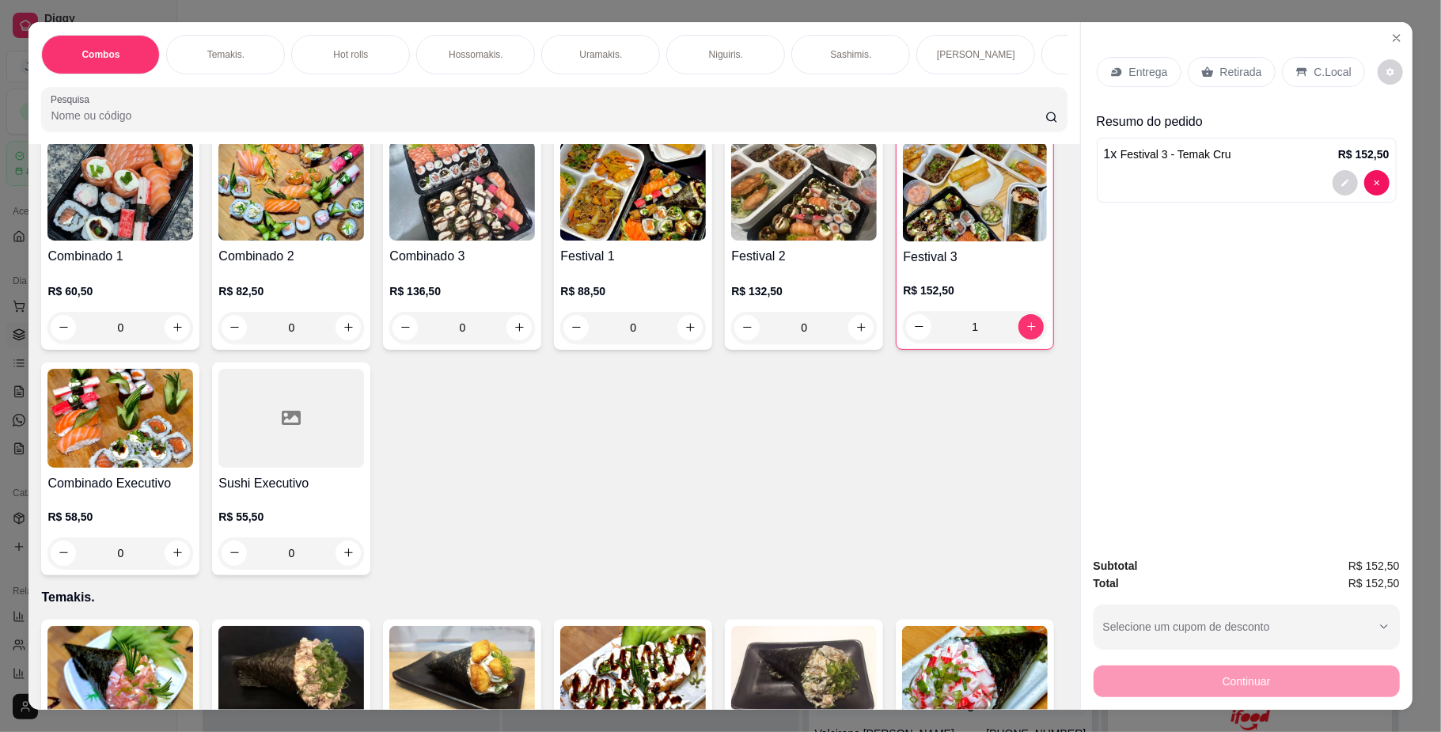
click at [1147, 71] on p "Entrega" at bounding box center [1148, 72] width 39 height 16
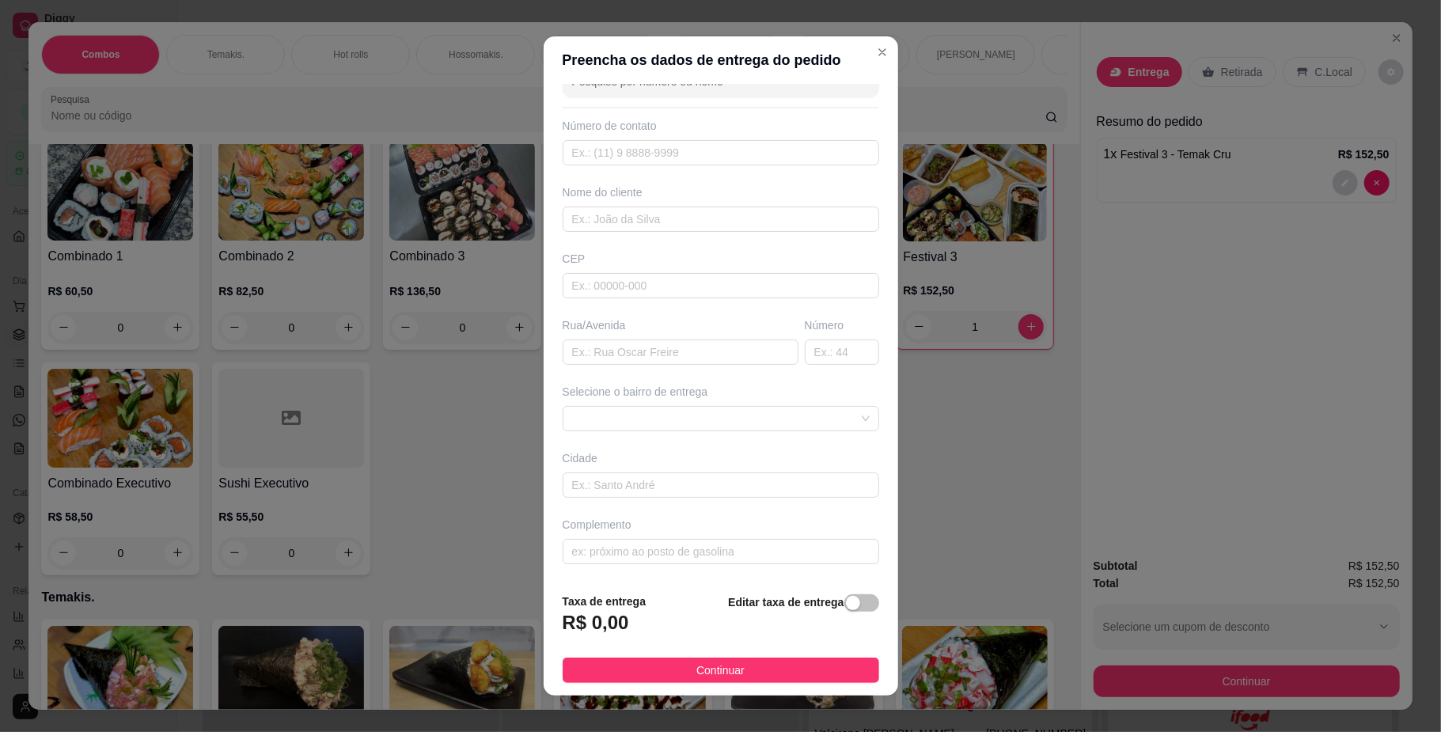
scroll to position [0, 0]
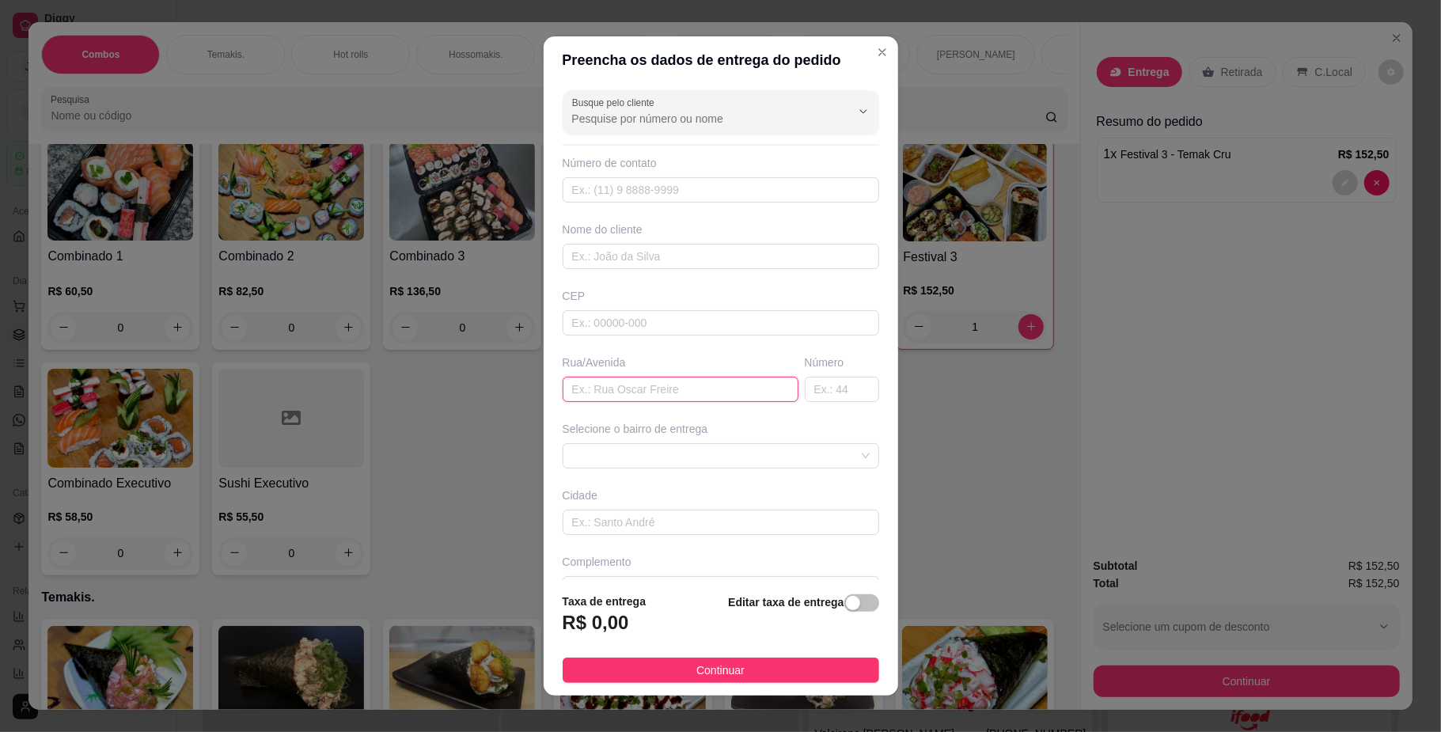
click at [634, 381] on input "text" at bounding box center [680, 389] width 236 height 25
type input "rua planaltino"
click at [804, 390] on input "text" at bounding box center [841, 389] width 74 height 25
click at [777, 459] on span at bounding box center [720, 456] width 297 height 24
type input "639"
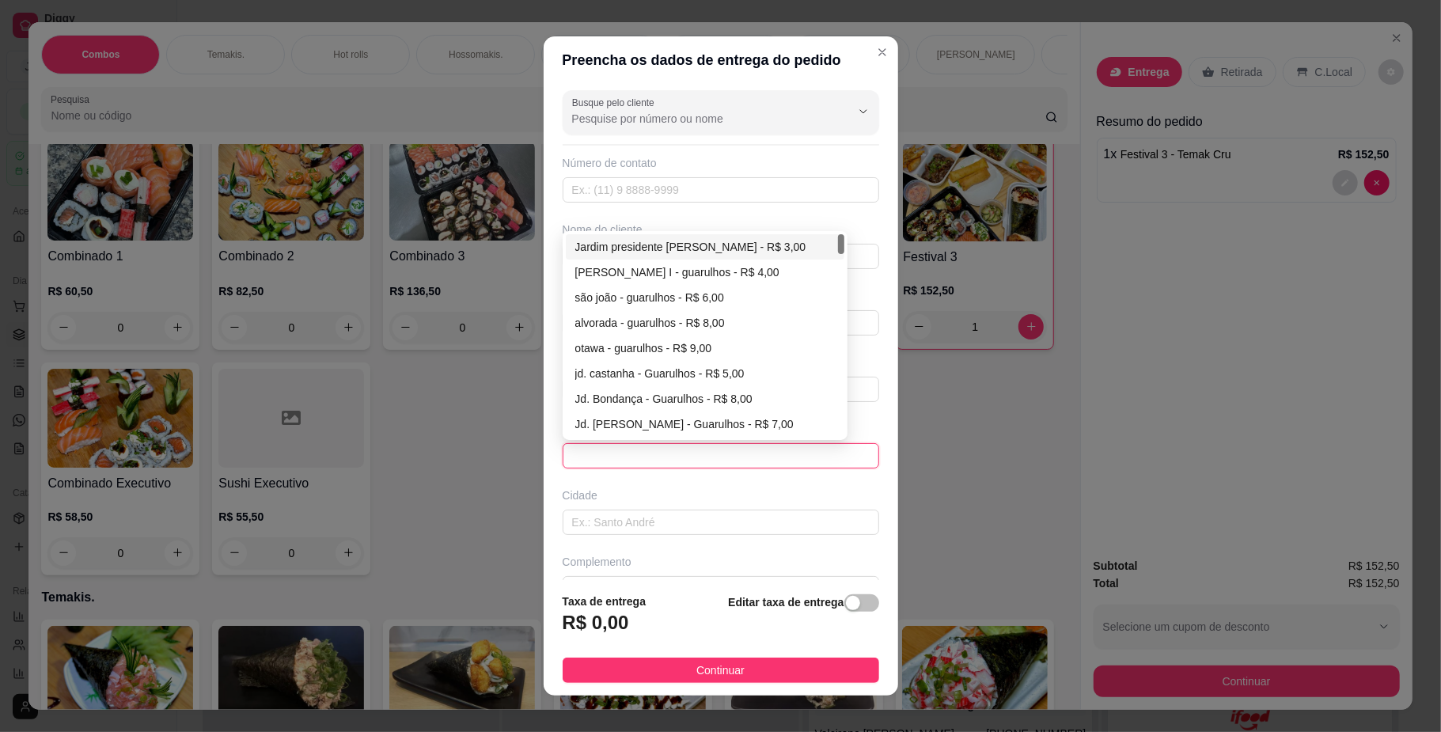
click at [696, 248] on div "Jardim presidente [PERSON_NAME] - R$ 3,00" at bounding box center [704, 246] width 259 height 17
type input "Guarulhos"
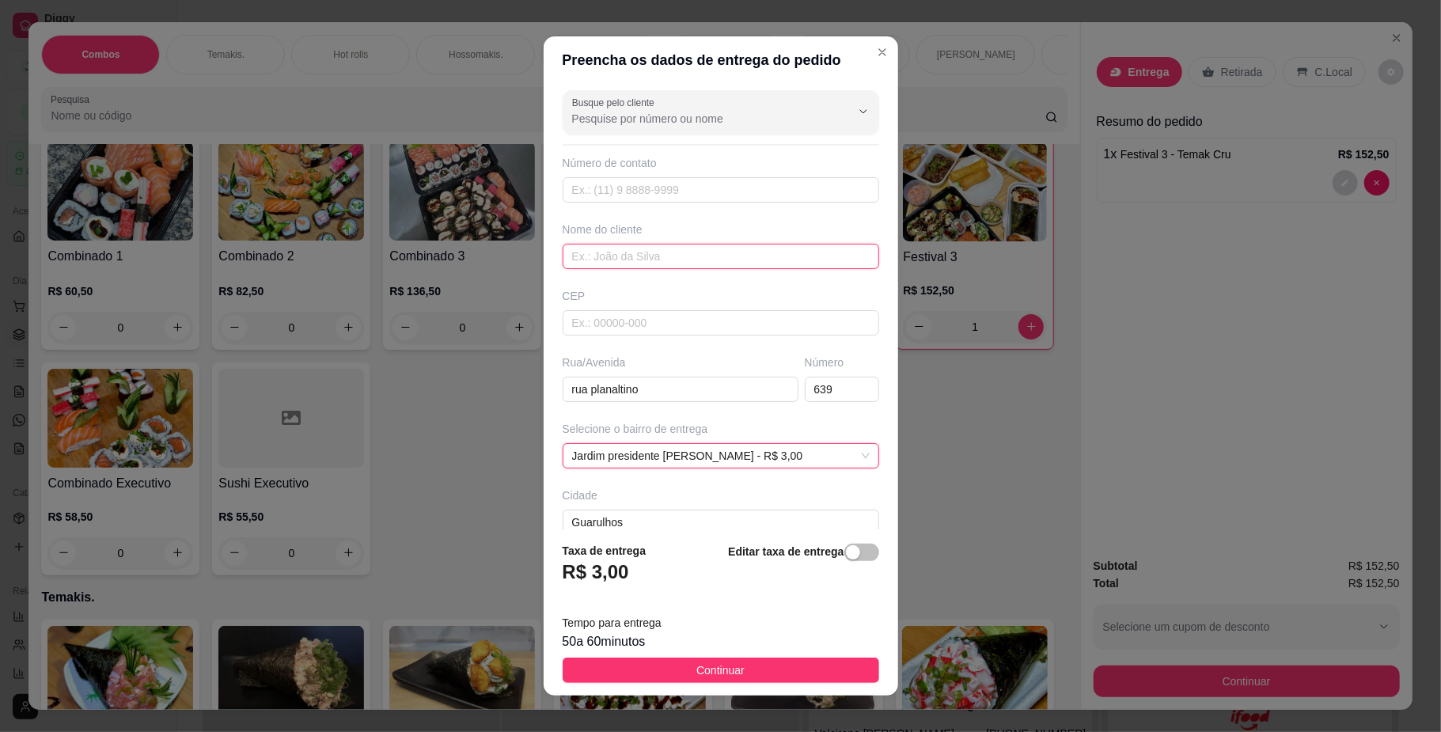
click at [677, 260] on input "text" at bounding box center [720, 256] width 316 height 25
type input "andreza"
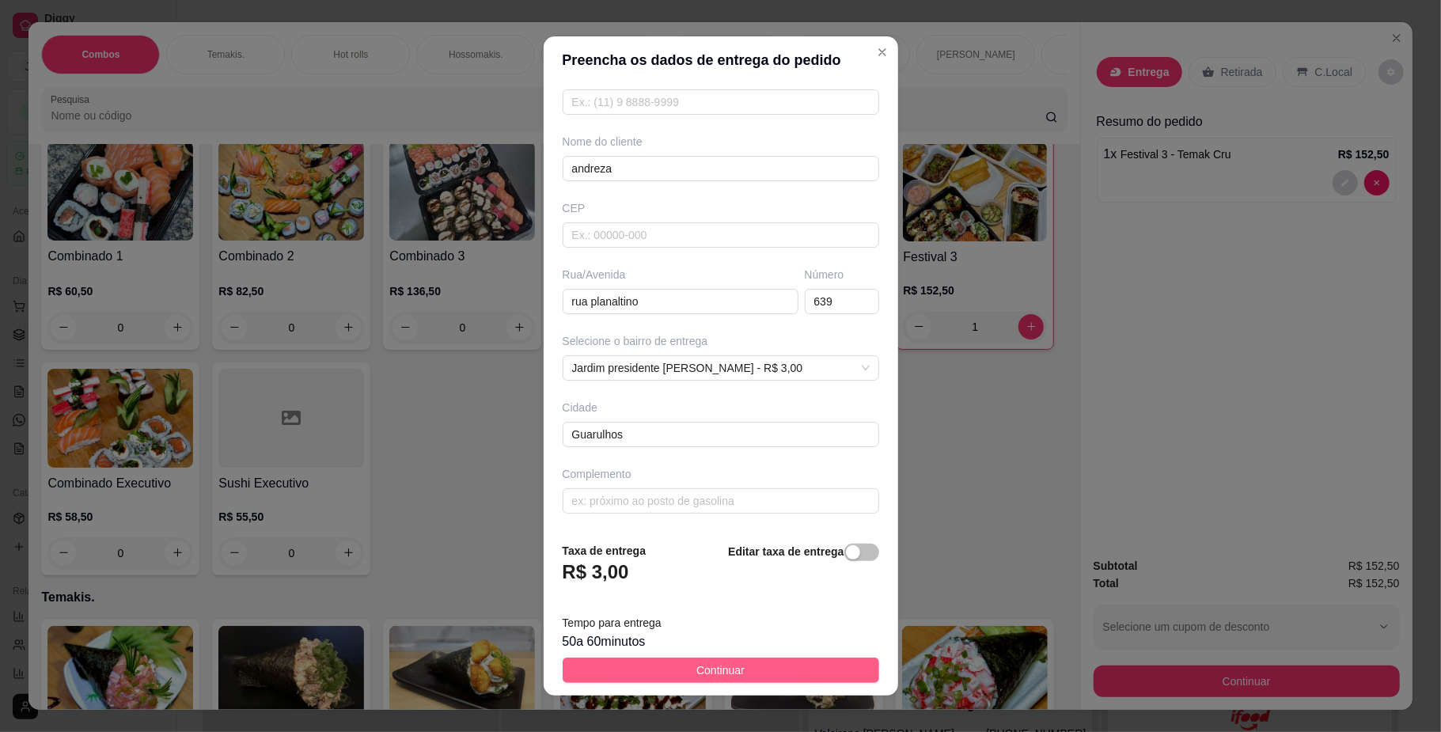
click at [710, 665] on span "Continuar" at bounding box center [720, 669] width 48 height 17
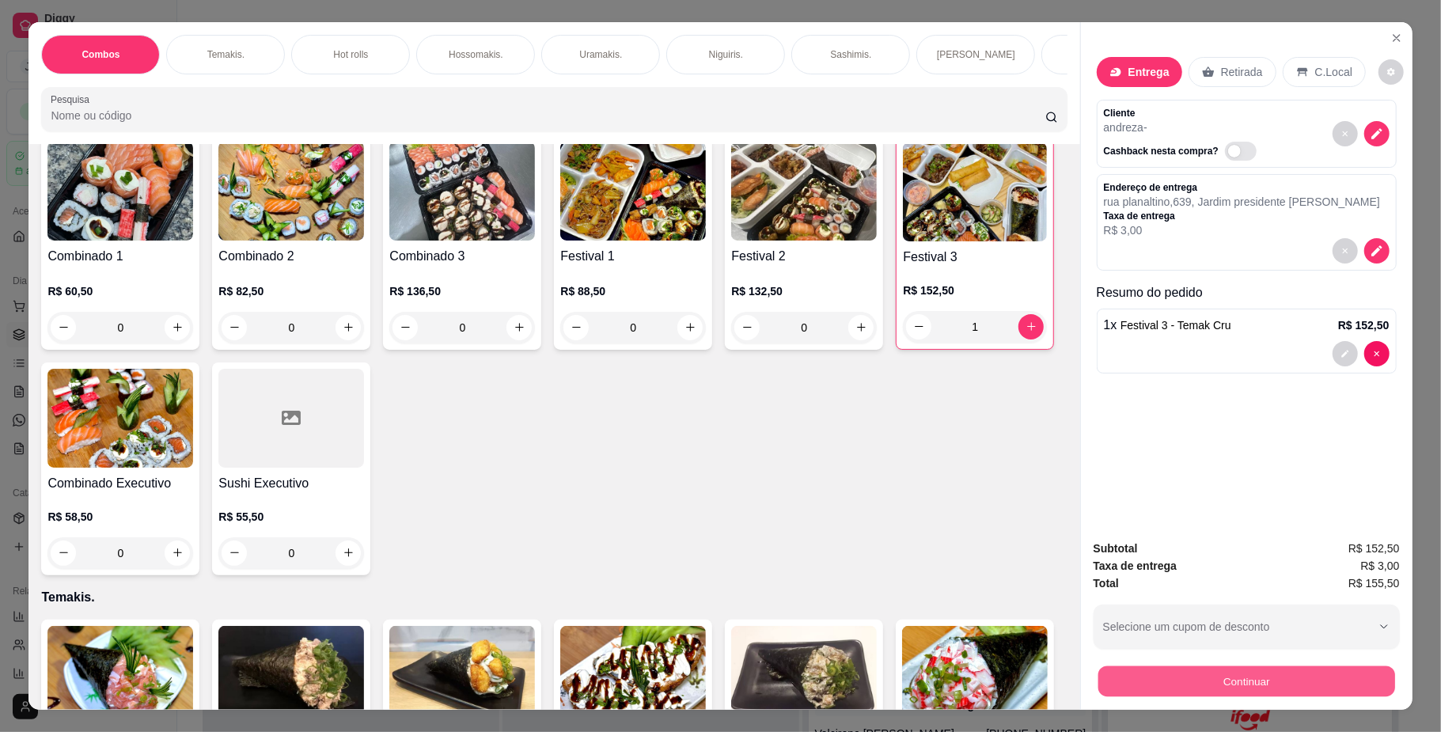
click at [1172, 690] on button "Continuar" at bounding box center [1245, 681] width 297 height 31
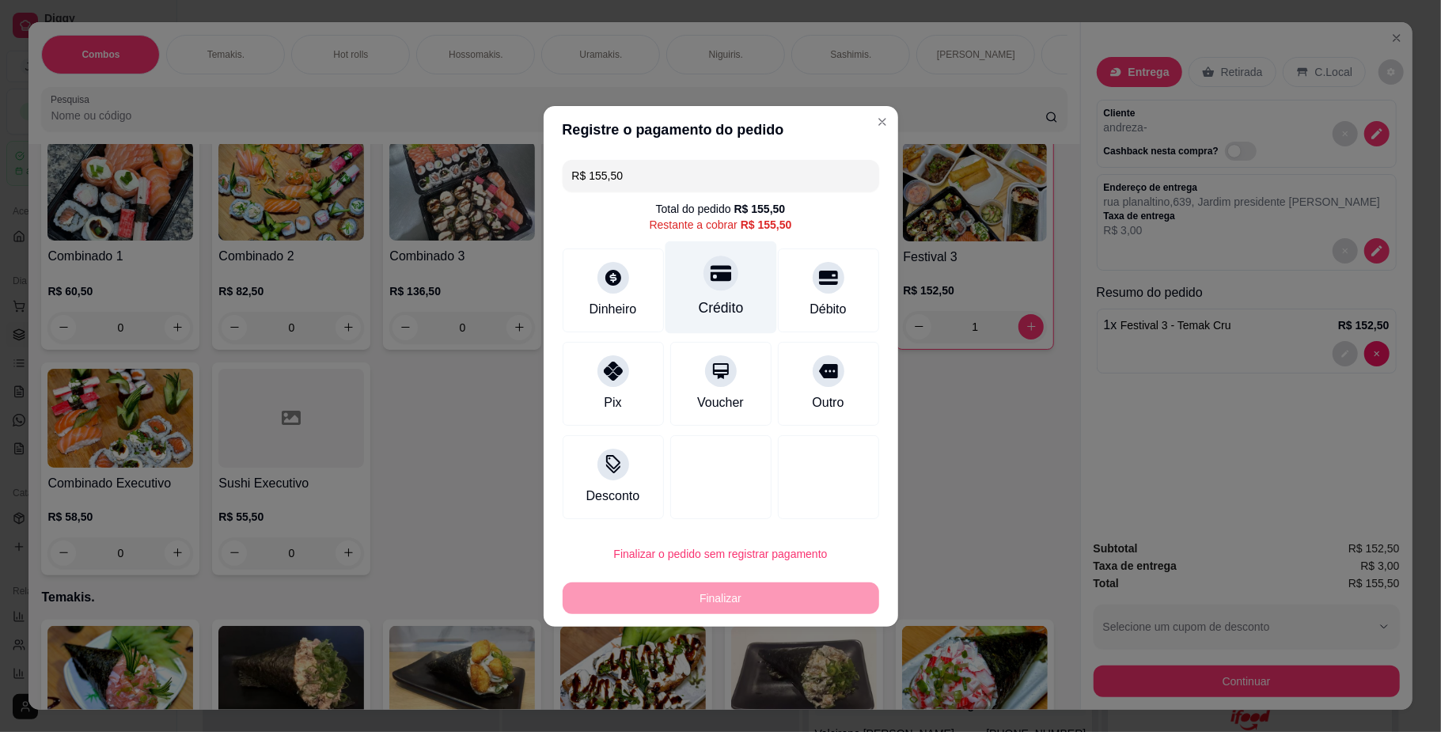
click at [704, 304] on div "Crédito" at bounding box center [720, 307] width 45 height 21
type input "R$ 0,00"
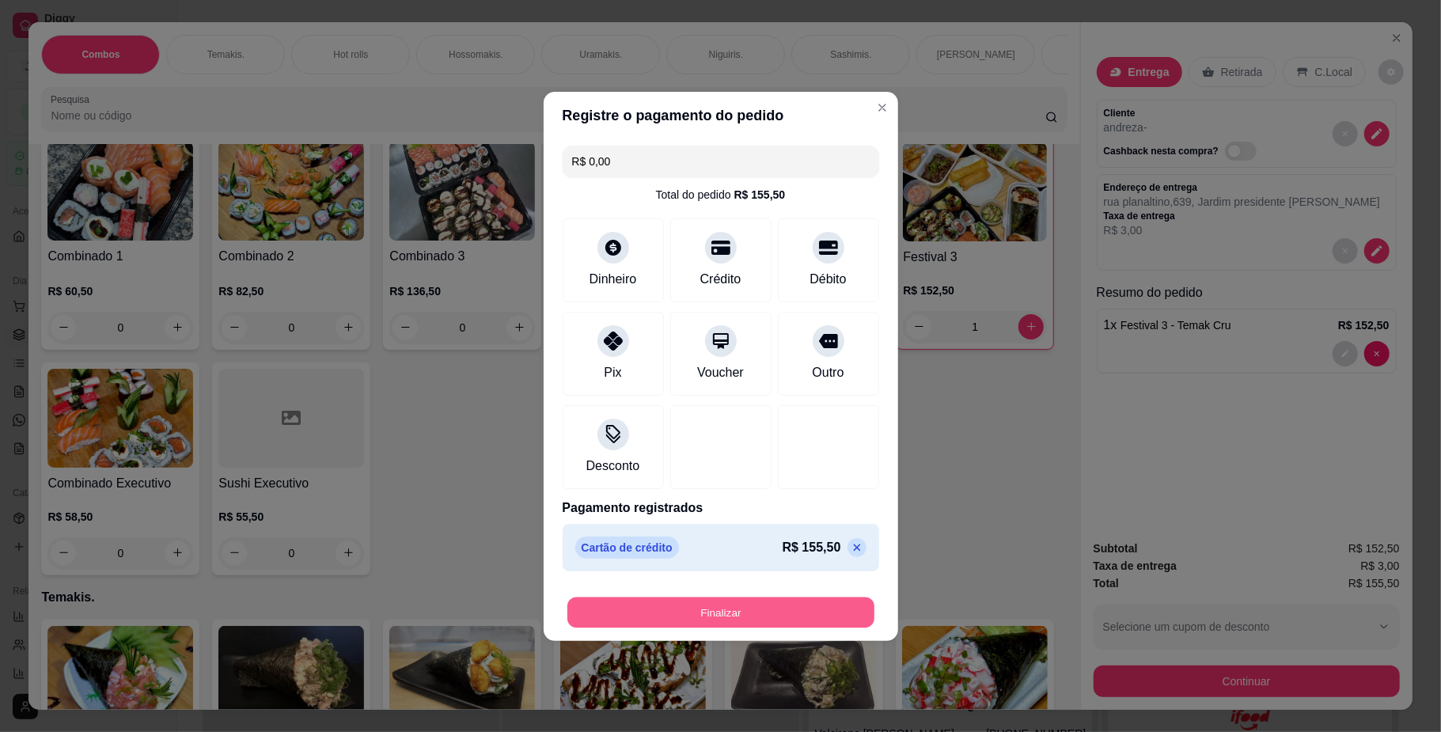
click at [644, 622] on button "Finalizar" at bounding box center [720, 611] width 307 height 31
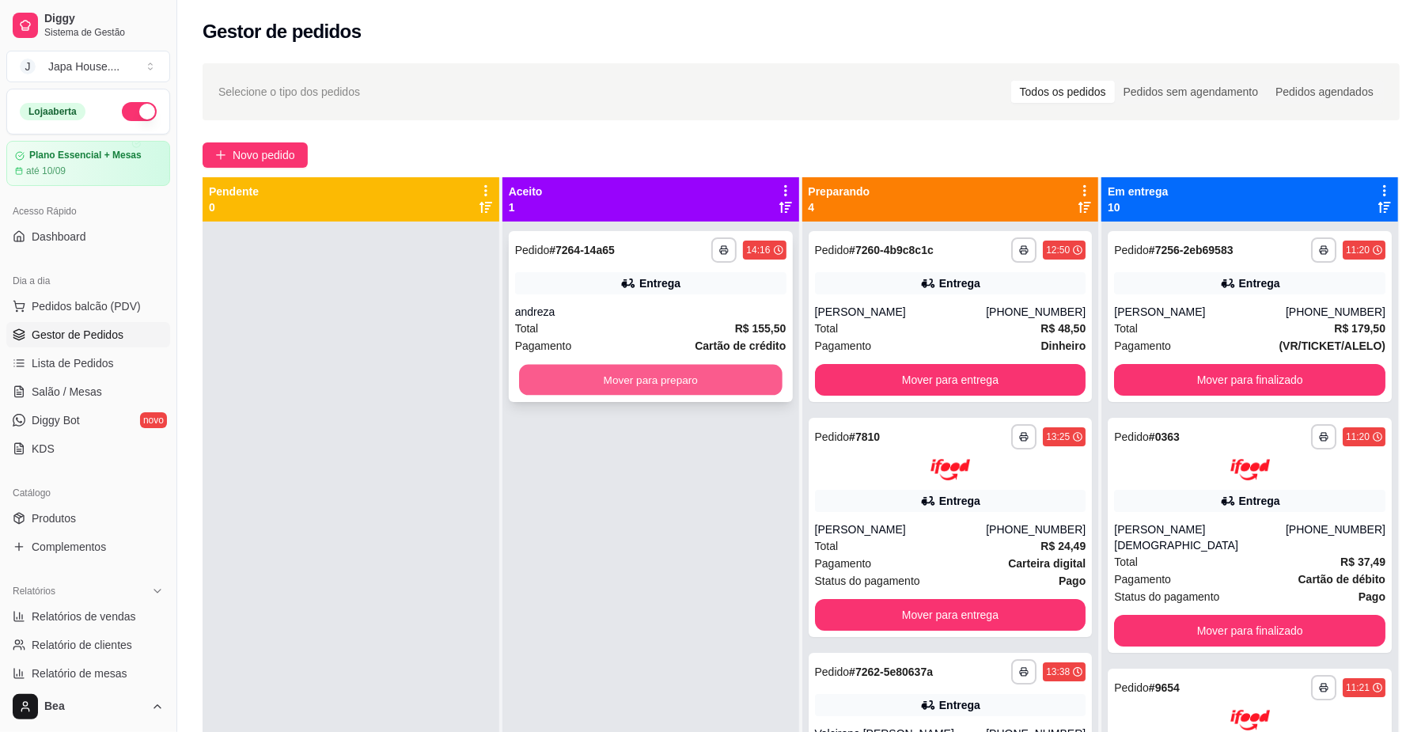
click at [717, 381] on button "Mover para preparo" at bounding box center [650, 380] width 263 height 31
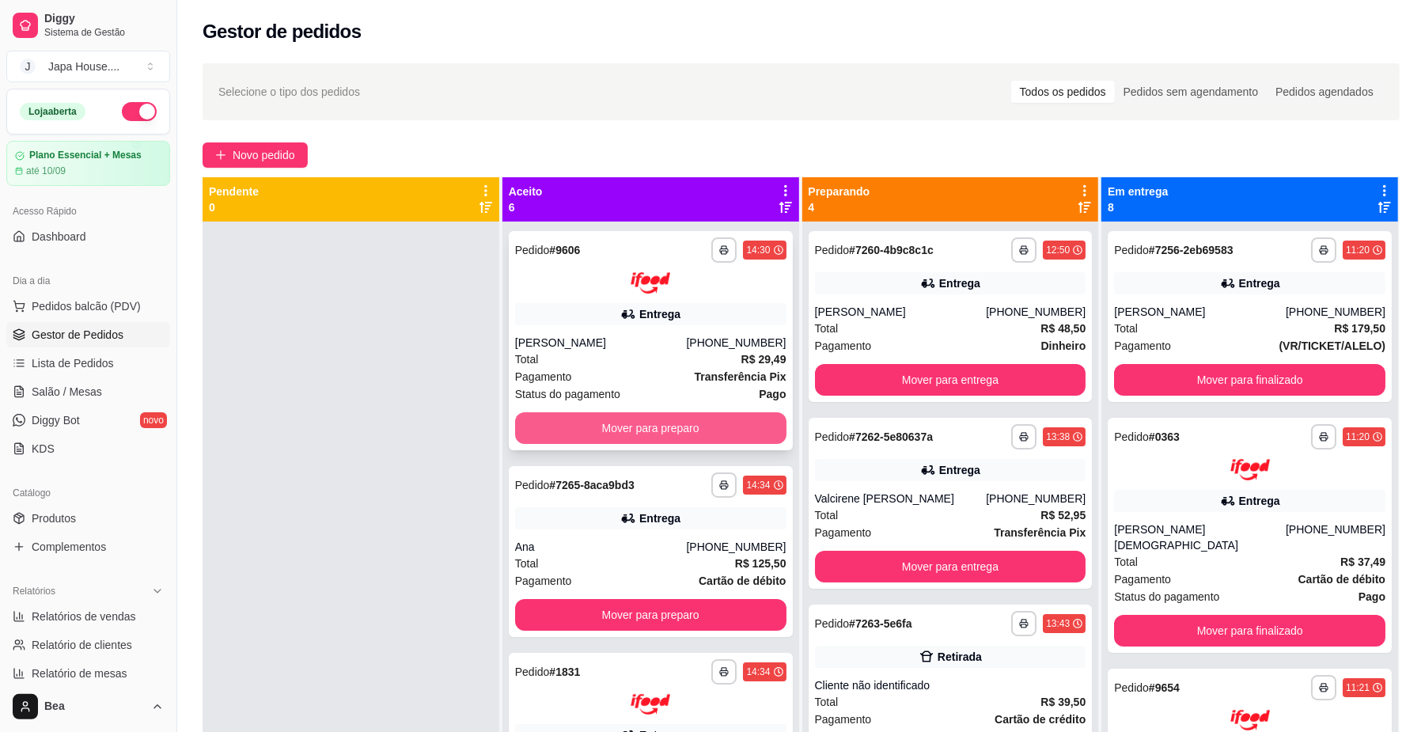
click at [577, 422] on button "Mover para preparo" at bounding box center [650, 428] width 271 height 32
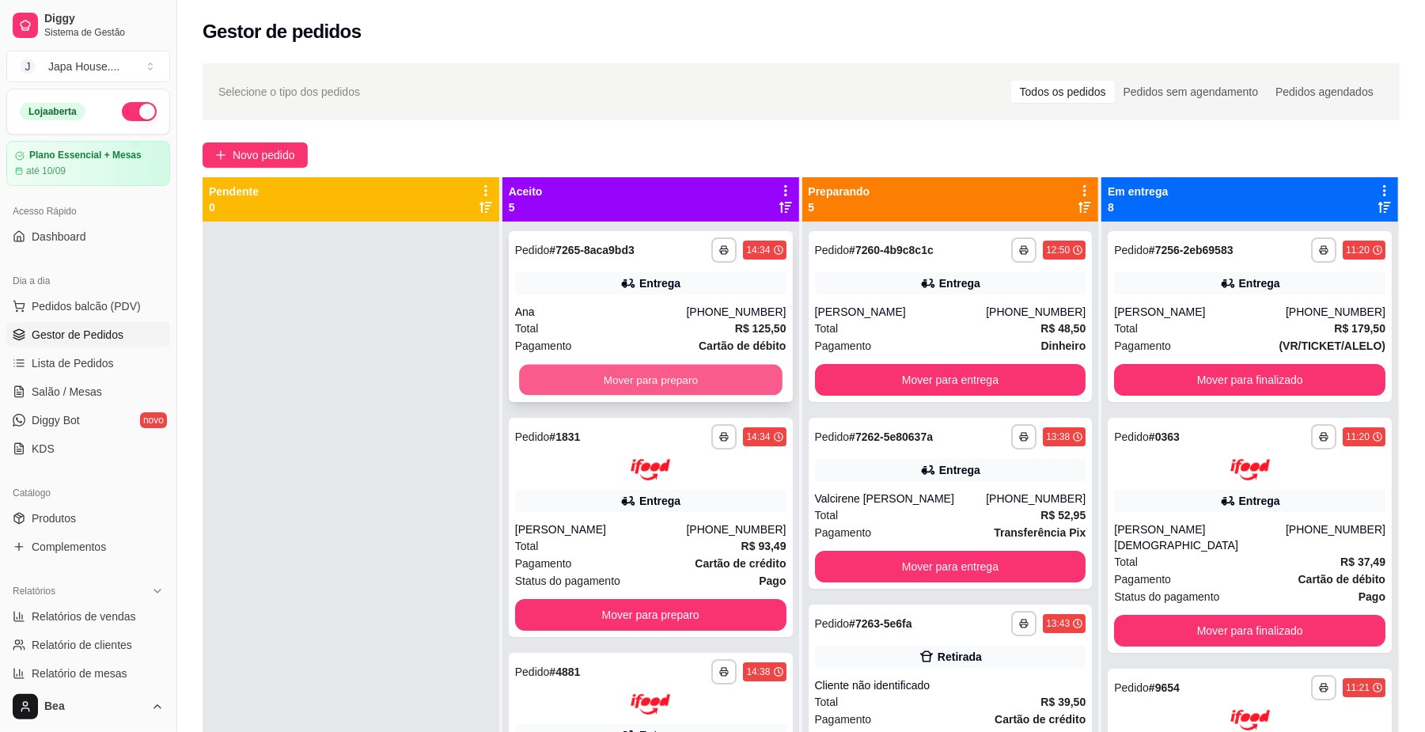
click at [732, 386] on button "Mover para preparo" at bounding box center [650, 380] width 263 height 31
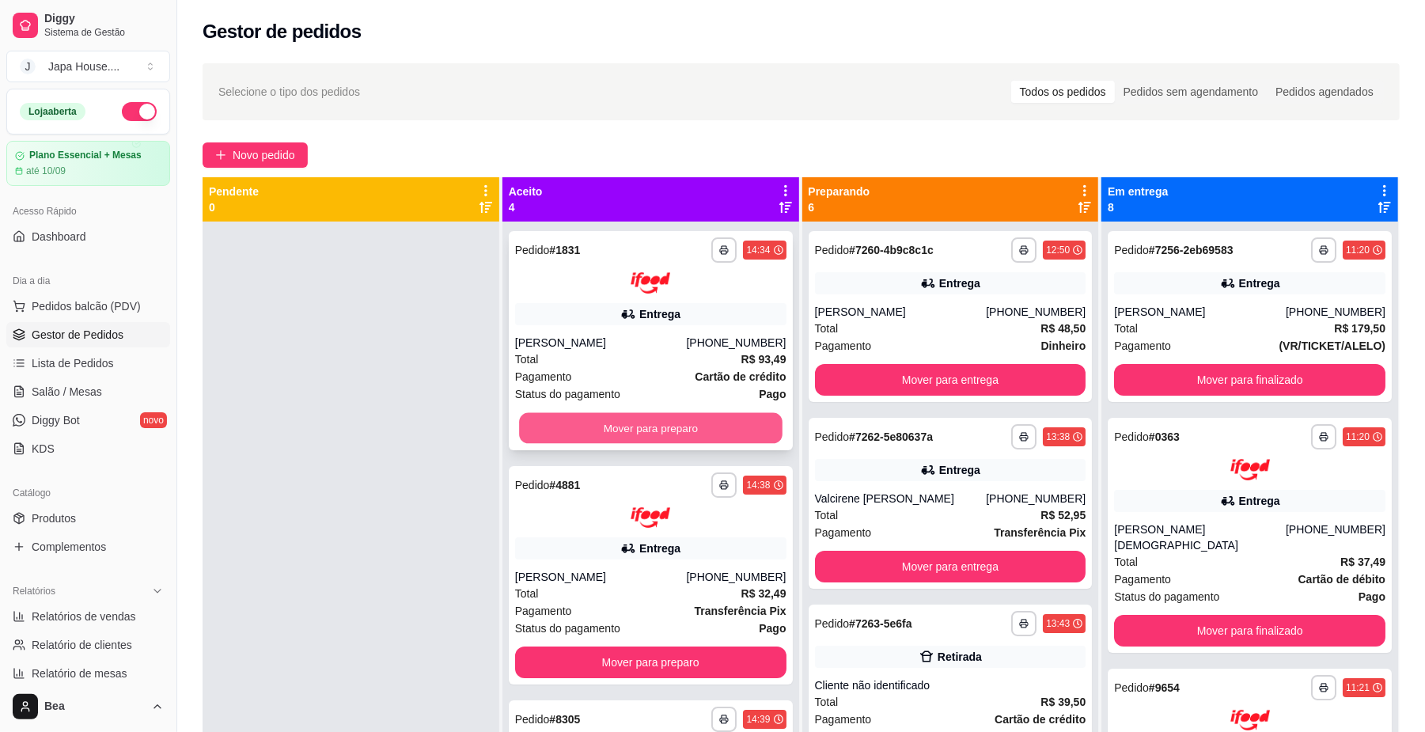
click at [666, 422] on button "Mover para preparo" at bounding box center [650, 427] width 263 height 31
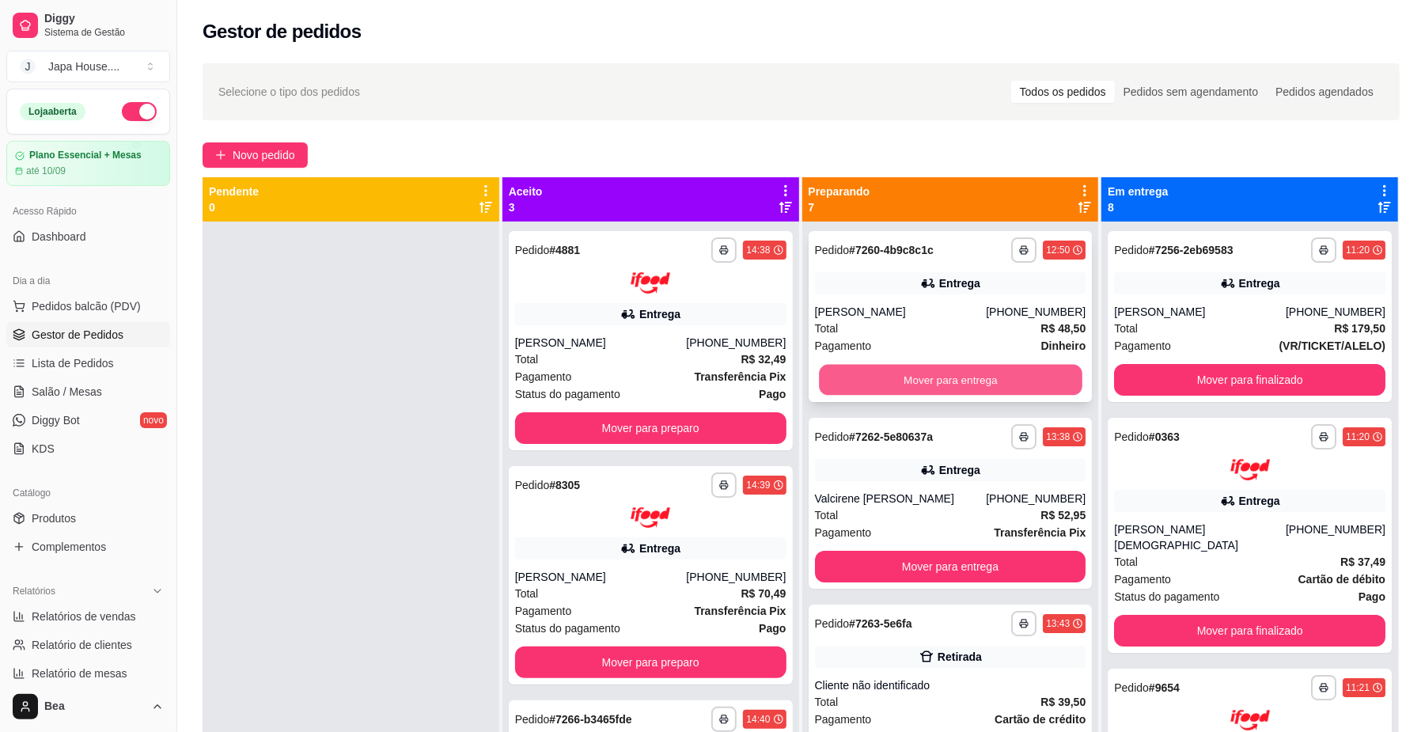
click at [950, 384] on button "Mover para entrega" at bounding box center [950, 380] width 263 height 31
click at [943, 380] on button "Mover para entrega" at bounding box center [950, 380] width 263 height 31
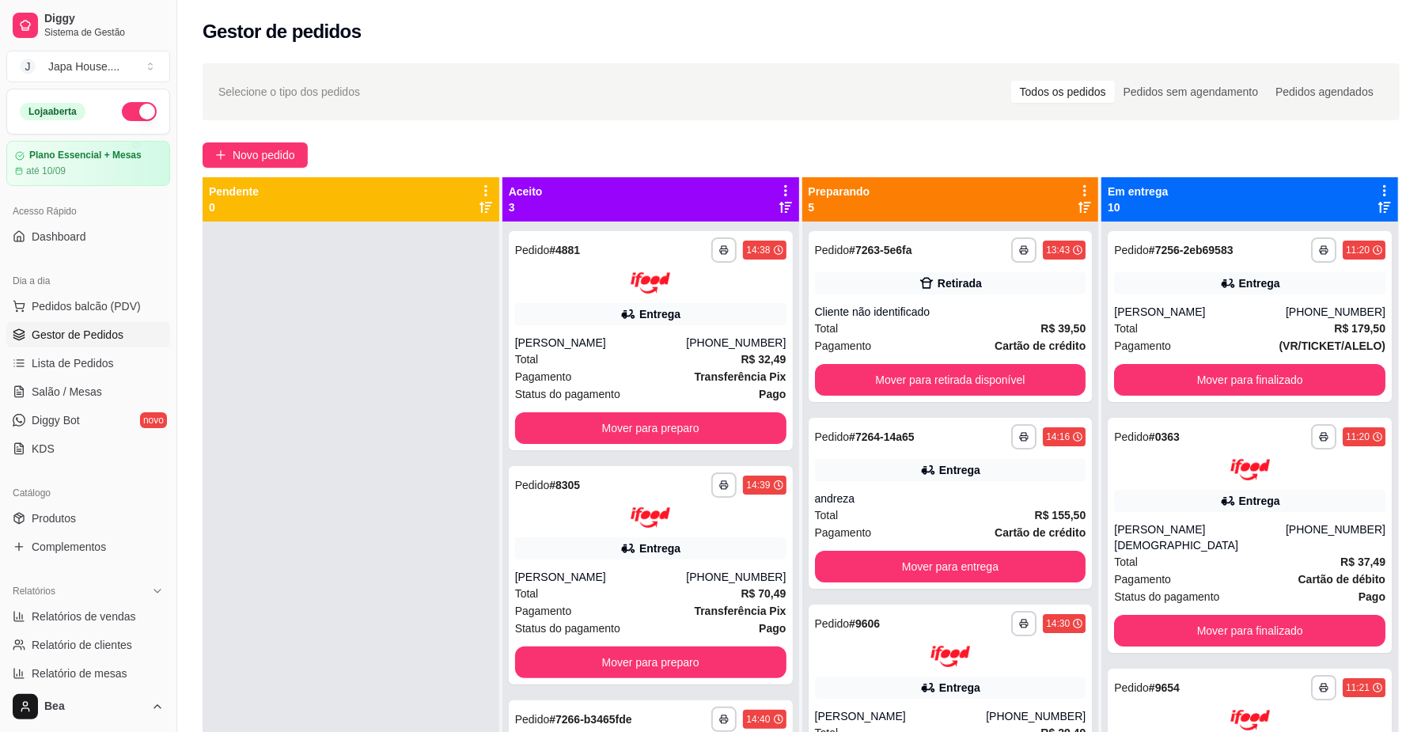
click at [948, 304] on div "**********" at bounding box center [950, 316] width 284 height 171
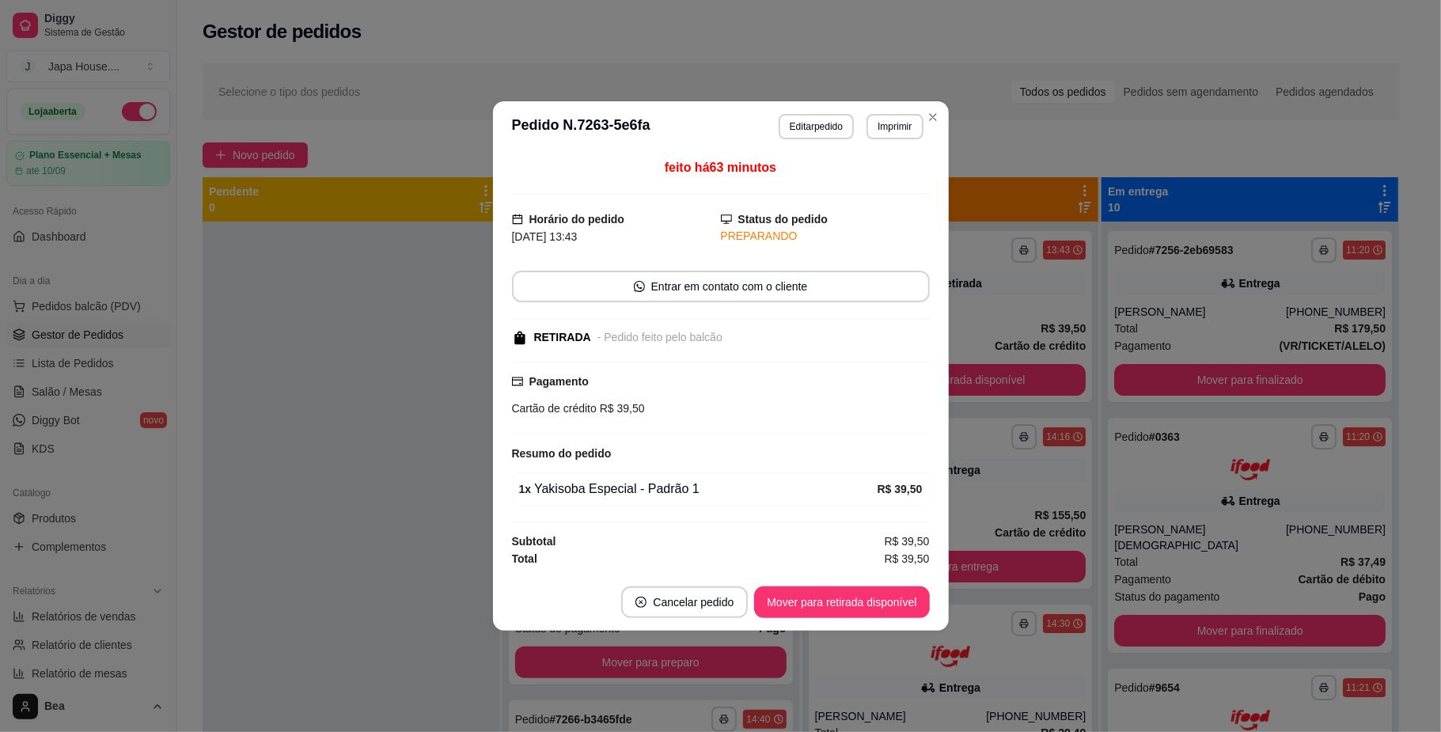
drag, startPoint x: 943, startPoint y: 380, endPoint x: 979, endPoint y: 304, distance: 83.9
click at [979, 304] on div "**********" at bounding box center [720, 366] width 1441 height 732
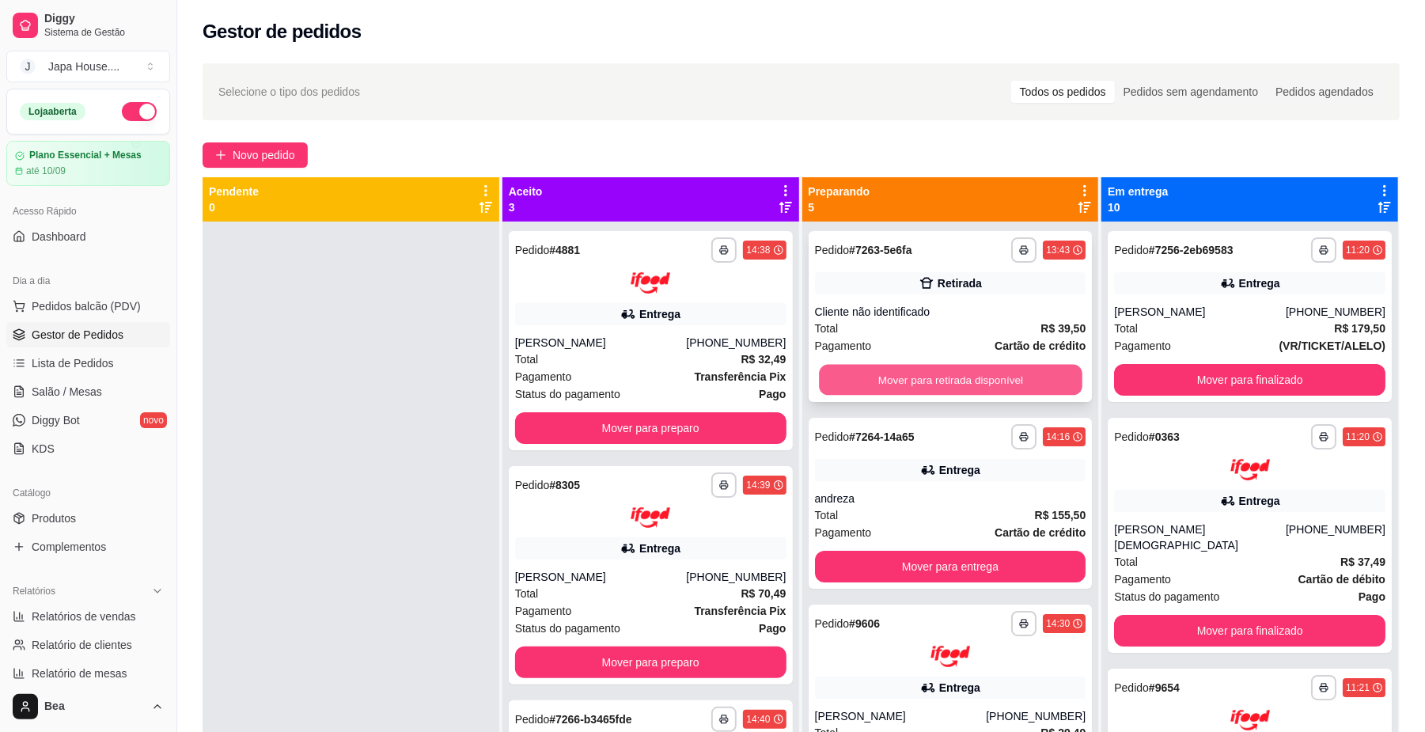
click at [949, 380] on button "Mover para retirada disponível" at bounding box center [950, 380] width 263 height 31
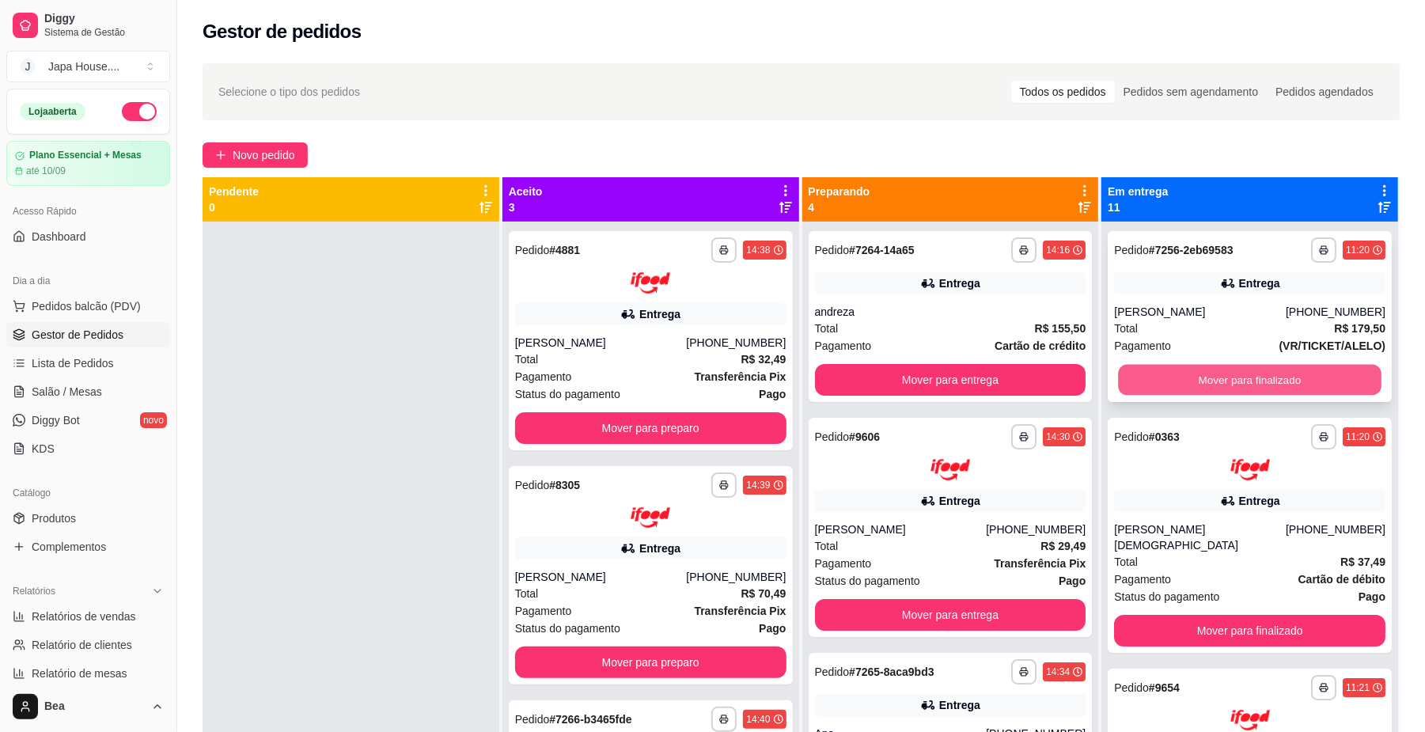
click at [1218, 374] on button "Mover para finalizado" at bounding box center [1249, 380] width 263 height 31
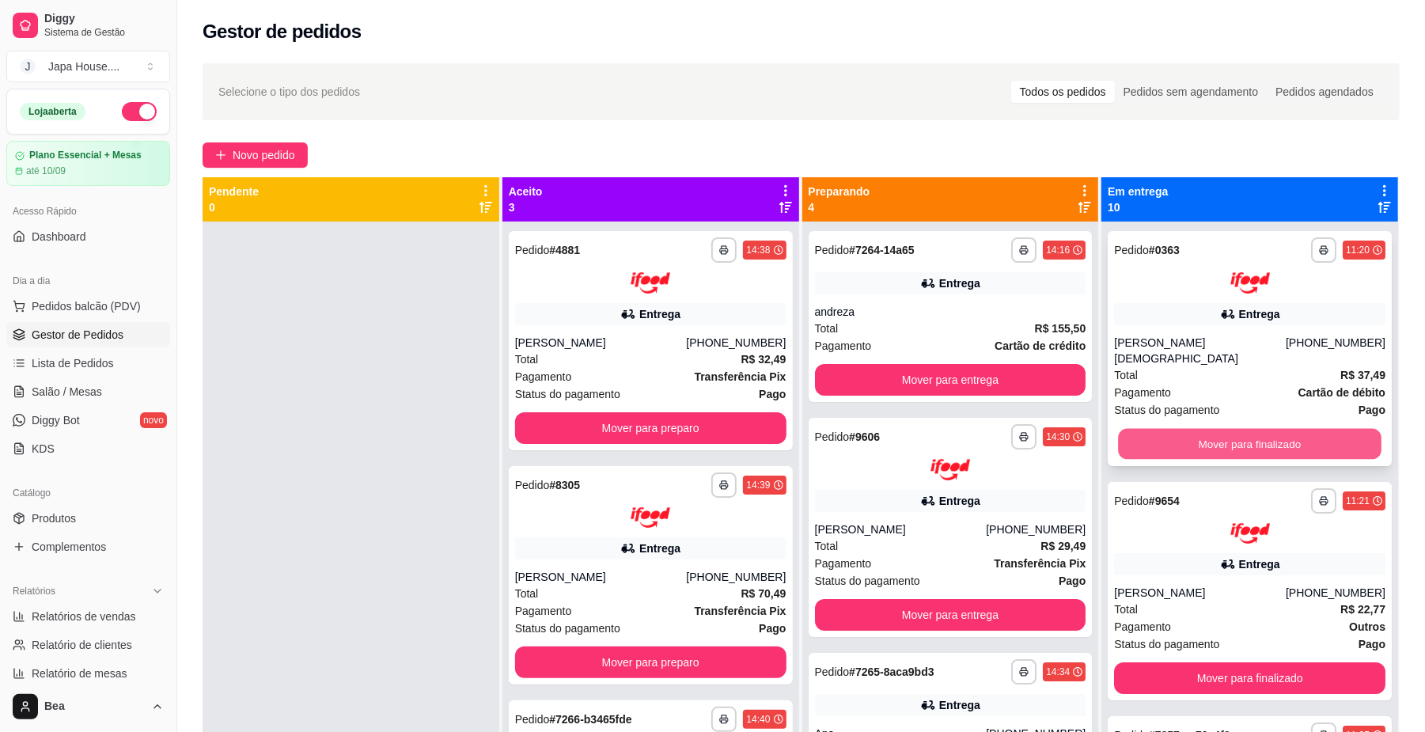
click at [1175, 434] on button "Mover para finalizado" at bounding box center [1249, 443] width 263 height 31
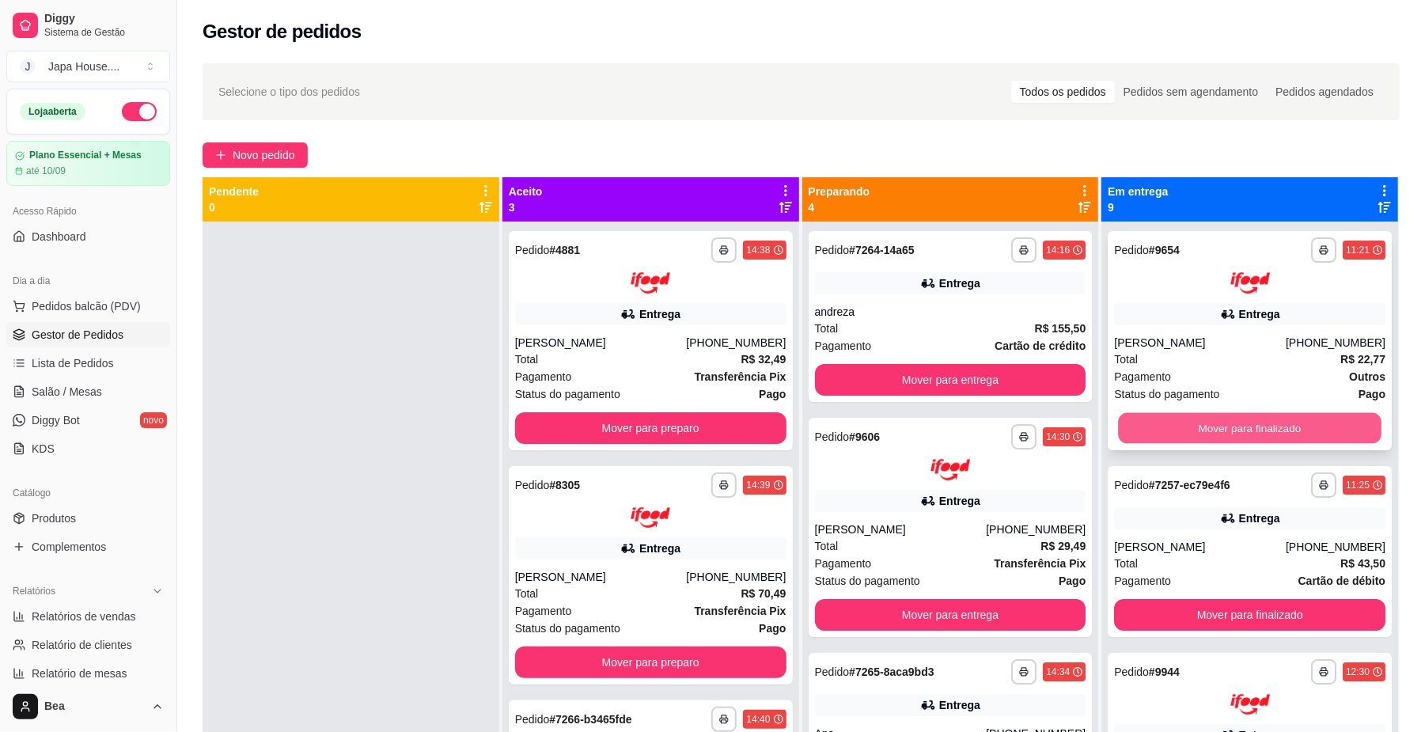
click at [1161, 424] on button "Mover para finalizado" at bounding box center [1249, 427] width 263 height 31
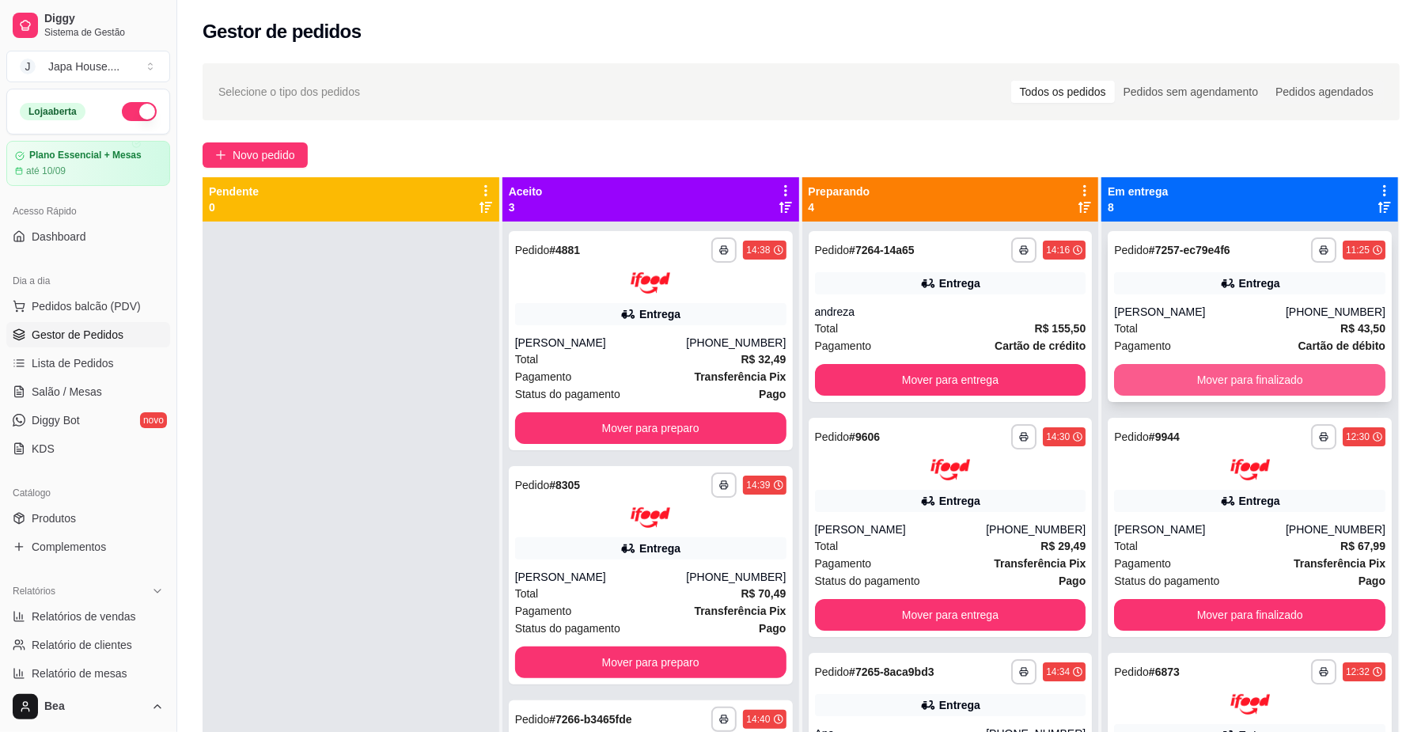
click at [1146, 380] on button "Mover para finalizado" at bounding box center [1249, 380] width 271 height 32
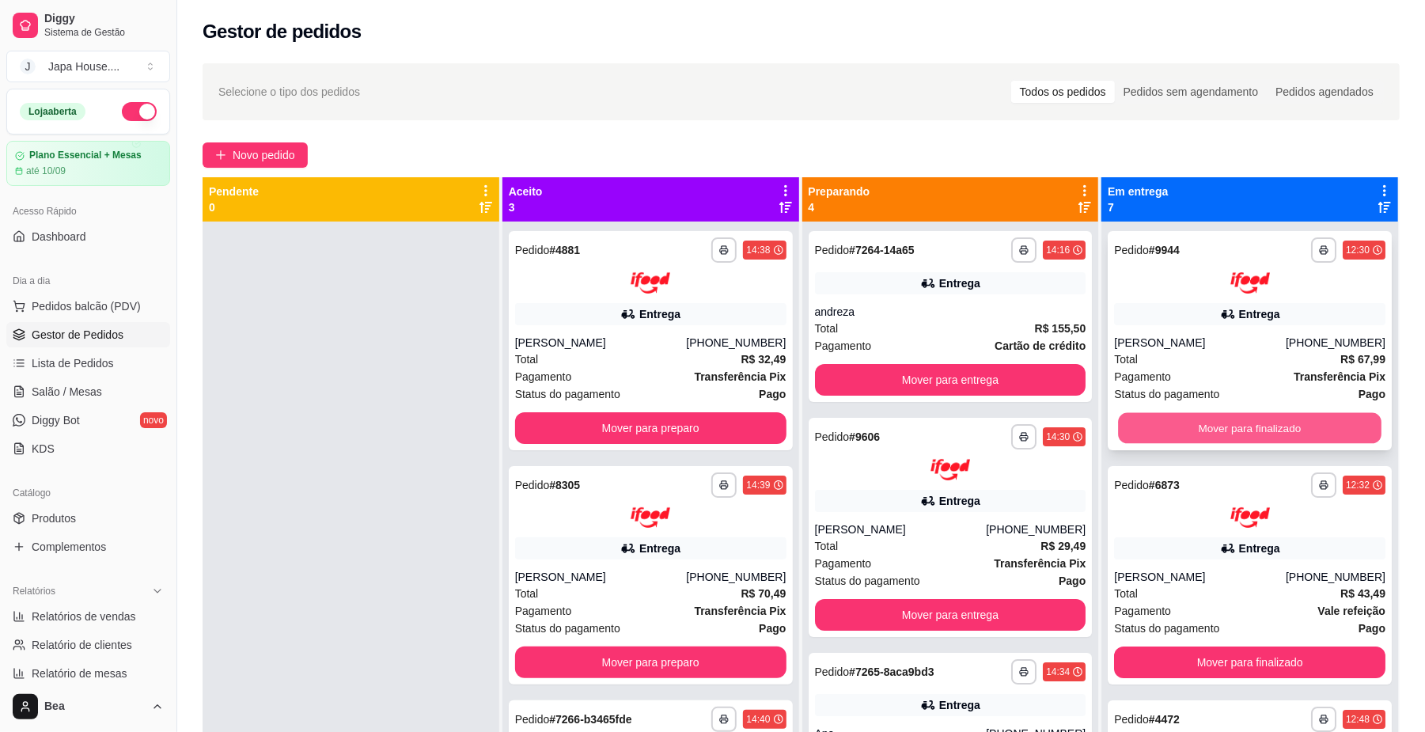
click at [1140, 429] on button "Mover para finalizado" at bounding box center [1249, 427] width 263 height 31
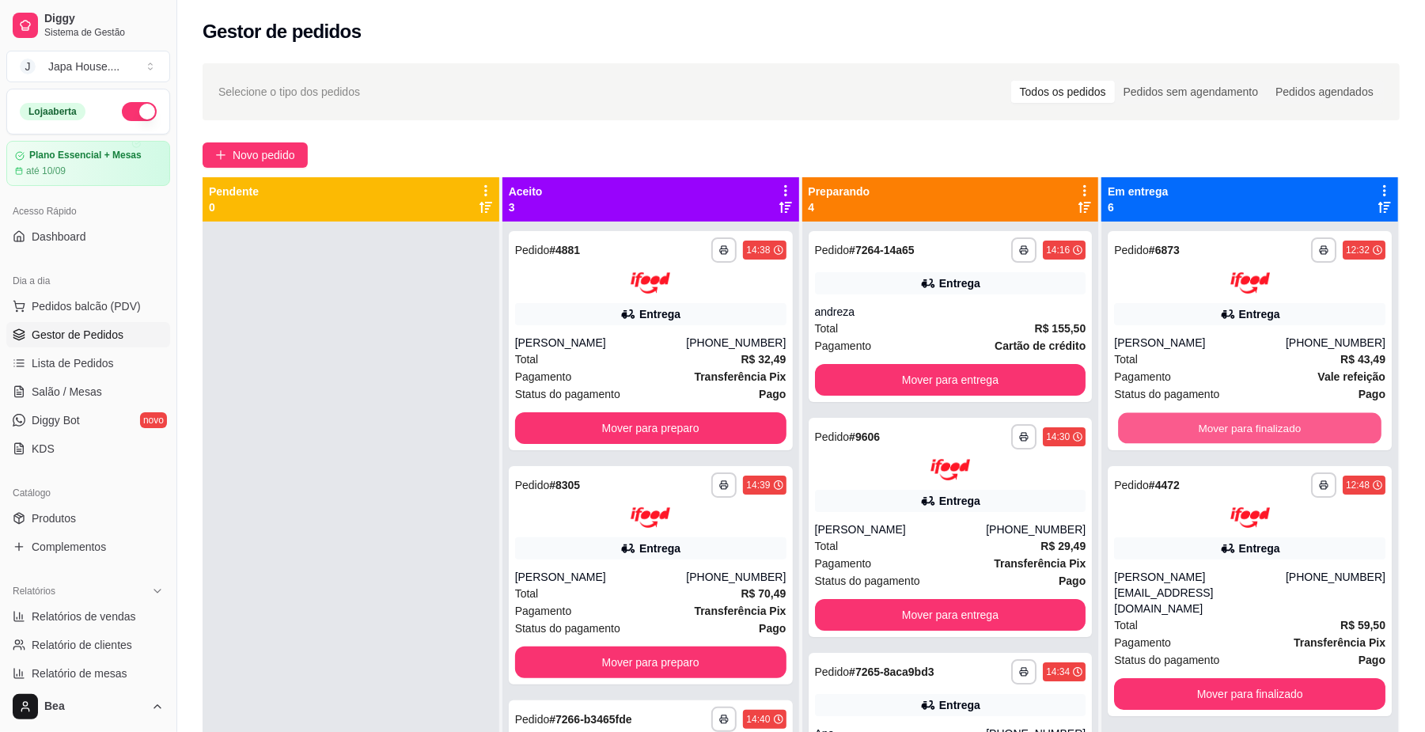
click at [1140, 429] on button "Mover para finalizado" at bounding box center [1249, 427] width 263 height 31
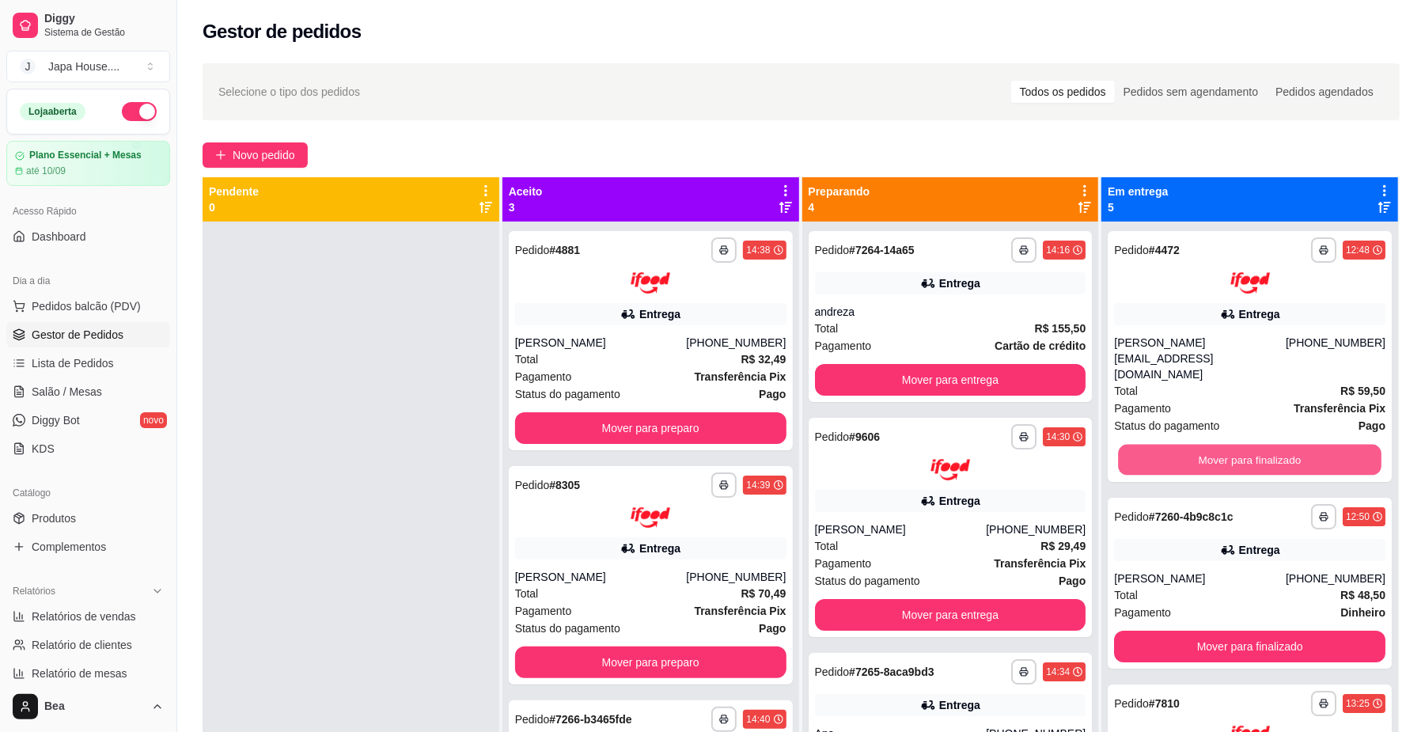
click at [1140, 444] on button "Mover para finalizado" at bounding box center [1249, 459] width 263 height 31
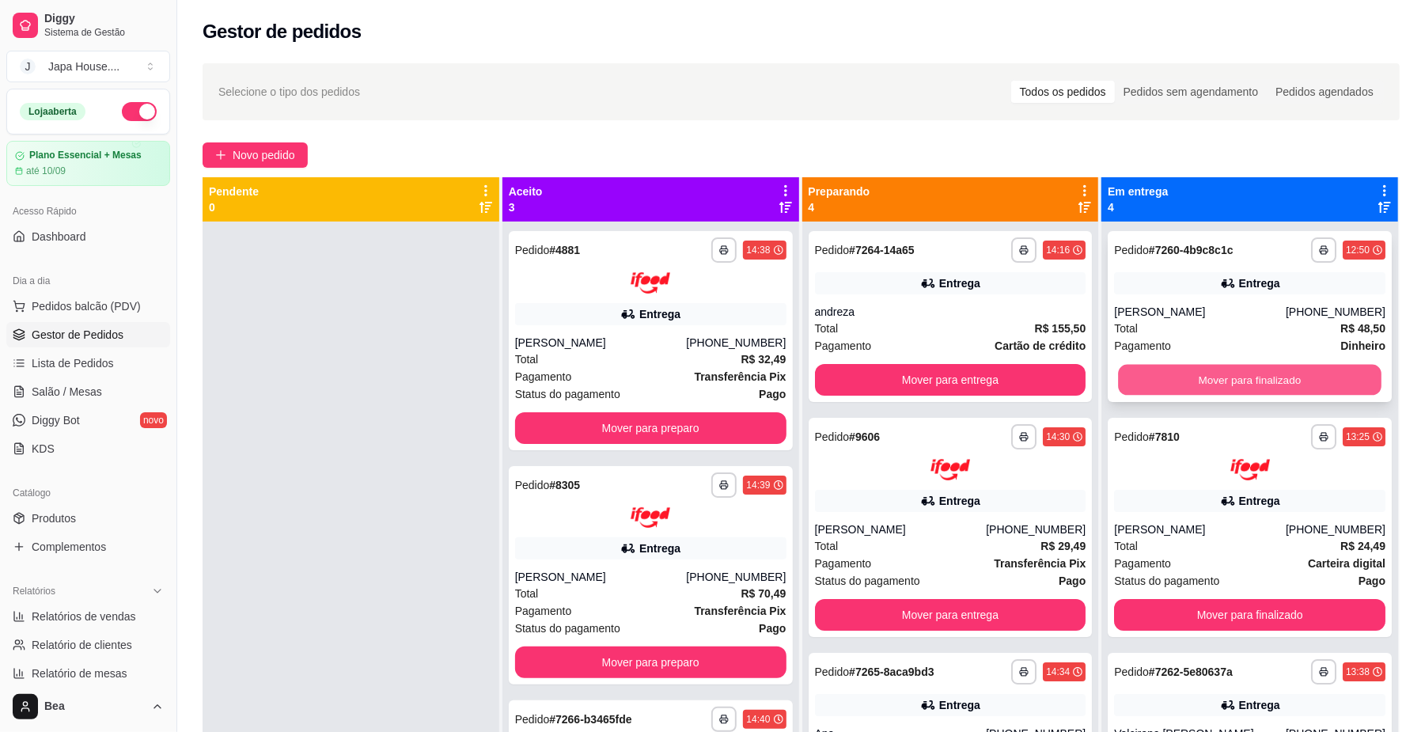
click at [1139, 383] on button "Mover para finalizado" at bounding box center [1249, 380] width 263 height 31
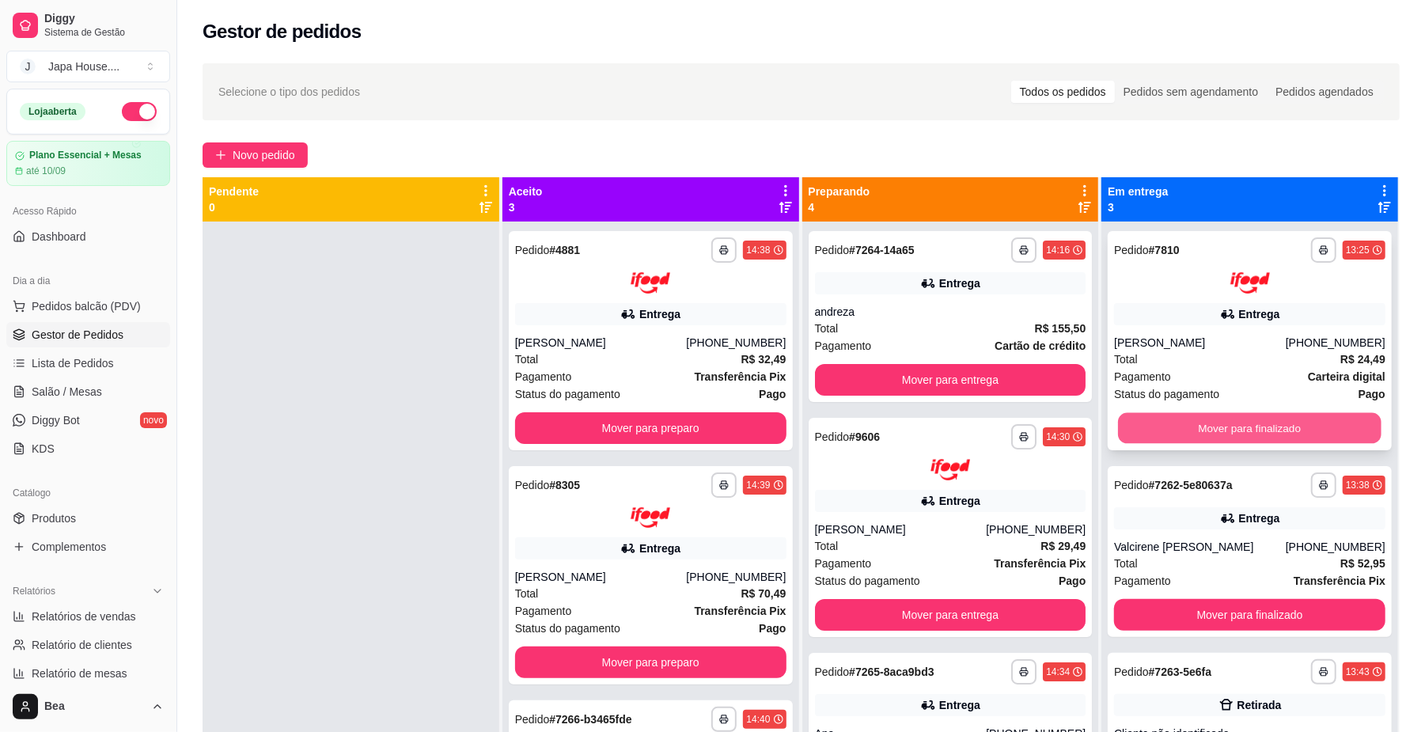
click at [1130, 418] on button "Mover para finalizado" at bounding box center [1249, 427] width 263 height 31
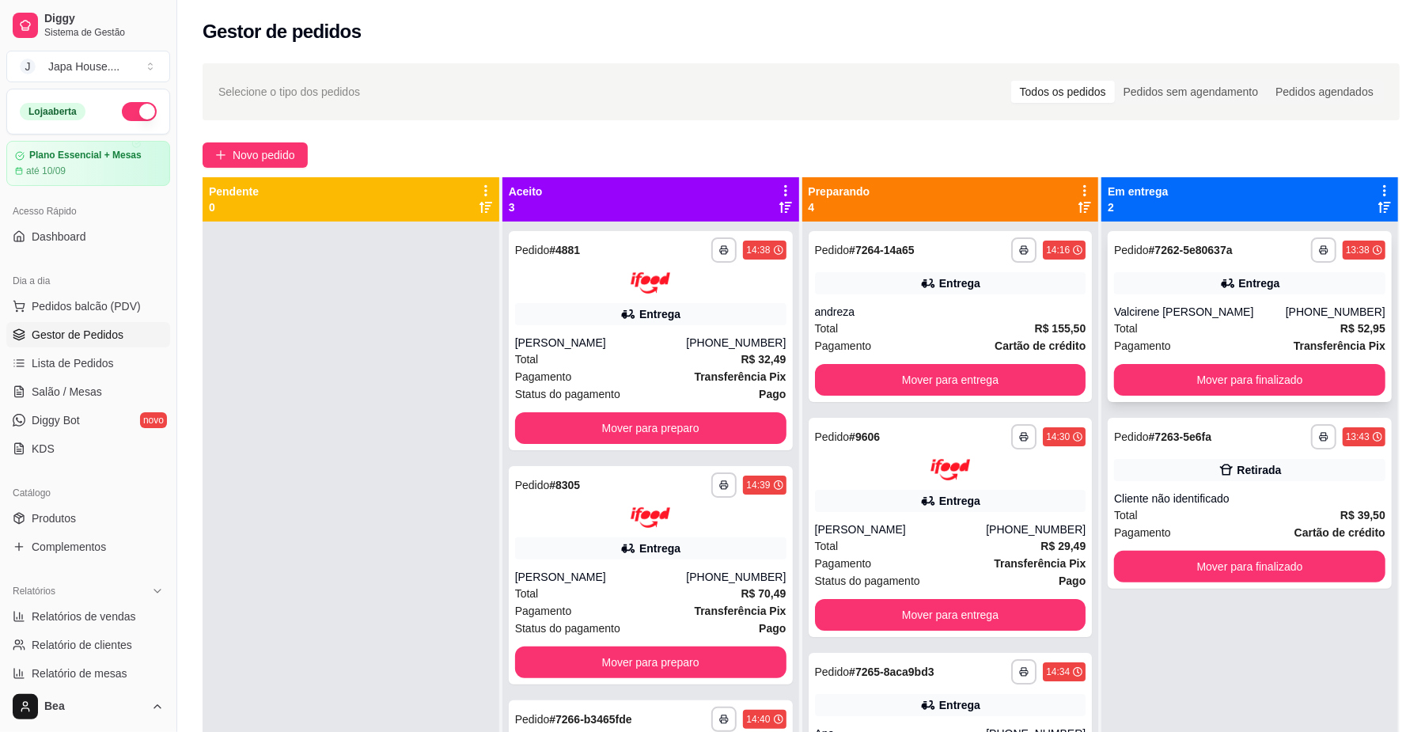
click at [1275, 321] on div "Total R$ 52,95" at bounding box center [1249, 328] width 271 height 17
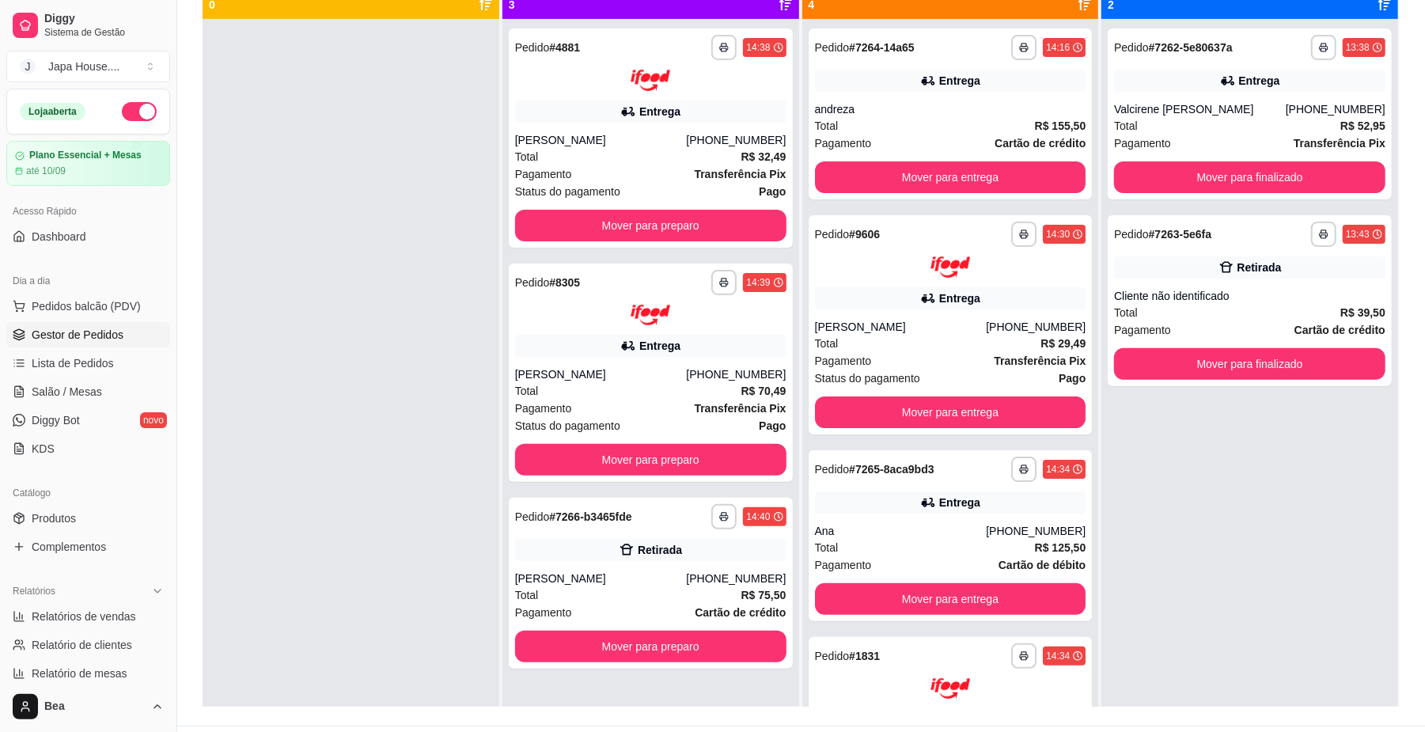
scroll to position [201, 0]
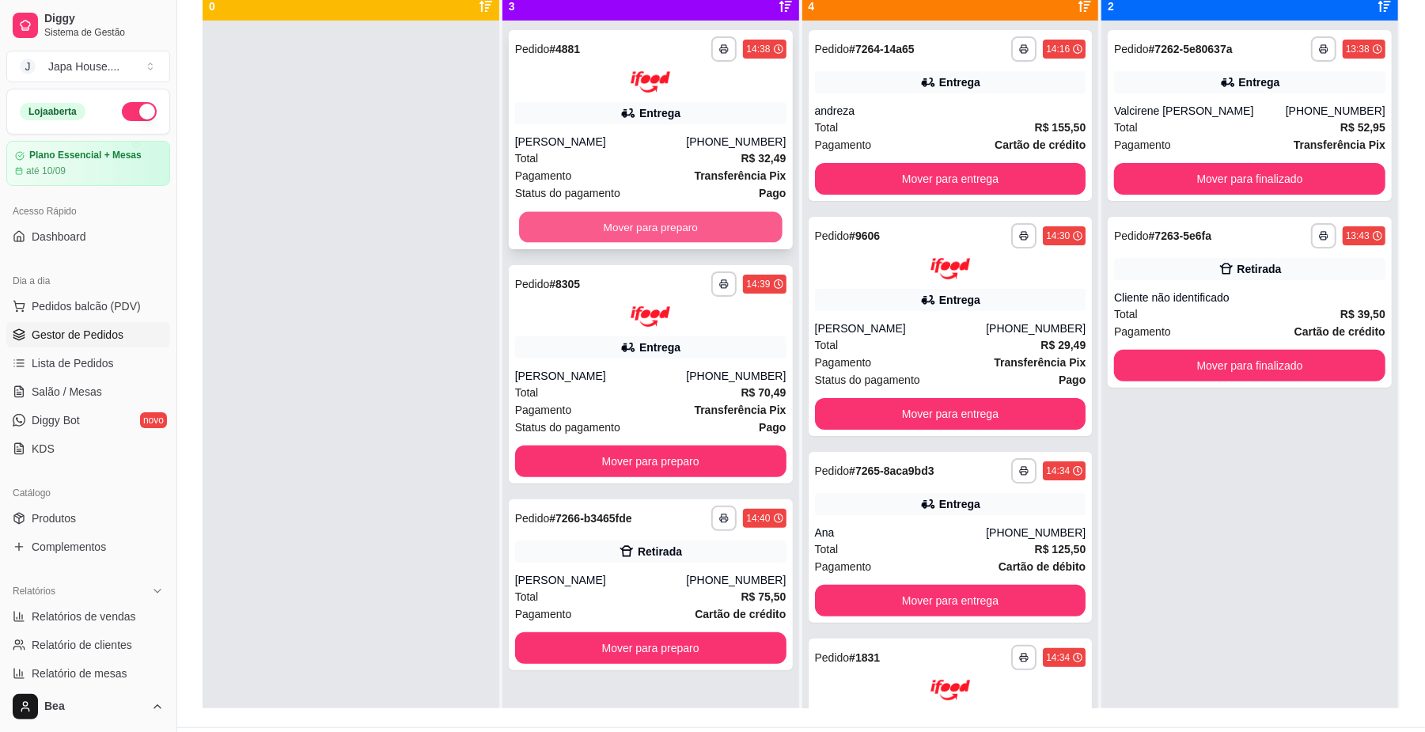
click at [709, 225] on button "Mover para preparo" at bounding box center [650, 226] width 263 height 31
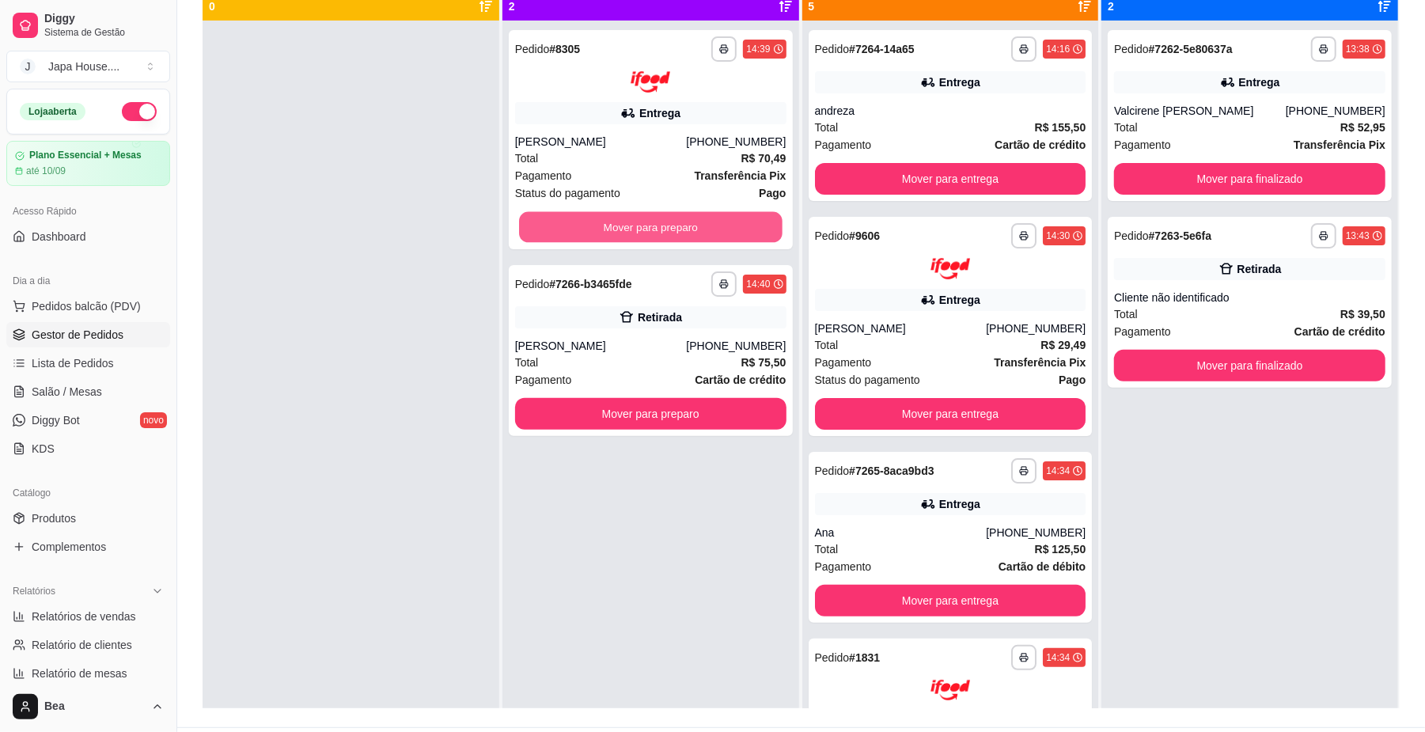
click at [709, 225] on button "Mover para preparo" at bounding box center [650, 226] width 263 height 31
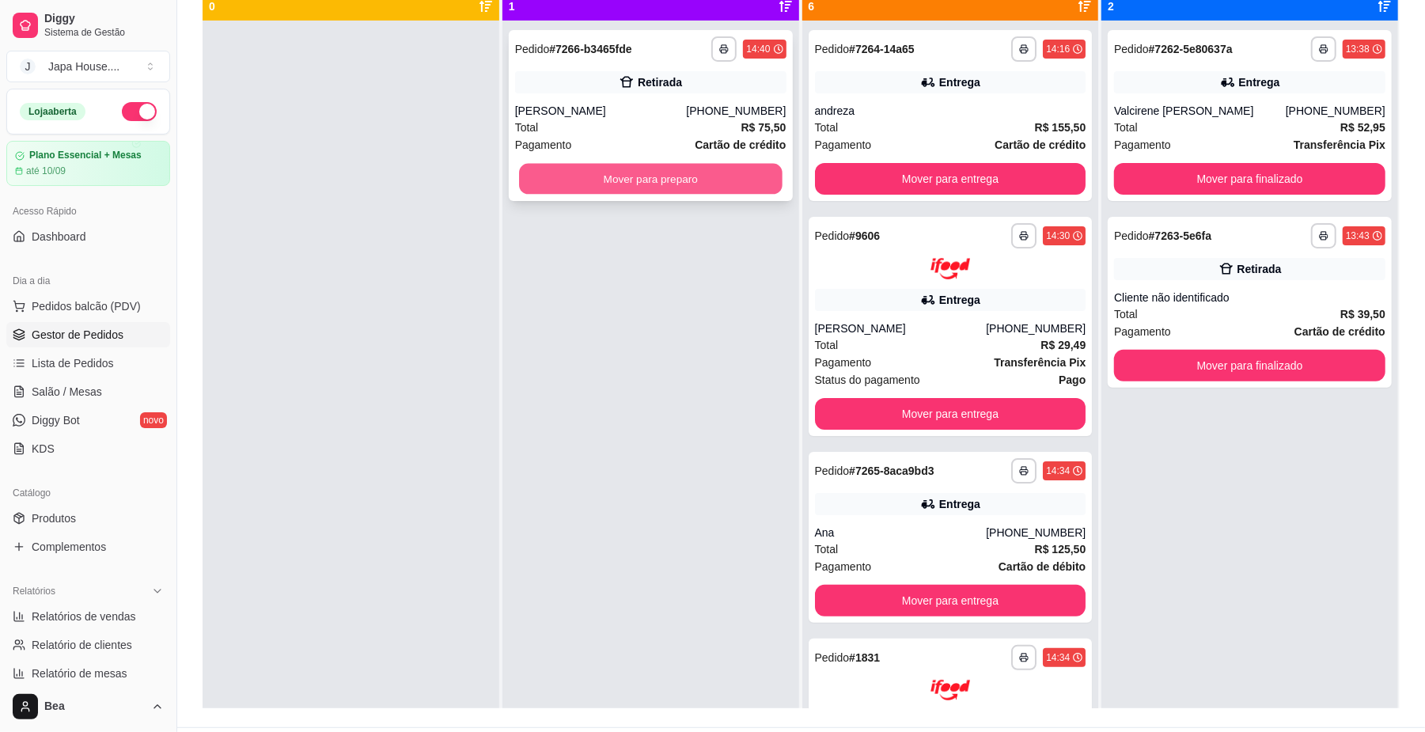
click at [696, 165] on button "Mover para preparo" at bounding box center [650, 179] width 263 height 31
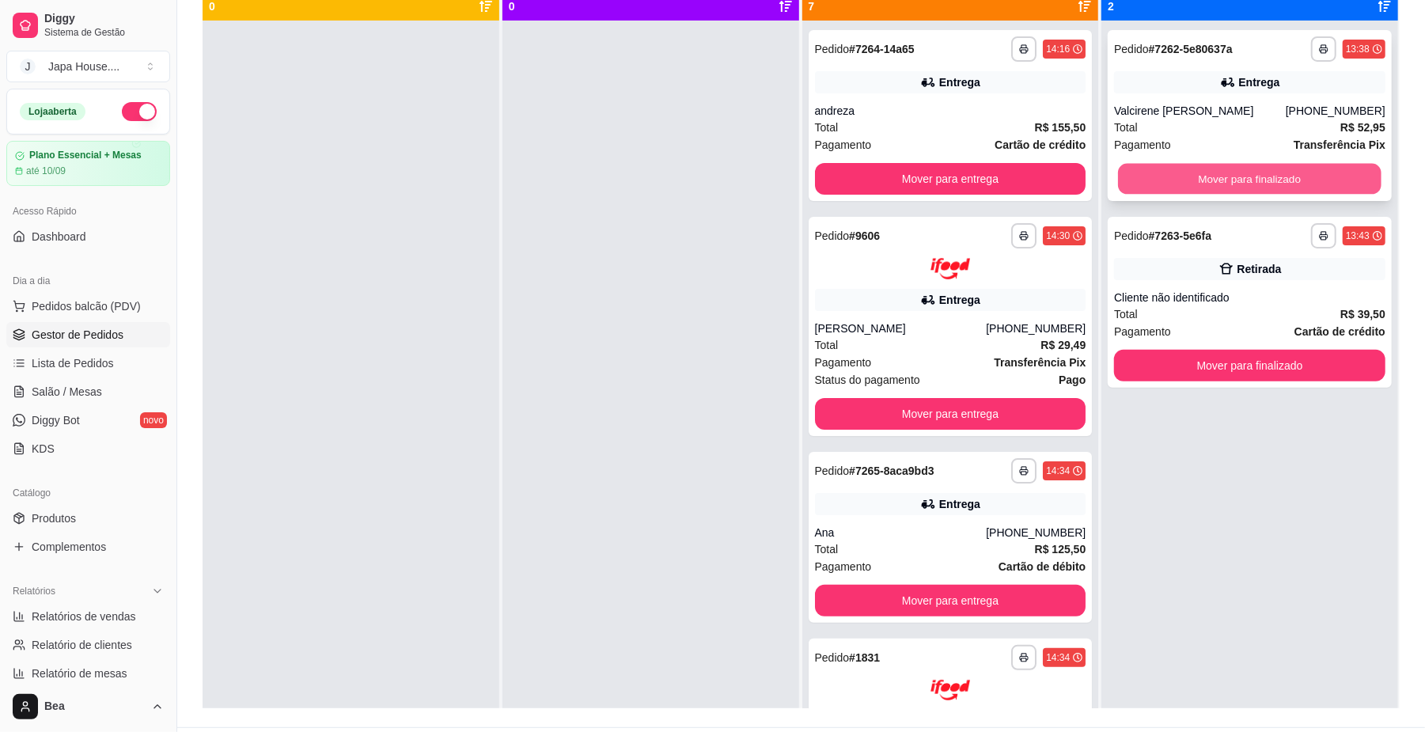
click at [1193, 177] on button "Mover para finalizado" at bounding box center [1249, 179] width 263 height 31
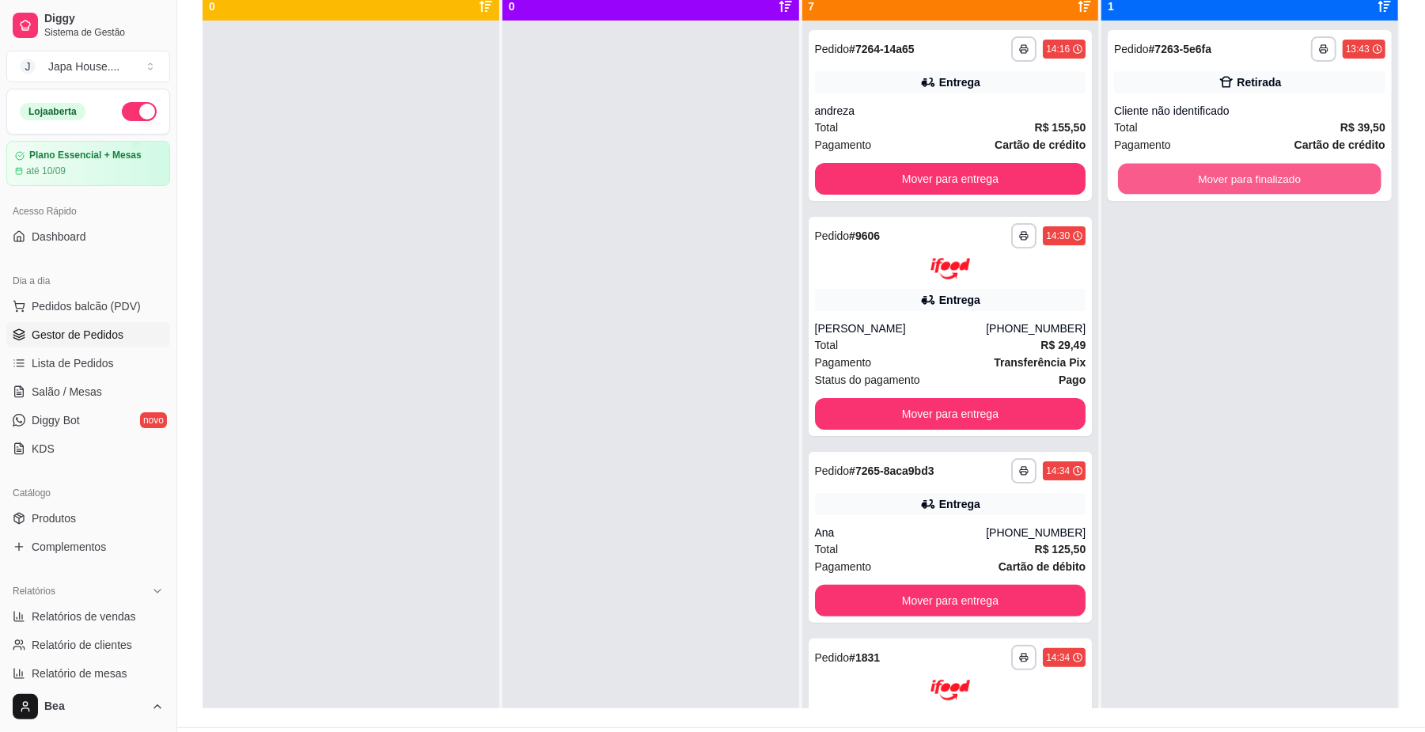
click at [1193, 177] on button "Mover para finalizado" at bounding box center [1249, 179] width 263 height 31
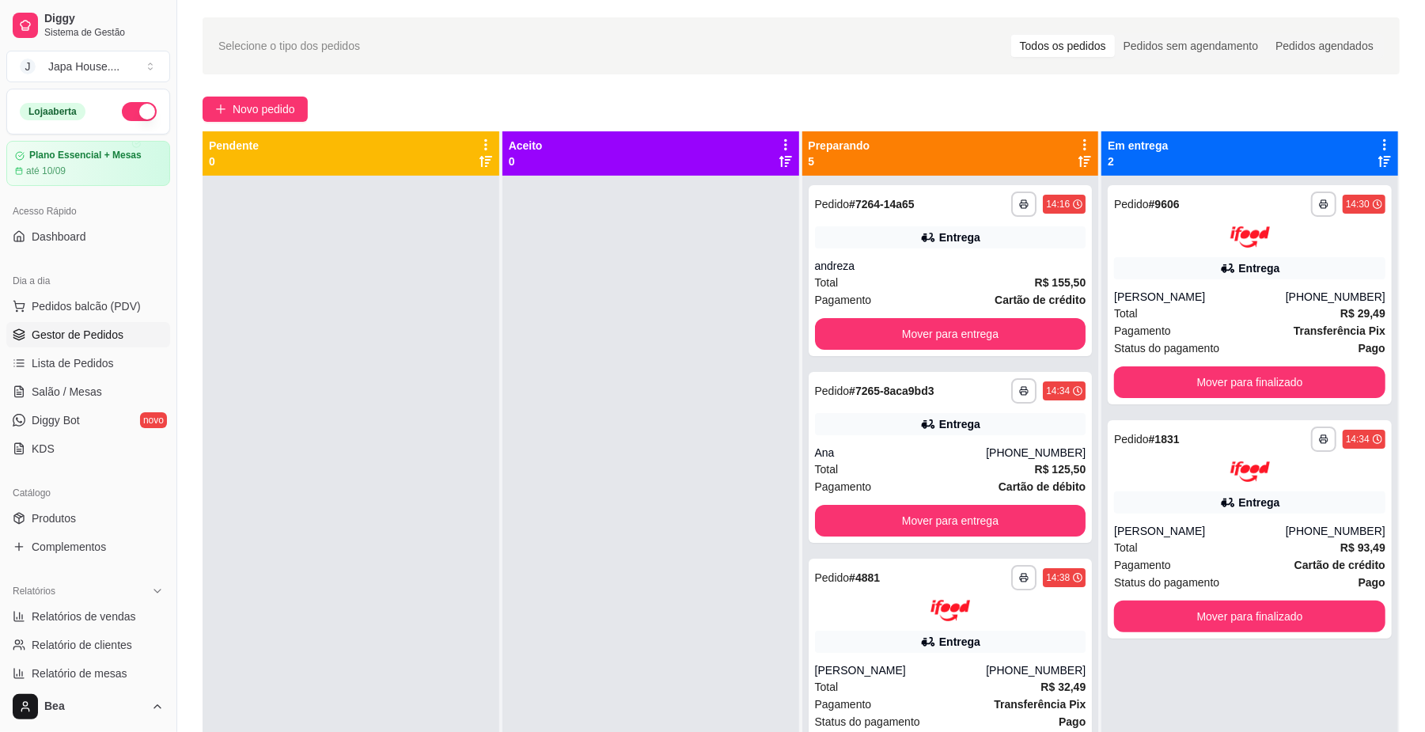
scroll to position [51, 0]
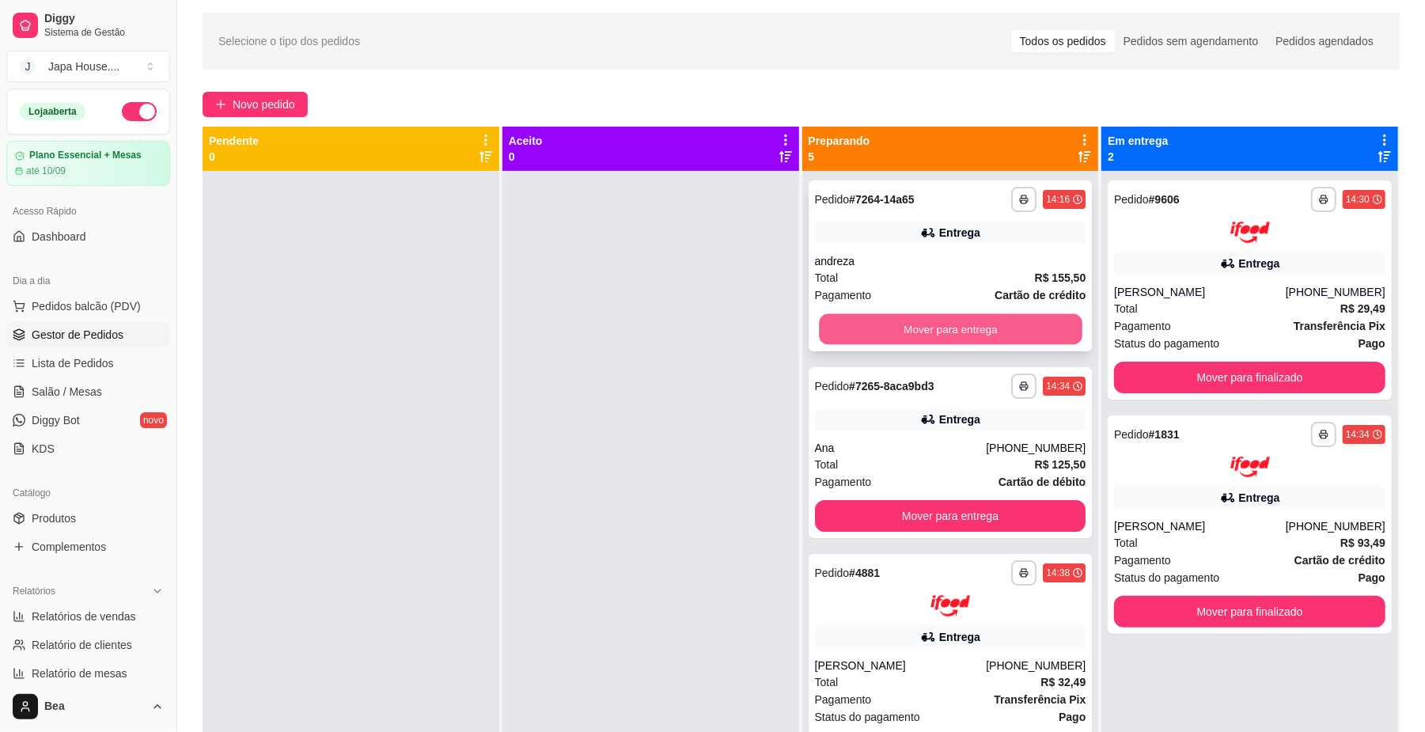
click at [899, 314] on button "Mover para entrega" at bounding box center [950, 329] width 263 height 31
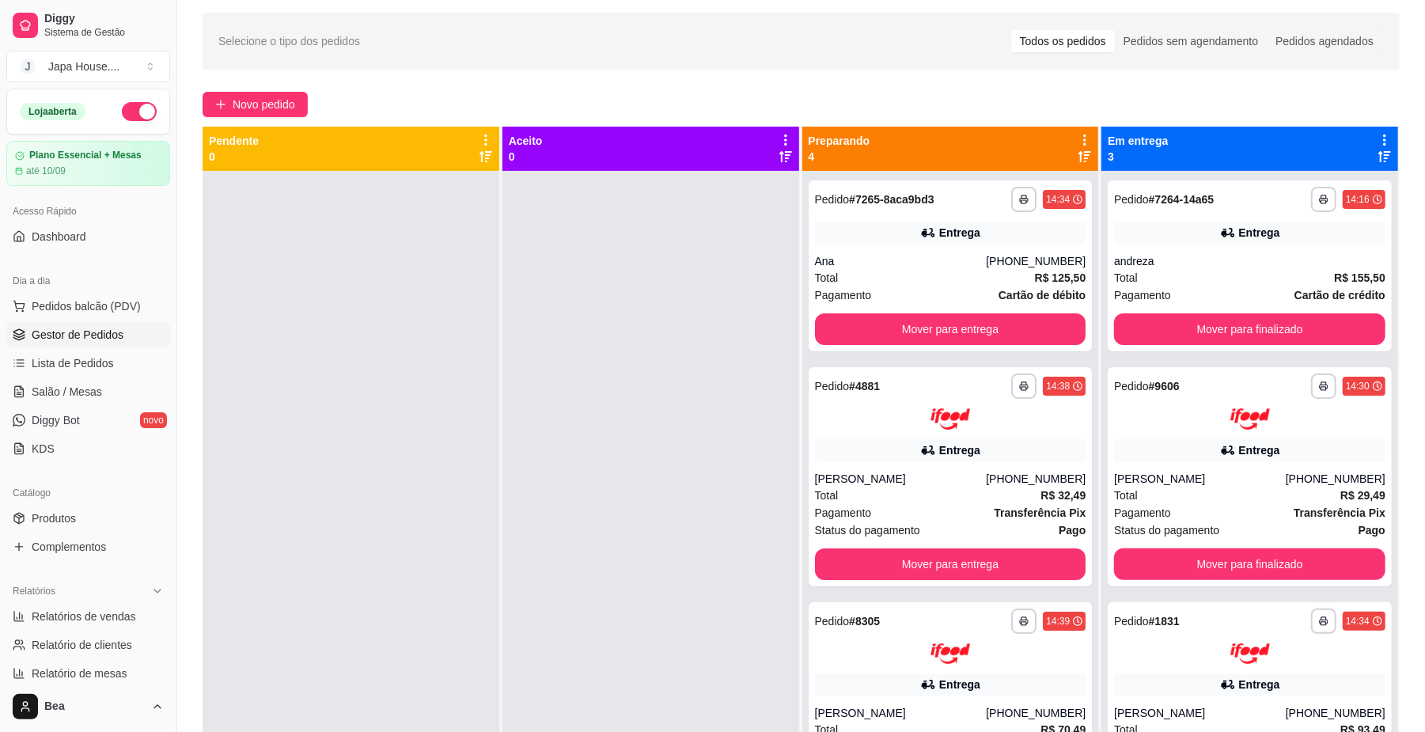
scroll to position [127, 0]
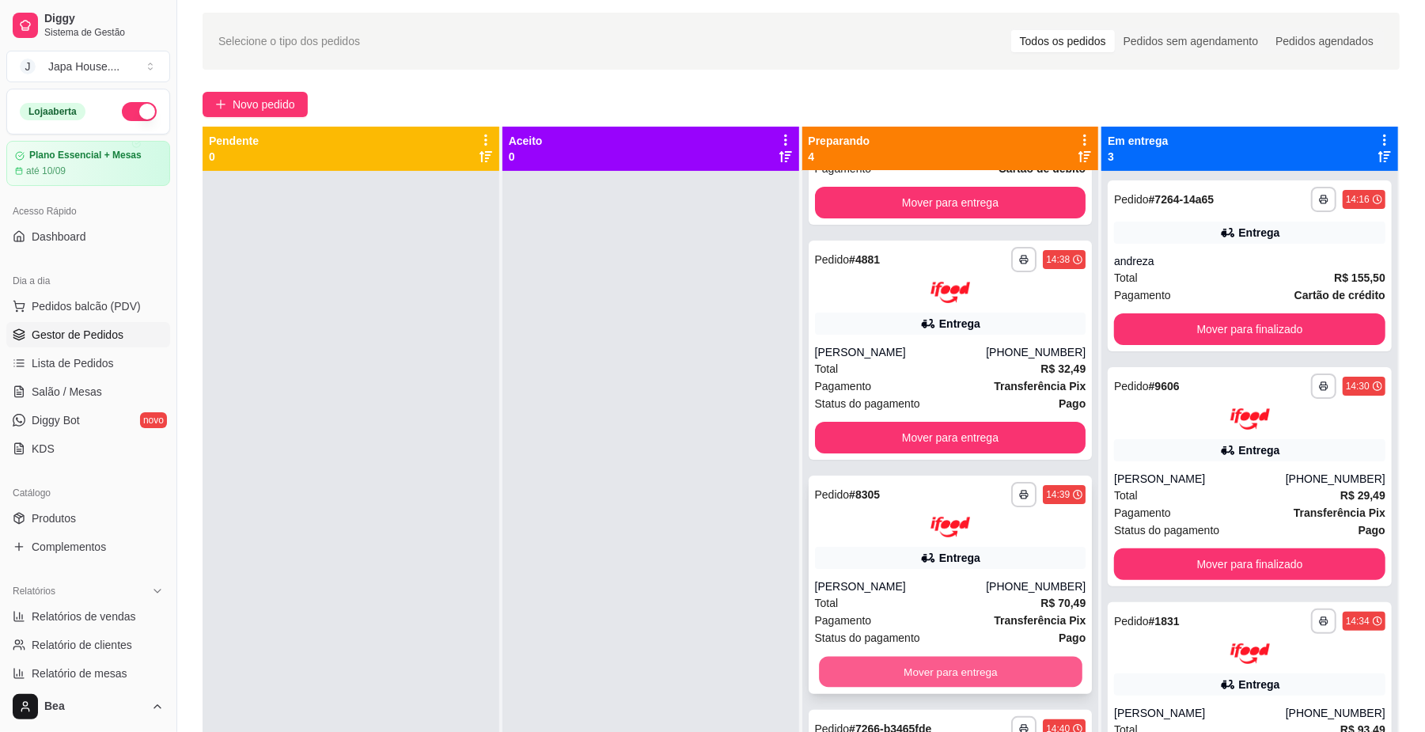
click at [1008, 668] on button "Mover para entrega" at bounding box center [950, 672] width 263 height 31
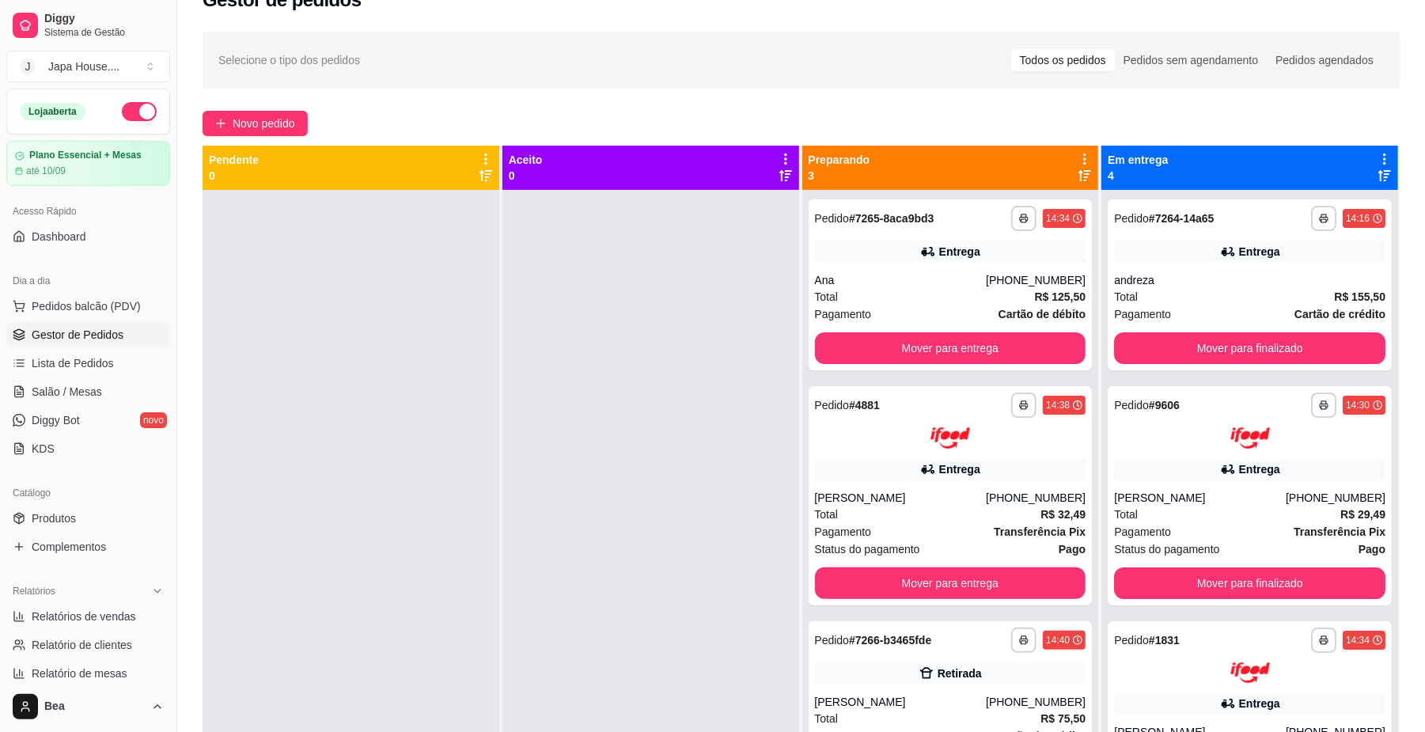
scroll to position [0, 0]
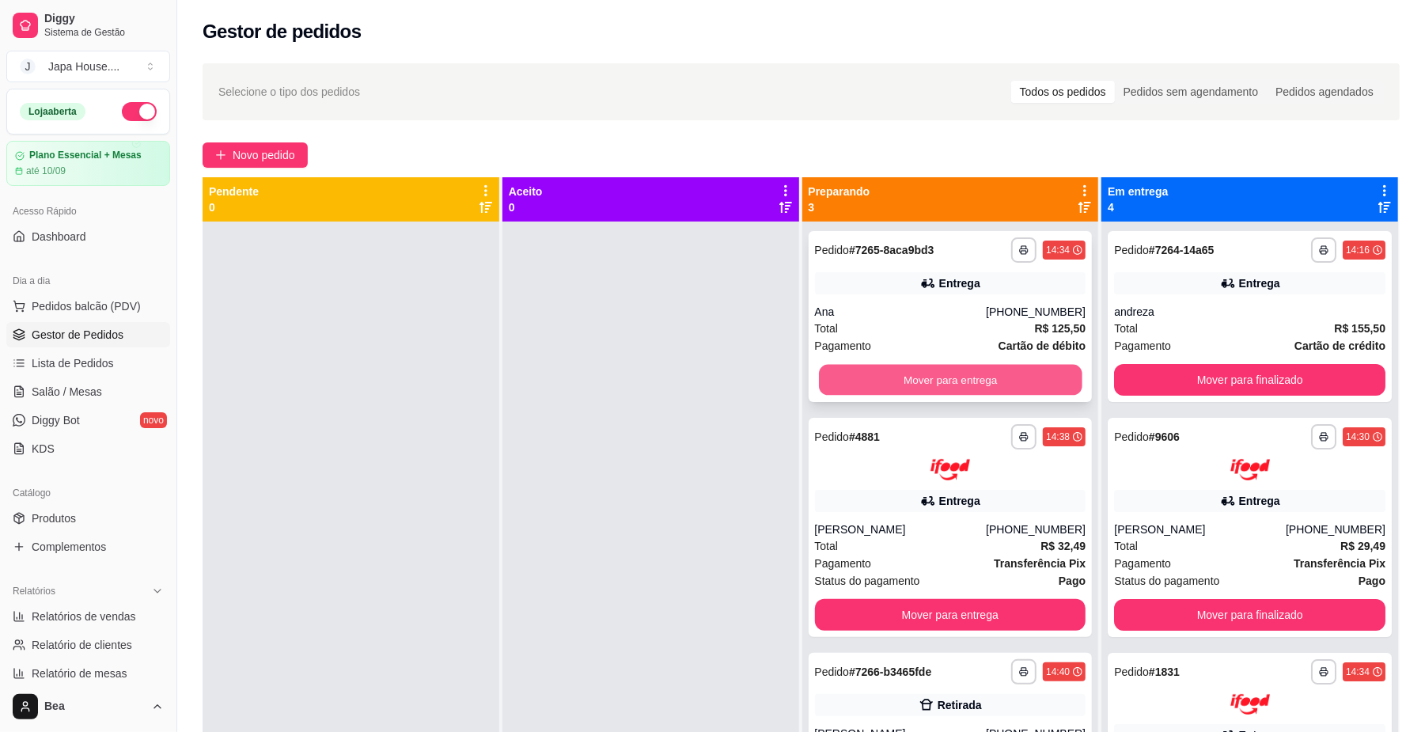
click at [1020, 377] on button "Mover para entrega" at bounding box center [950, 380] width 263 height 31
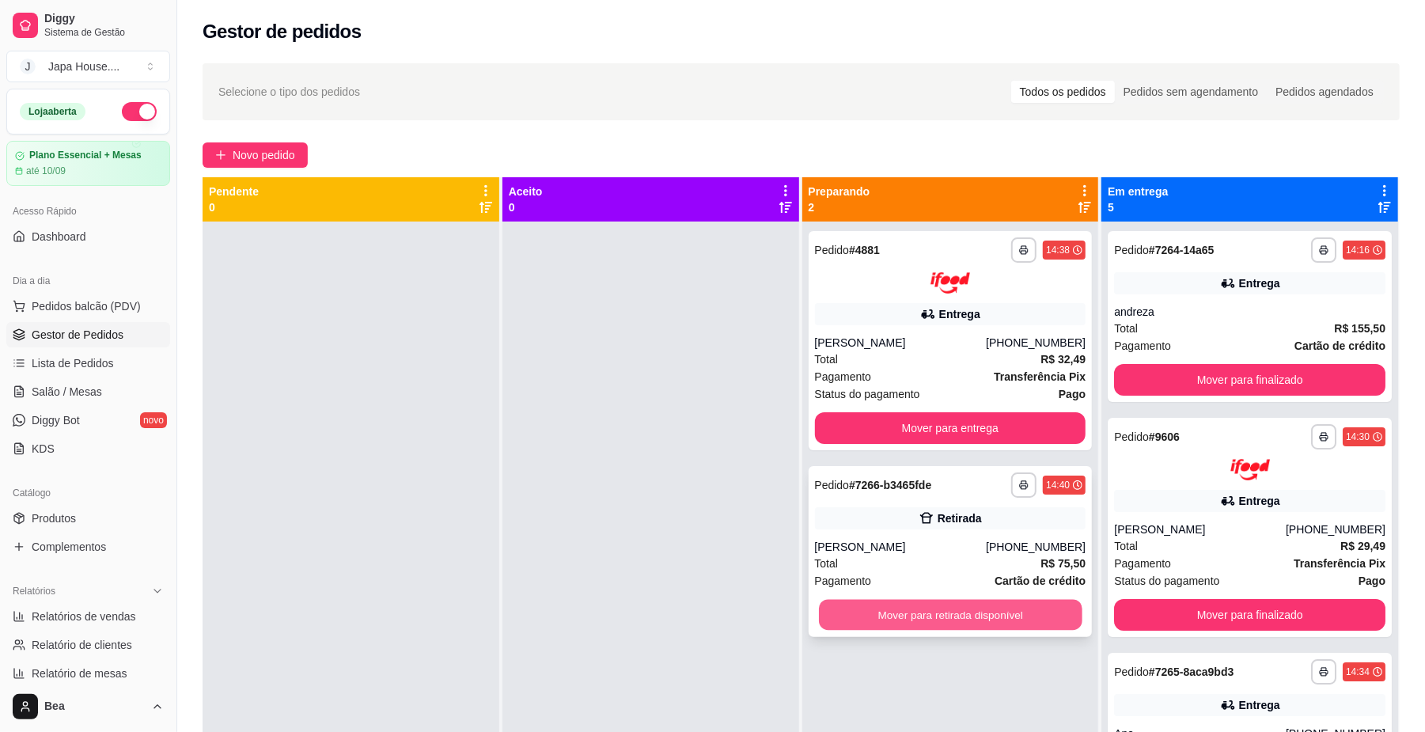
click at [1016, 623] on button "Mover para retirada disponível" at bounding box center [950, 614] width 263 height 31
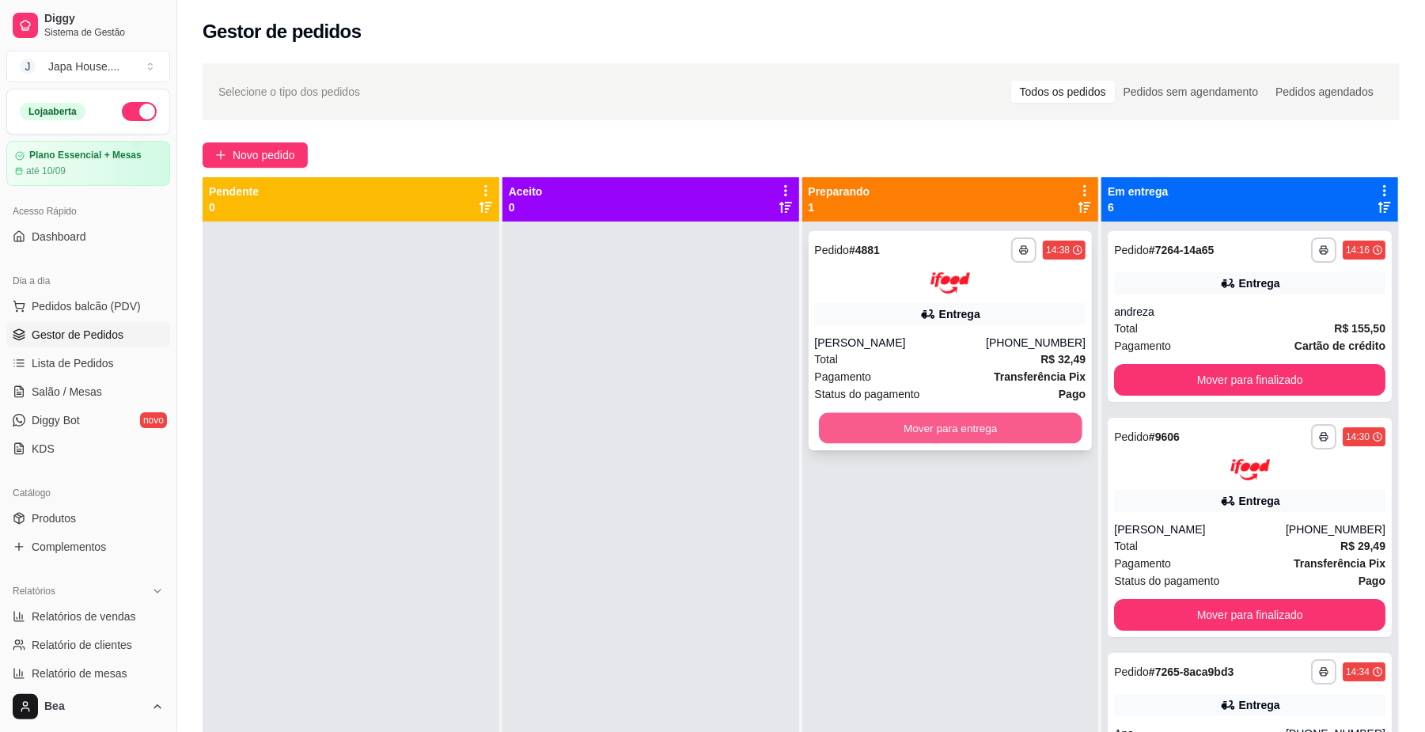
click at [1029, 440] on button "Mover para entrega" at bounding box center [950, 427] width 263 height 31
